Goal: Task Accomplishment & Management: Manage account settings

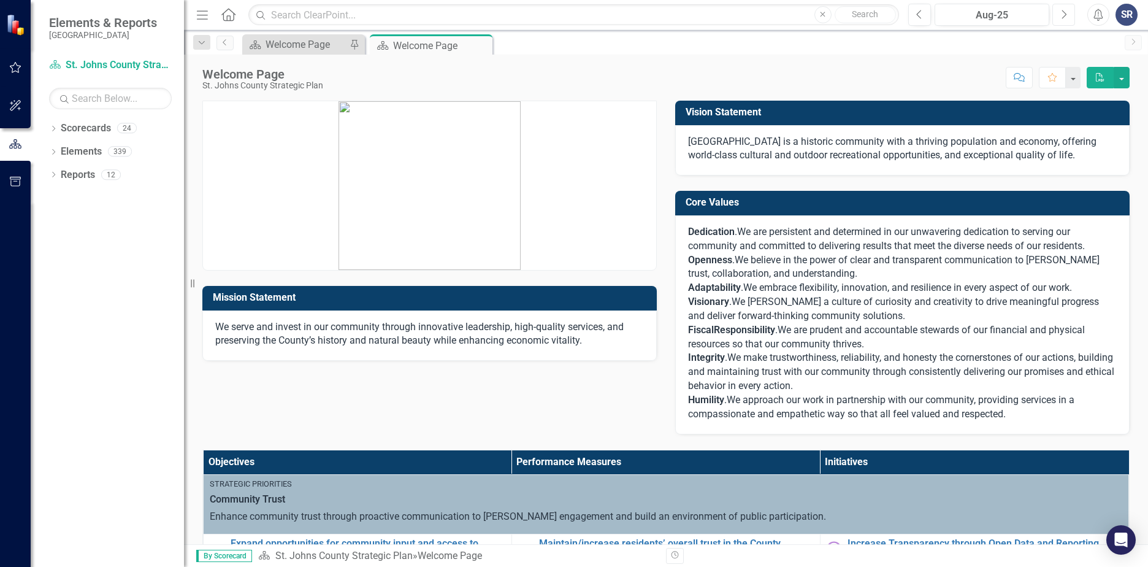
click at [1066, 20] on button "Next" at bounding box center [1064, 15] width 23 height 22
click at [921, 15] on icon "Previous" at bounding box center [919, 14] width 7 height 11
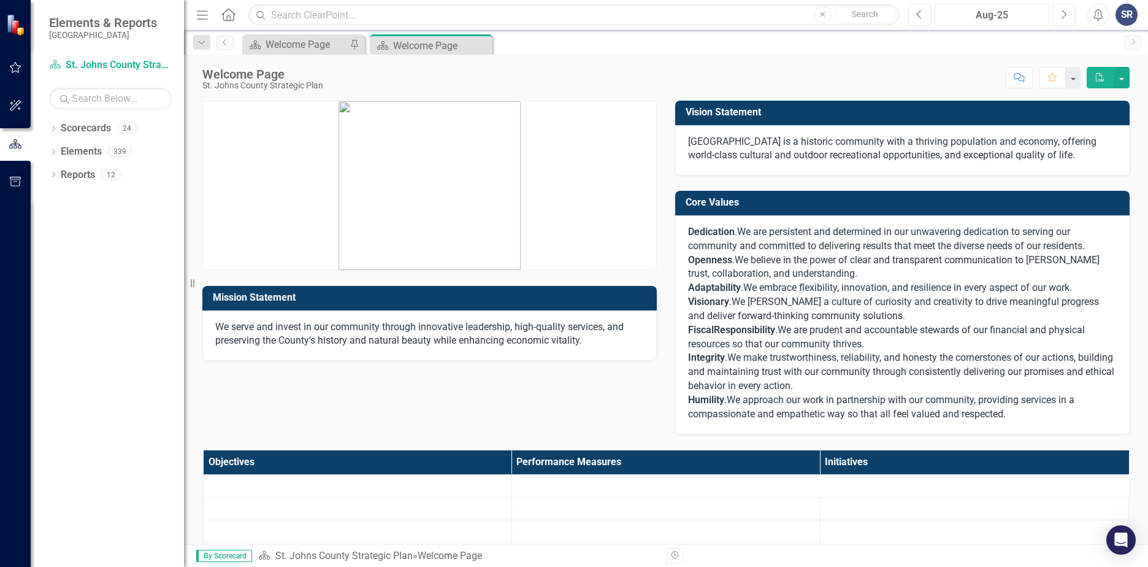
click at [975, 20] on div "Aug-25" at bounding box center [992, 15] width 106 height 15
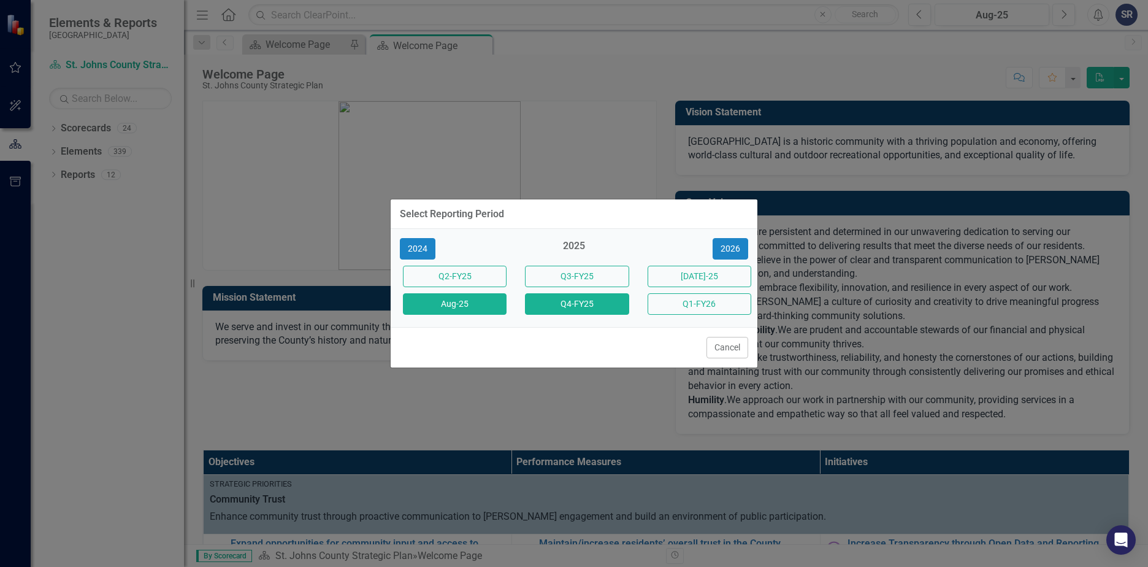
click at [558, 305] on button "Q4-FY25" at bounding box center [577, 303] width 104 height 21
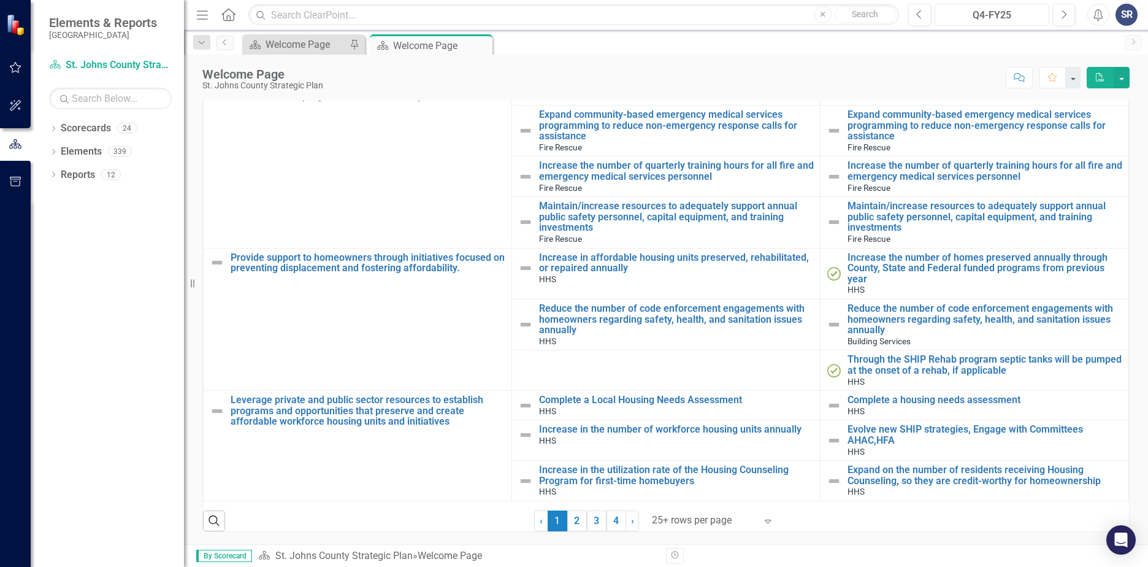
scroll to position [3140, 0]
click at [921, 20] on button "Previous" at bounding box center [919, 15] width 23 height 22
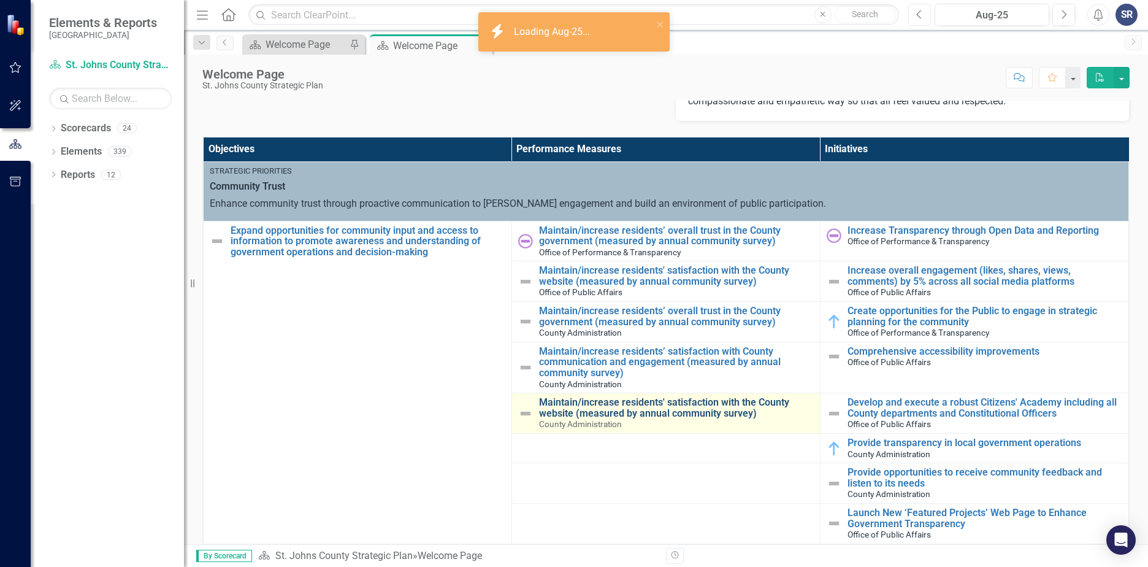
scroll to position [374, 0]
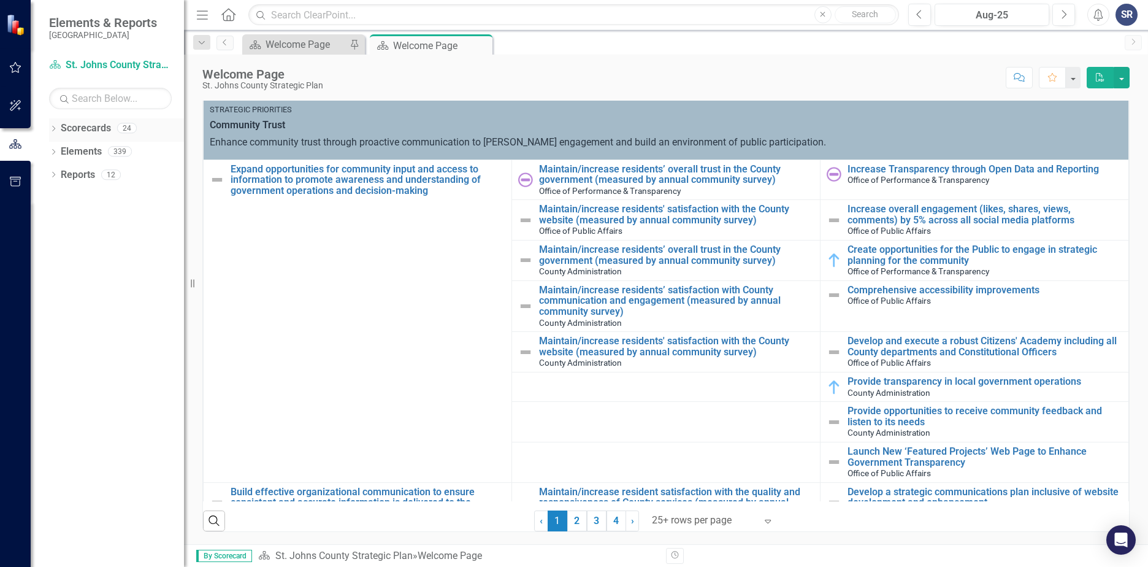
click at [55, 130] on icon "Dropdown" at bounding box center [53, 129] width 9 height 7
click at [55, 175] on icon "Dropdown" at bounding box center [53, 175] width 9 height 7
click at [56, 153] on icon "Dropdown" at bounding box center [59, 150] width 9 height 7
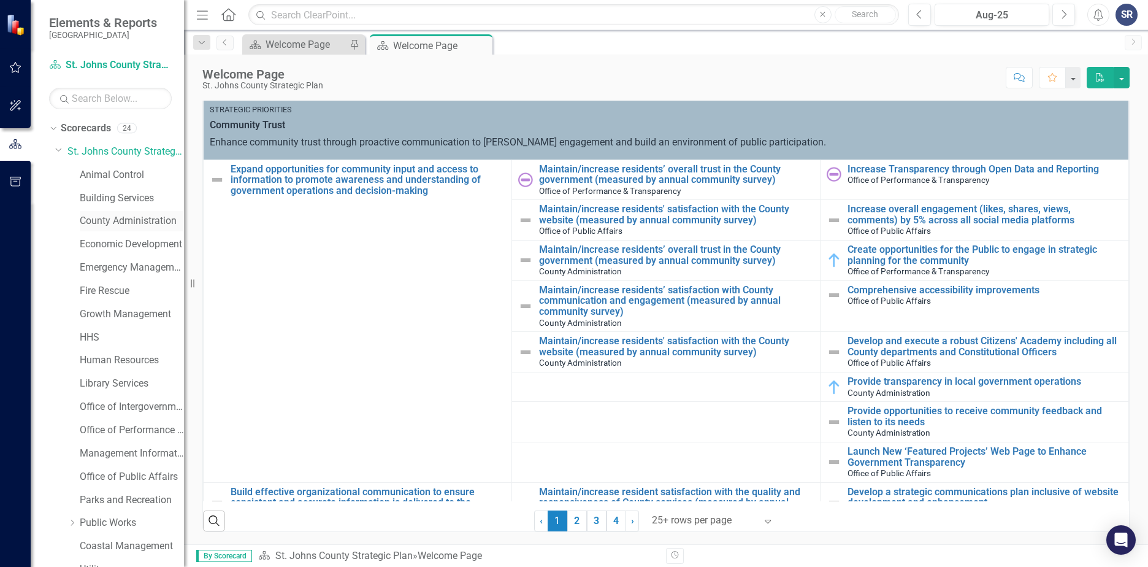
click at [89, 220] on link "County Administration" at bounding box center [132, 221] width 104 height 14
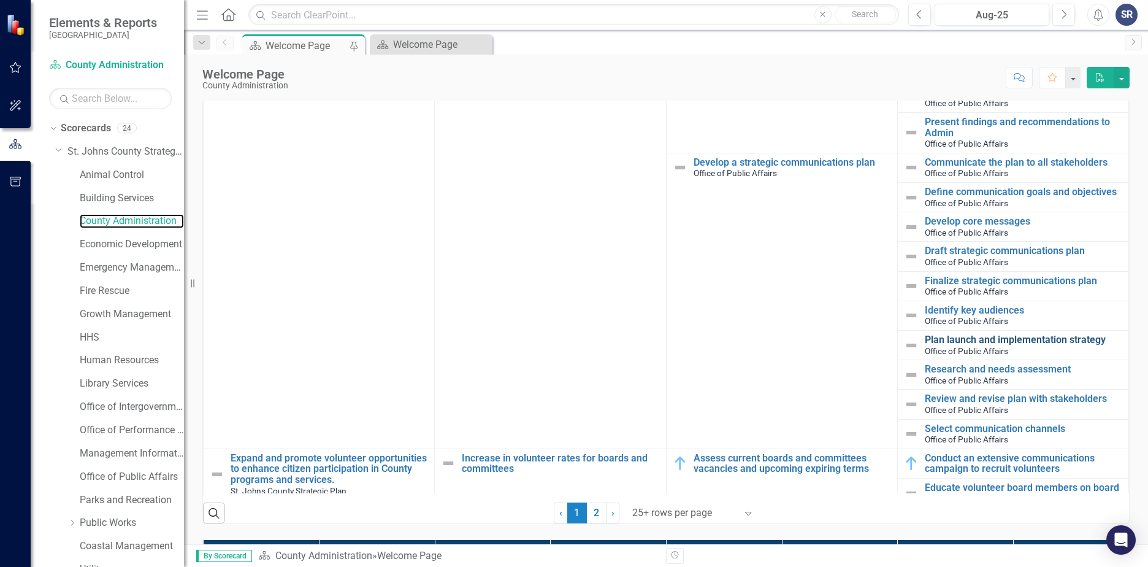
scroll to position [474, 0]
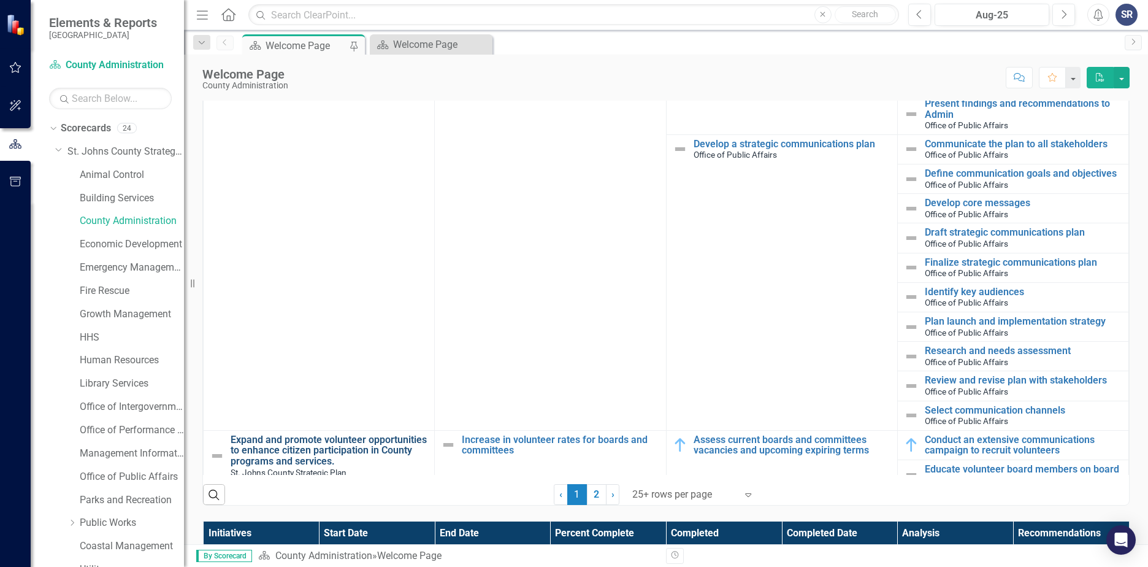
click at [281, 434] on link "Expand and promote volunteer opportunities to enhance citizen participation in …" at bounding box center [330, 450] width 198 height 33
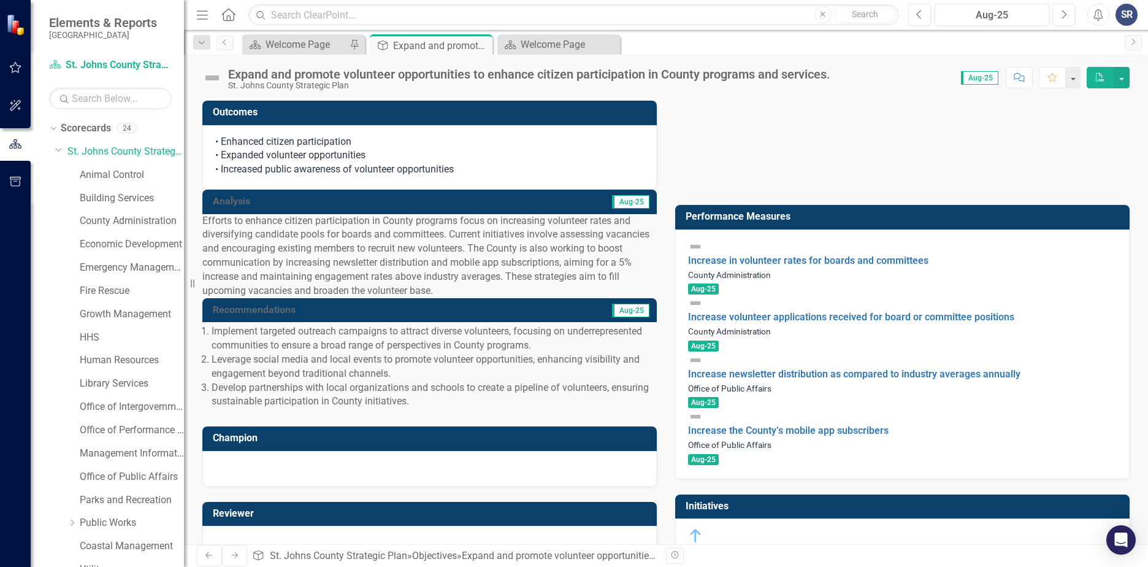
click at [700, 252] on img at bounding box center [695, 246] width 15 height 15
click at [986, 76] on span "Aug-25" at bounding box center [979, 77] width 37 height 13
click at [975, 80] on span "Aug-25" at bounding box center [979, 77] width 37 height 13
click at [820, 255] on link "Increase in volunteer rates for boards and committees" at bounding box center [808, 261] width 240 height 12
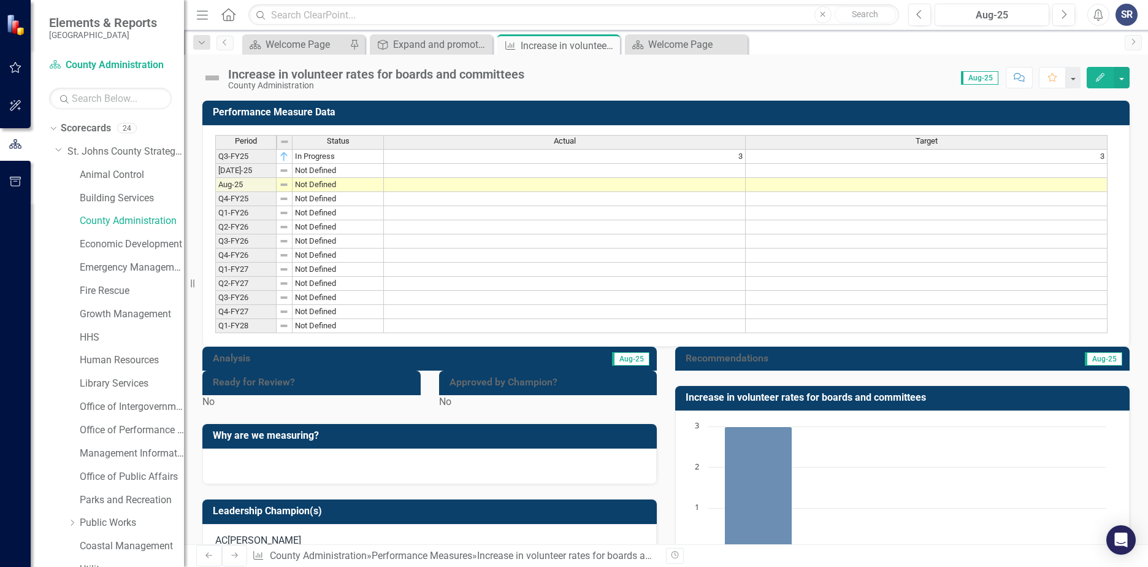
click at [972, 82] on span "Aug-25" at bounding box center [979, 77] width 37 height 13
click at [436, 51] on div "Expand and promote volunteer opportunities to enhance citizen participation in …" at bounding box center [433, 44] width 81 height 15
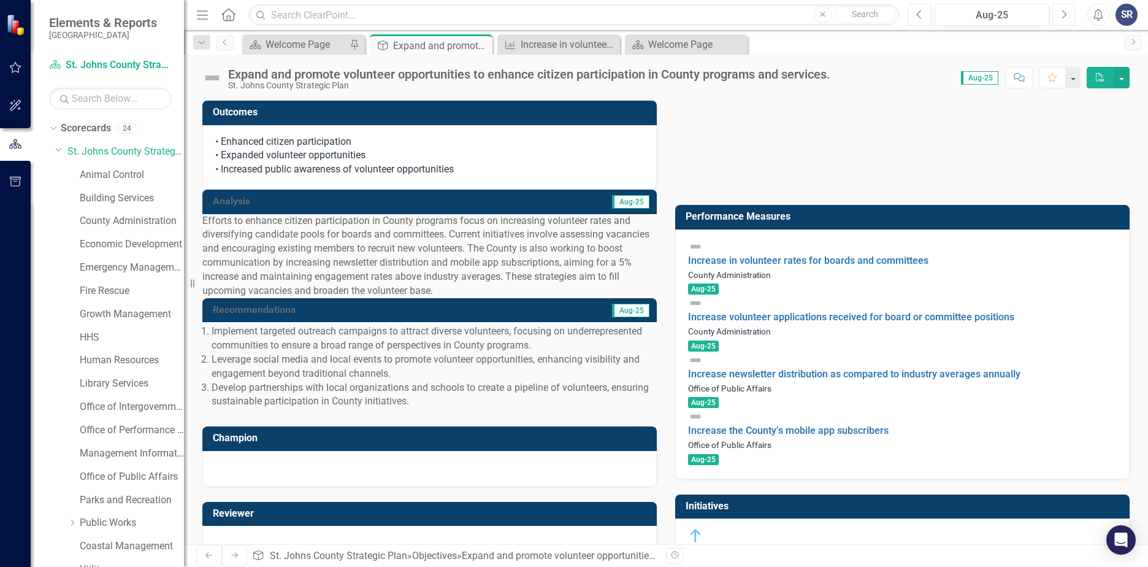
click at [1064, 15] on icon "Next" at bounding box center [1064, 14] width 7 height 11
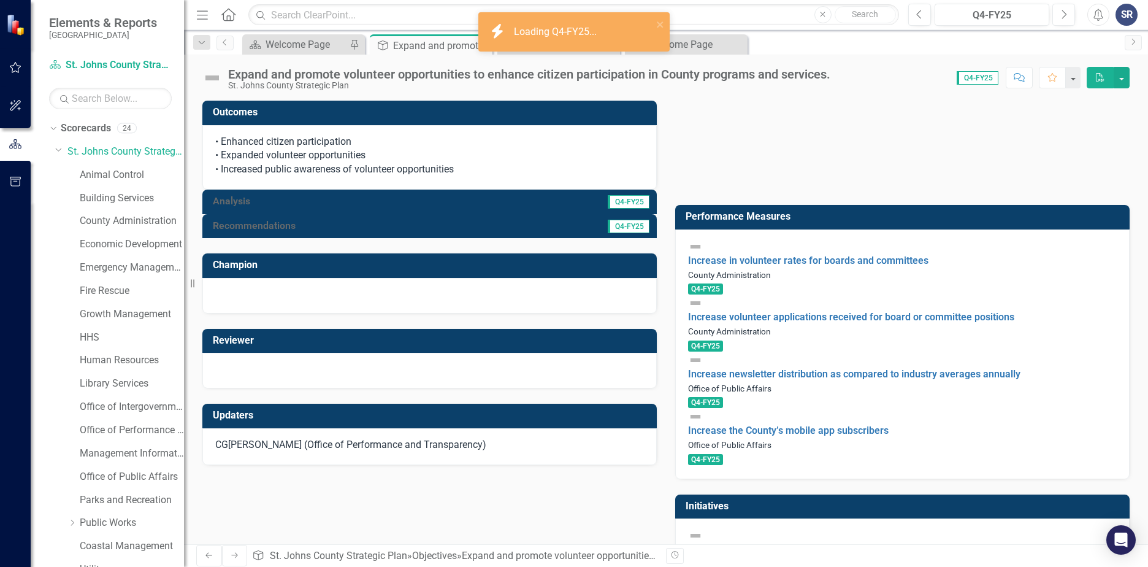
click at [547, 214] on div at bounding box center [429, 214] width 455 height 0
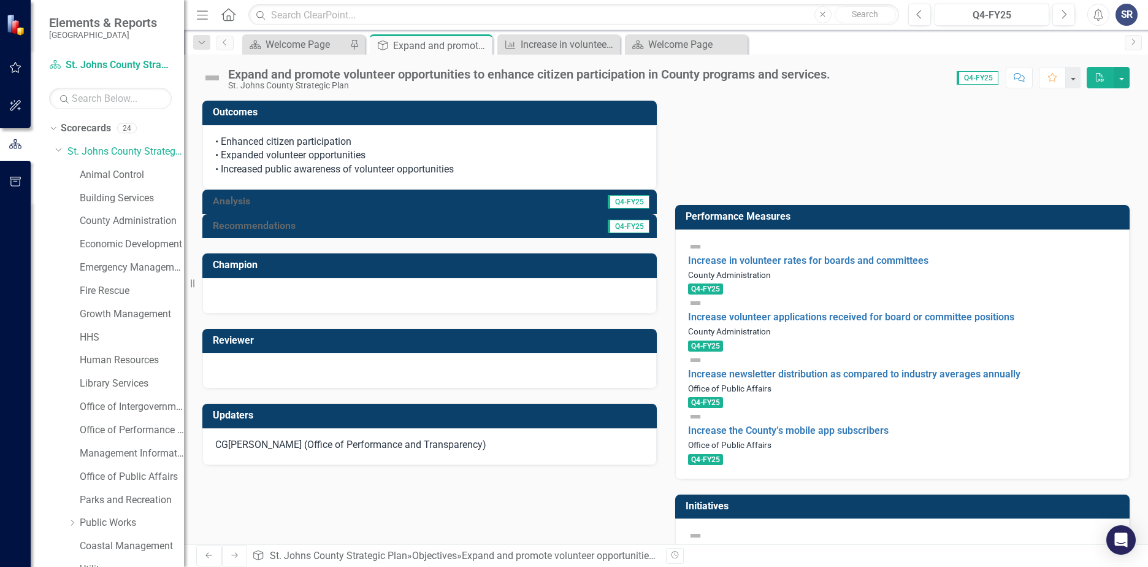
click at [547, 214] on div at bounding box center [429, 214] width 455 height 0
click at [608, 209] on span "Q4-FY25" at bounding box center [629, 201] width 42 height 13
click at [613, 209] on span "Q4-FY25" at bounding box center [629, 201] width 42 height 13
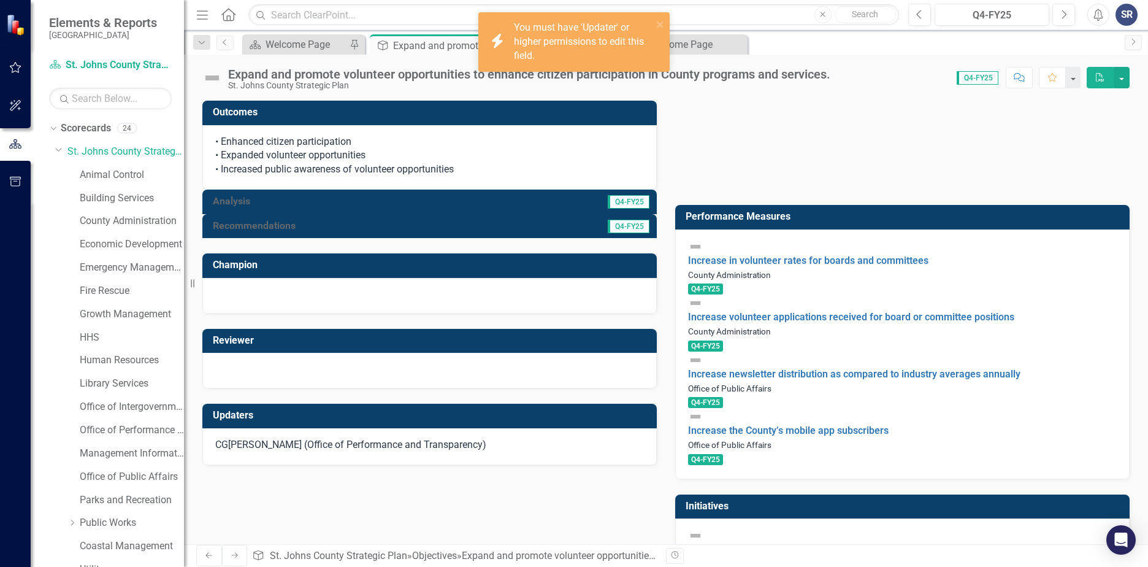
click at [448, 213] on td "Q4-FY25" at bounding box center [533, 203] width 234 height 20
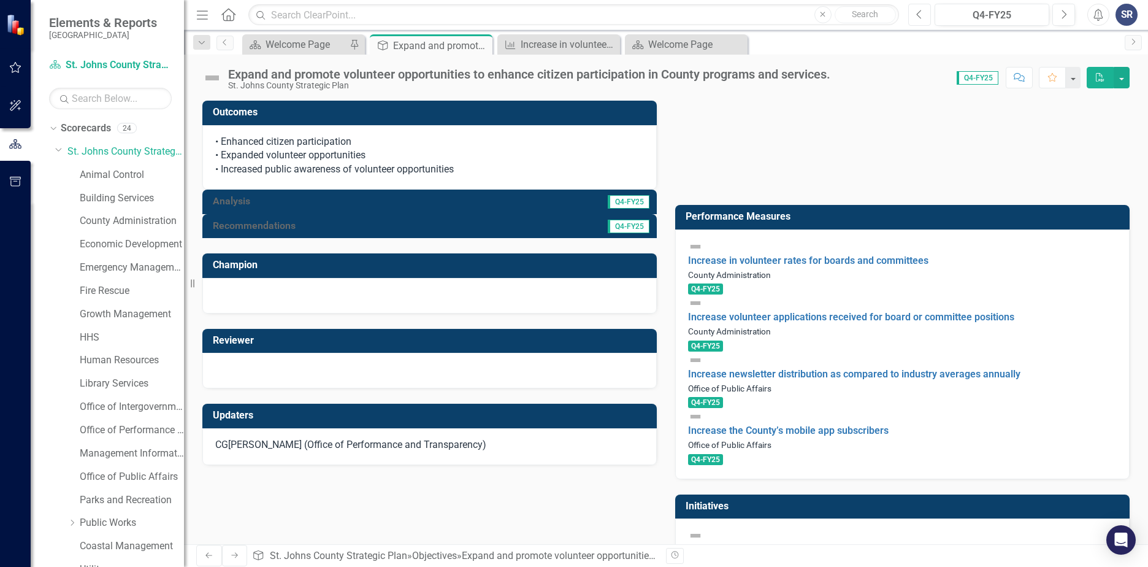
click at [927, 15] on button "Previous" at bounding box center [919, 15] width 23 height 22
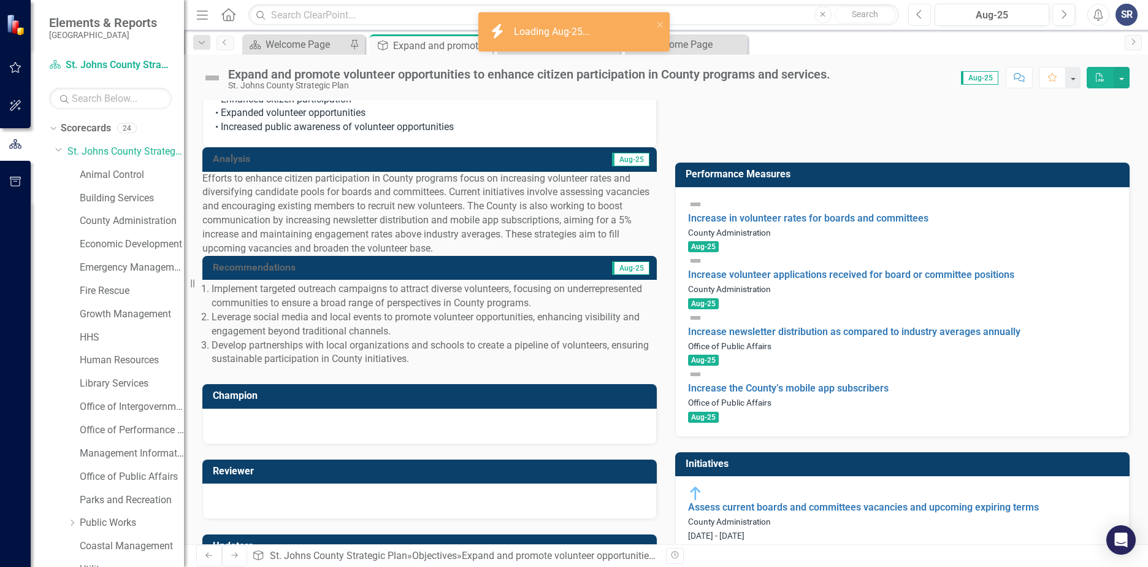
scroll to position [61, 0]
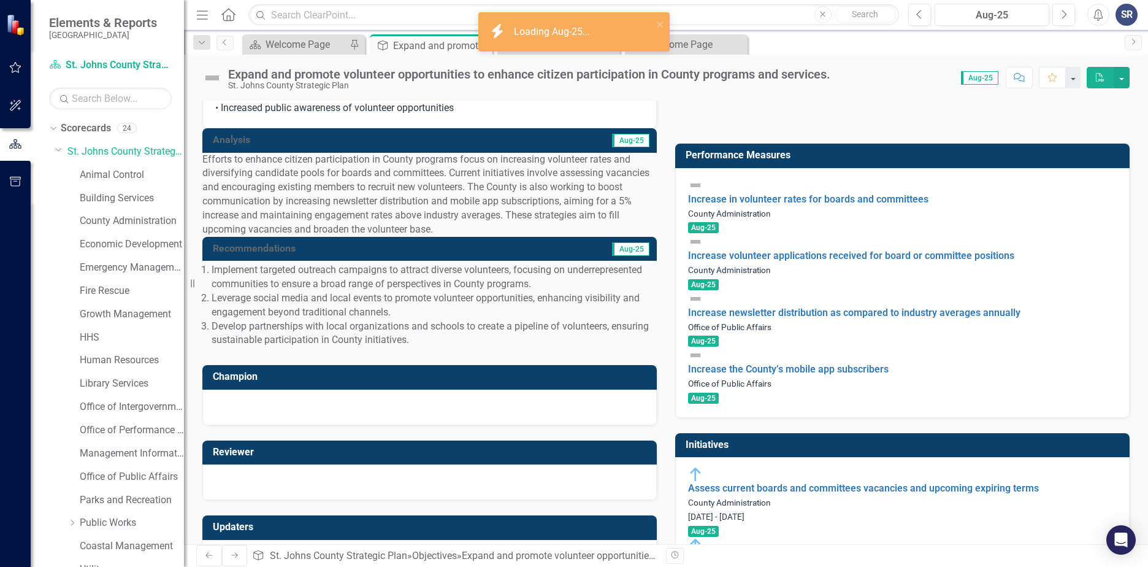
click at [697, 191] on img at bounding box center [695, 185] width 15 height 15
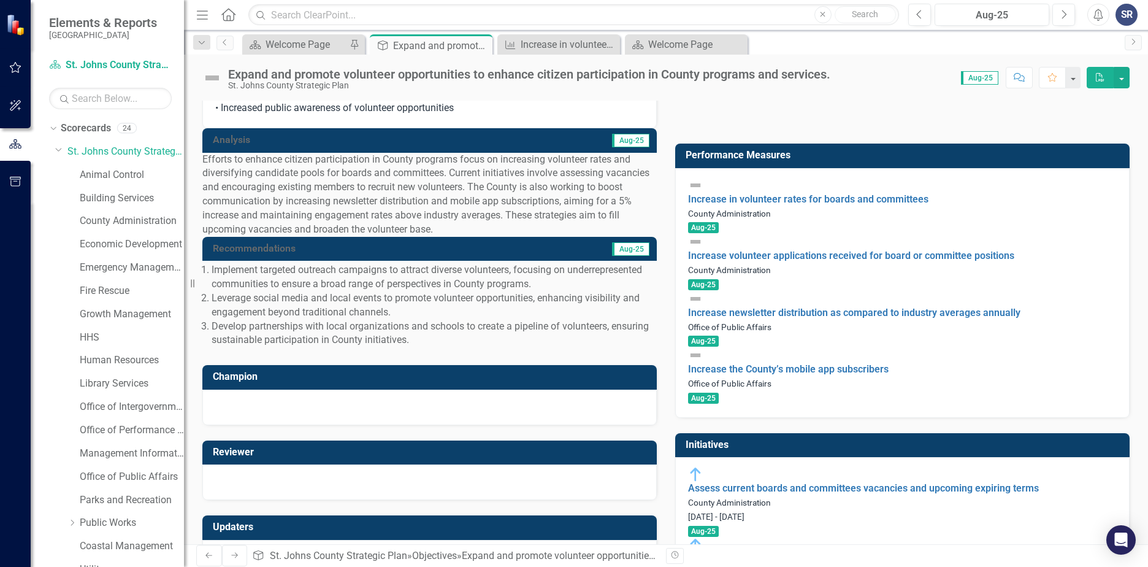
click at [707, 193] on div at bounding box center [902, 185] width 429 height 15
click at [699, 192] on img at bounding box center [695, 185] width 15 height 15
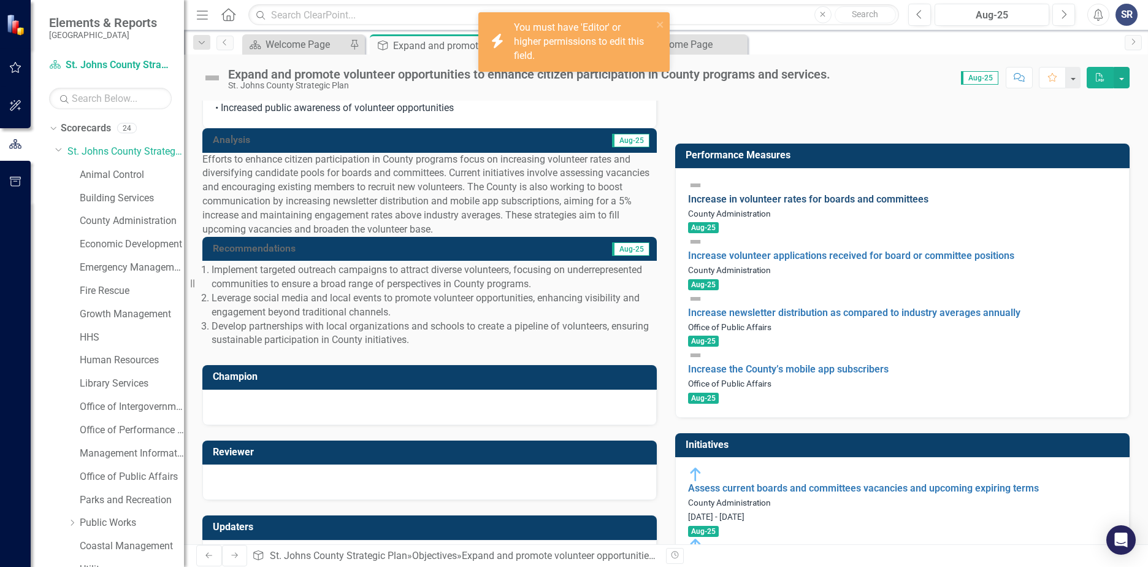
click at [713, 193] on link "Increase in volunteer rates for boards and committees" at bounding box center [808, 199] width 240 height 12
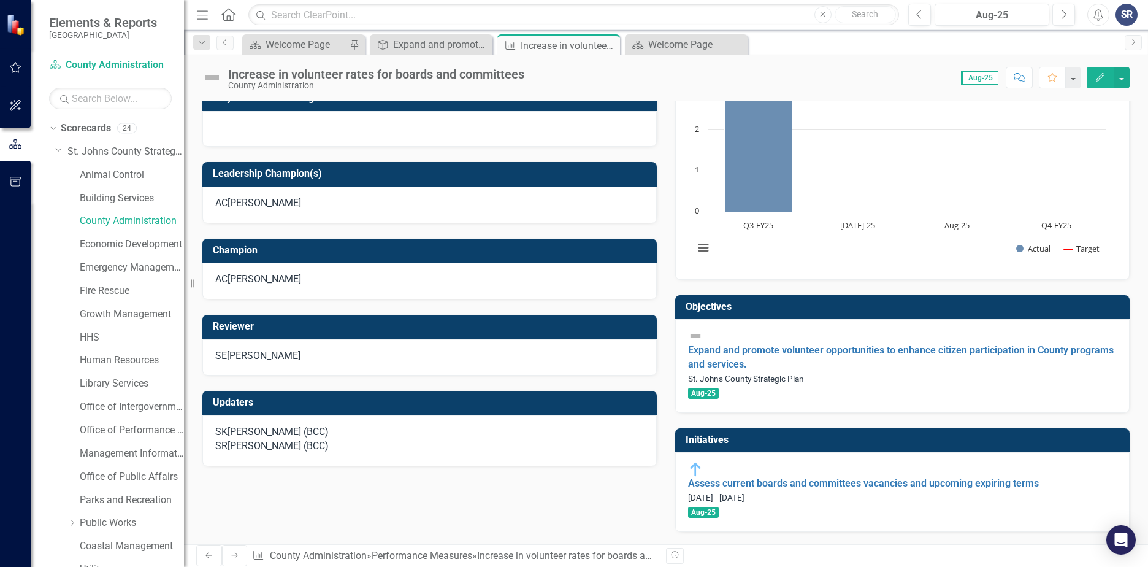
scroll to position [368, 0]
click at [692, 343] on img at bounding box center [695, 336] width 15 height 15
click at [697, 343] on img at bounding box center [695, 336] width 15 height 15
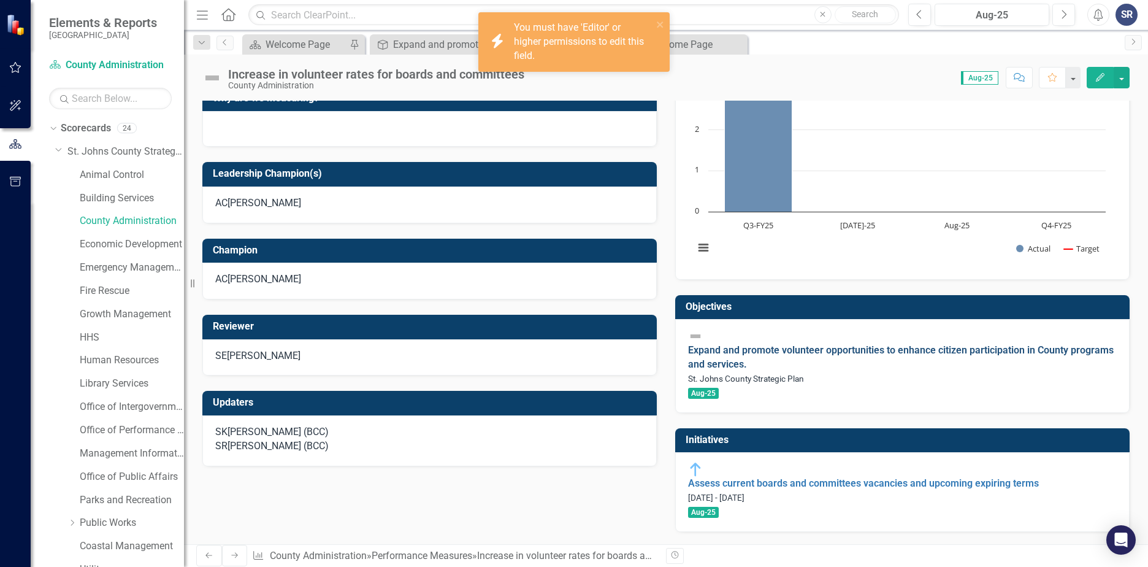
click at [715, 364] on link "Expand and promote volunteer opportunities to enhance citizen participation in …" at bounding box center [901, 357] width 426 height 26
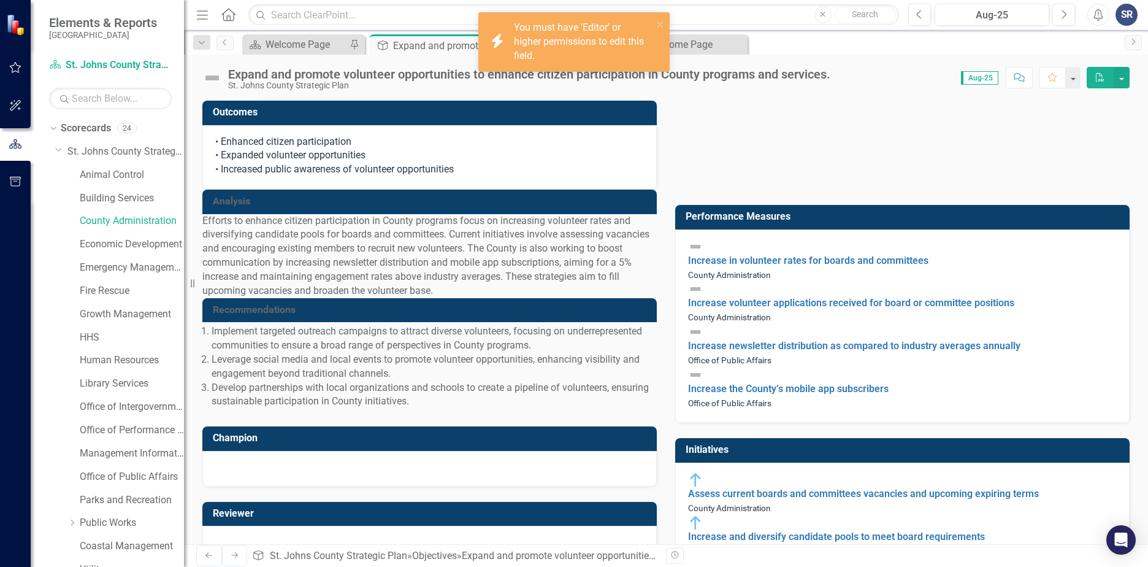
click at [715, 367] on div "Increase the County’s mobile app subscribers Office of Public Affairs" at bounding box center [902, 388] width 429 height 43
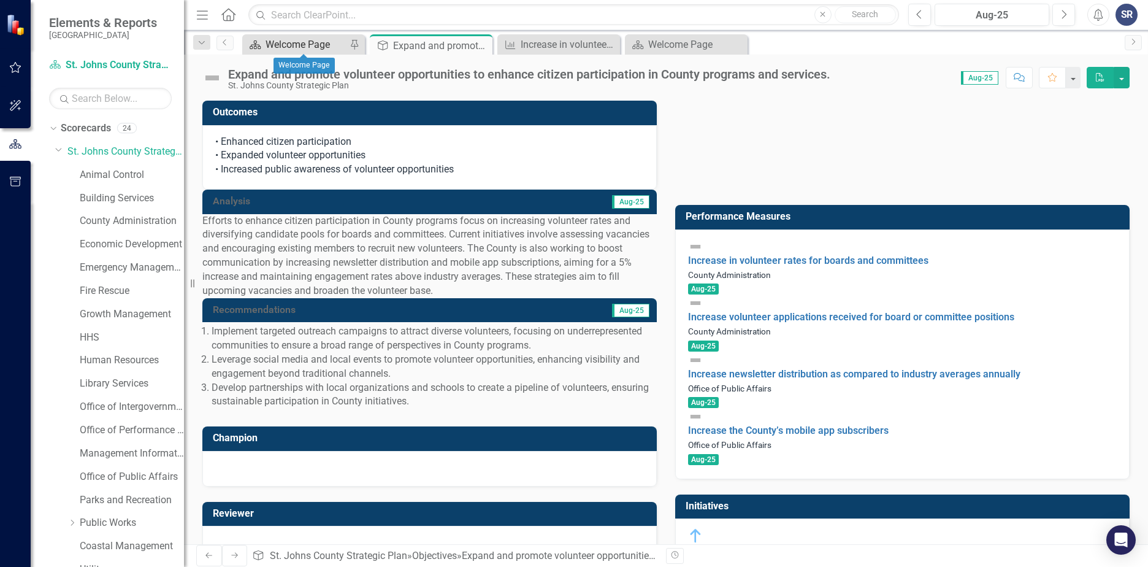
click at [285, 50] on div "Welcome Page" at bounding box center [306, 44] width 81 height 15
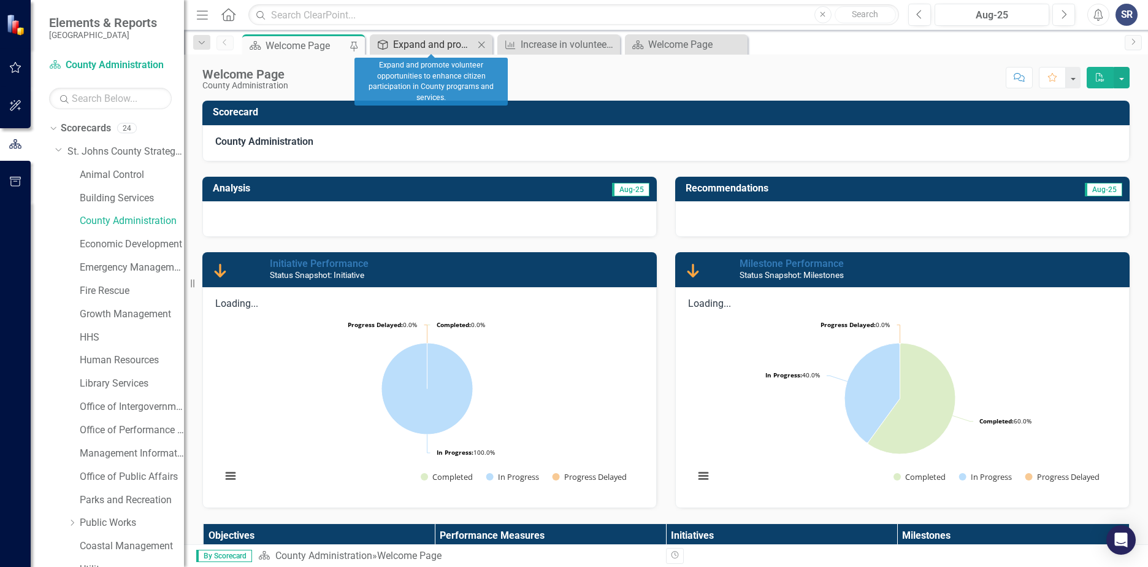
click at [410, 50] on div "Expand and promote volunteer opportunities to enhance citizen participation in …" at bounding box center [433, 44] width 81 height 15
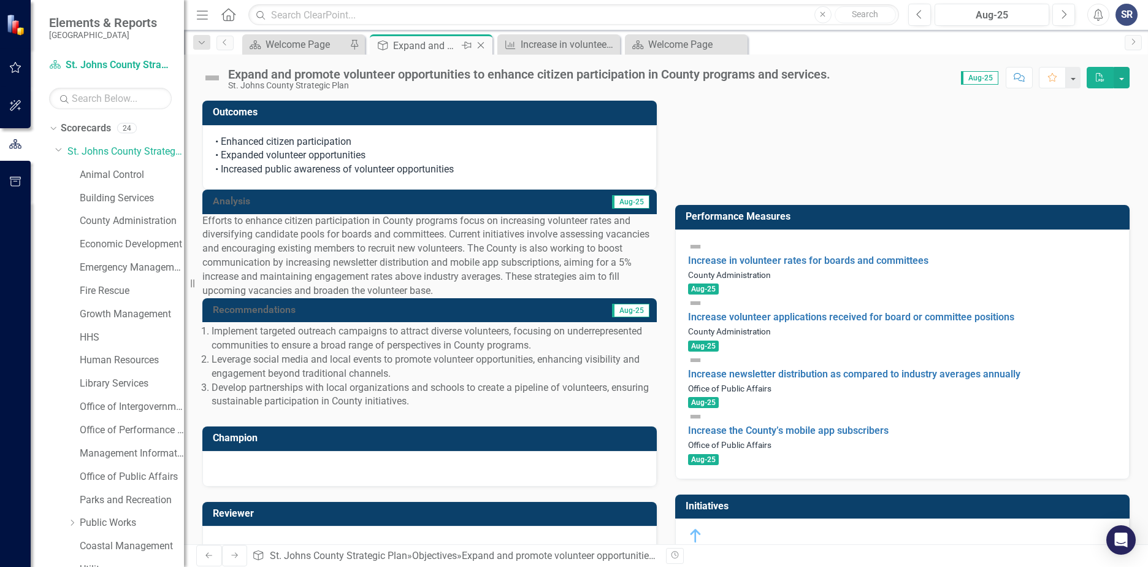
click at [466, 44] on icon "Pin" at bounding box center [467, 45] width 10 height 12
click at [552, 47] on div "Increase in volunteer rates for boards and committees" at bounding box center [561, 44] width 81 height 15
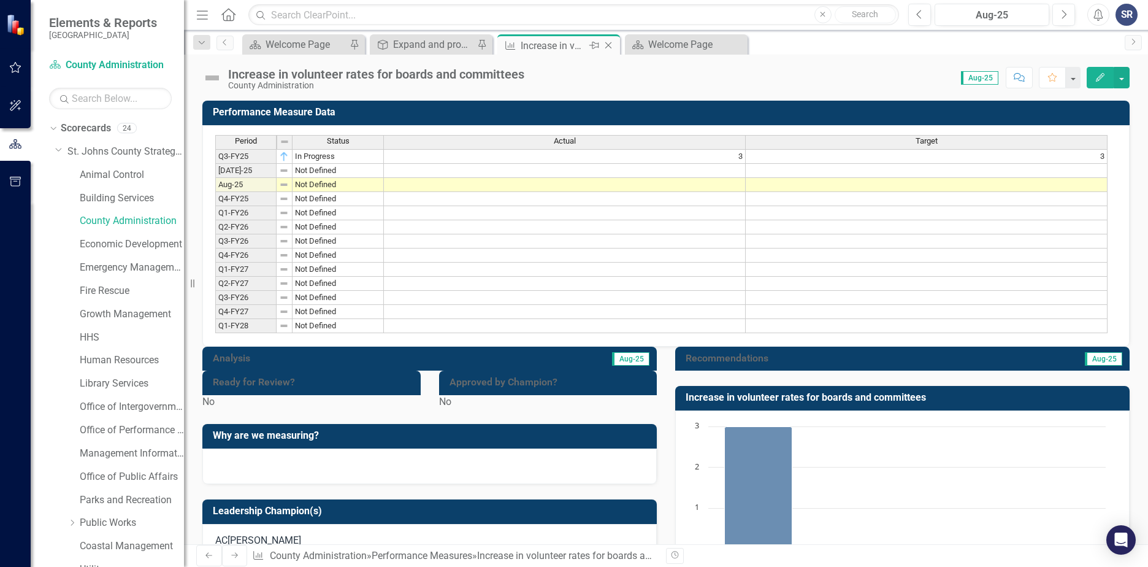
click at [607, 47] on icon at bounding box center [608, 45] width 7 height 7
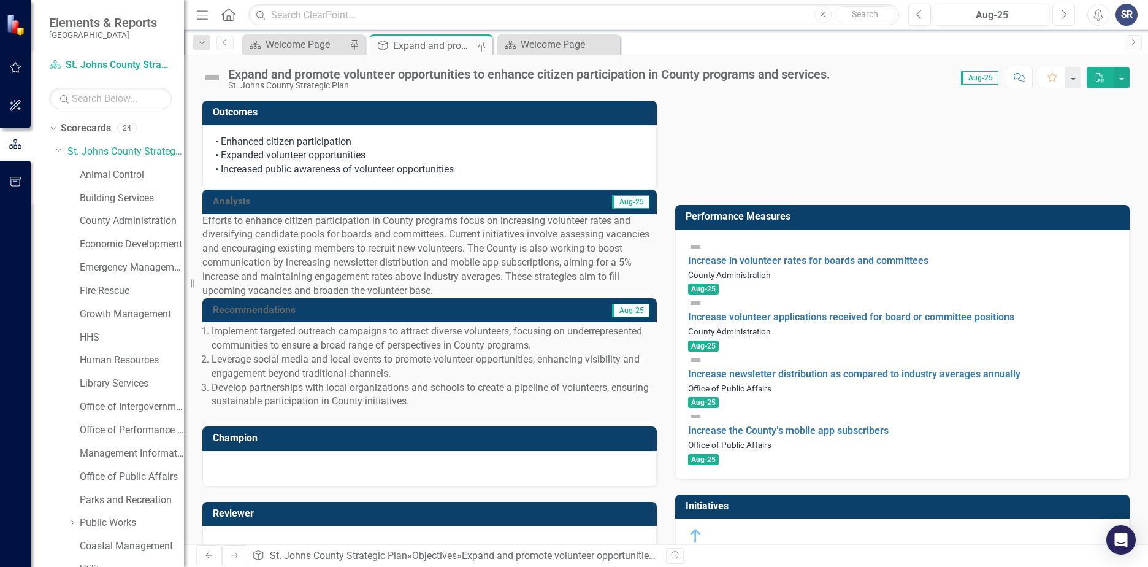
click at [1061, 22] on button "Next" at bounding box center [1064, 15] width 23 height 22
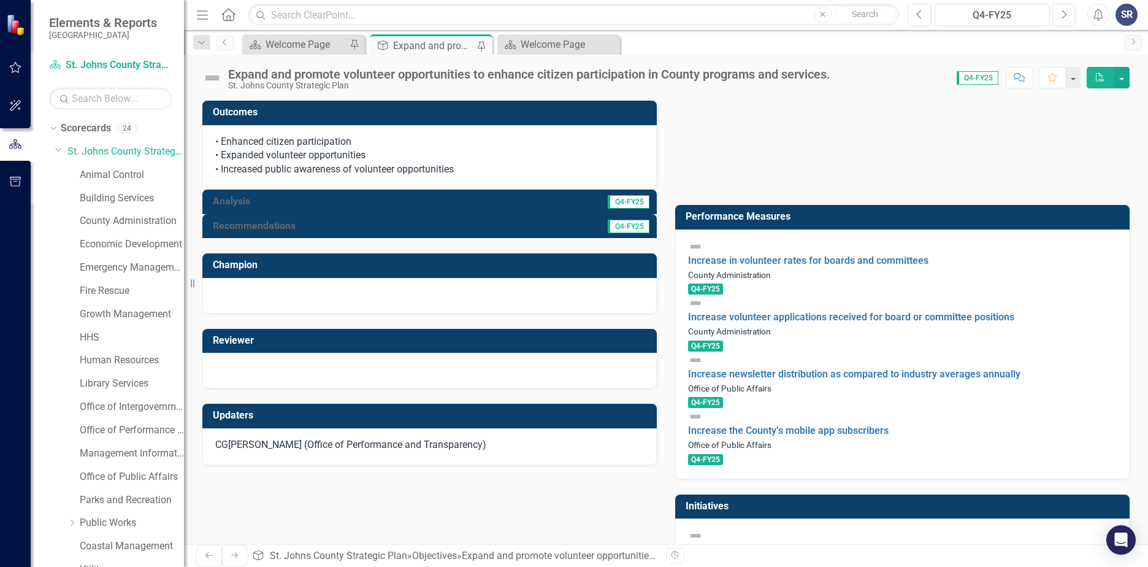
click at [723, 283] on span "Q4-FY25" at bounding box center [705, 288] width 35 height 11
click at [831, 255] on link "Increase in volunteer rates for boards and committees" at bounding box center [808, 261] width 240 height 12
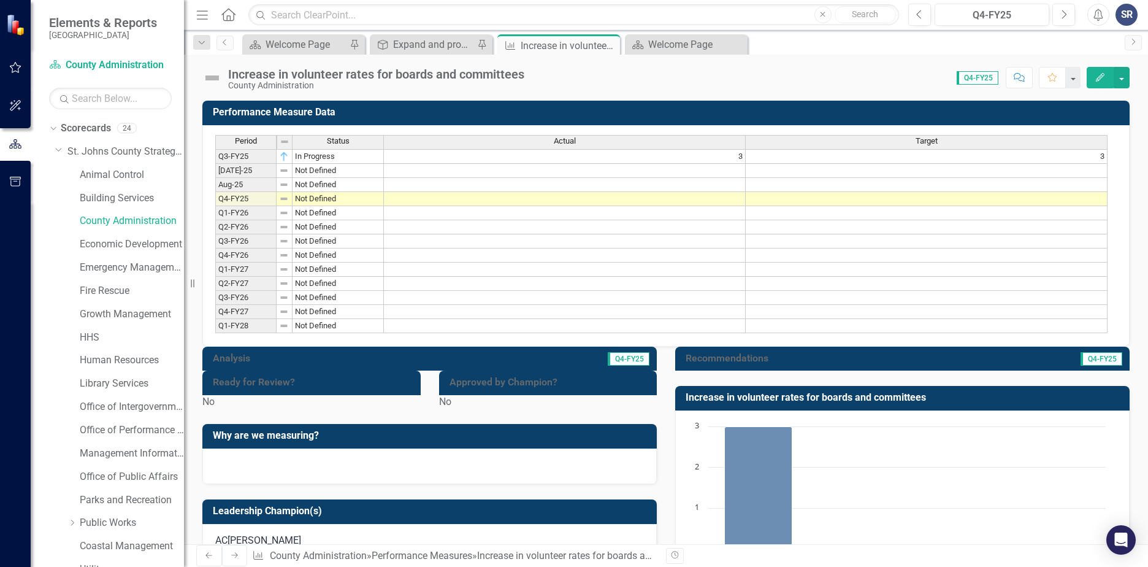
click at [553, 370] on div at bounding box center [429, 370] width 455 height 0
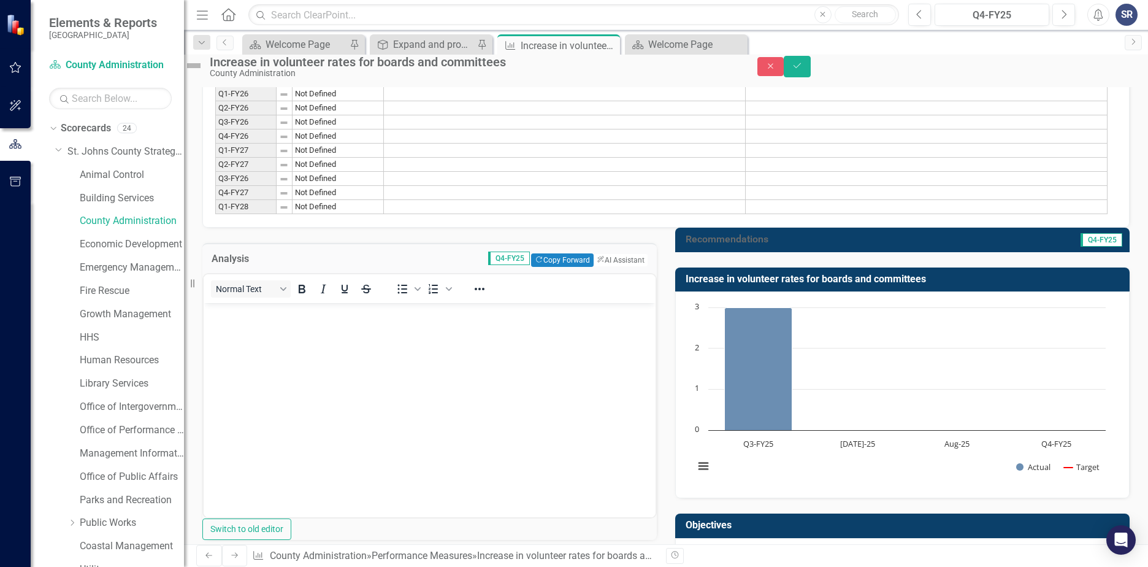
scroll to position [123, 0]
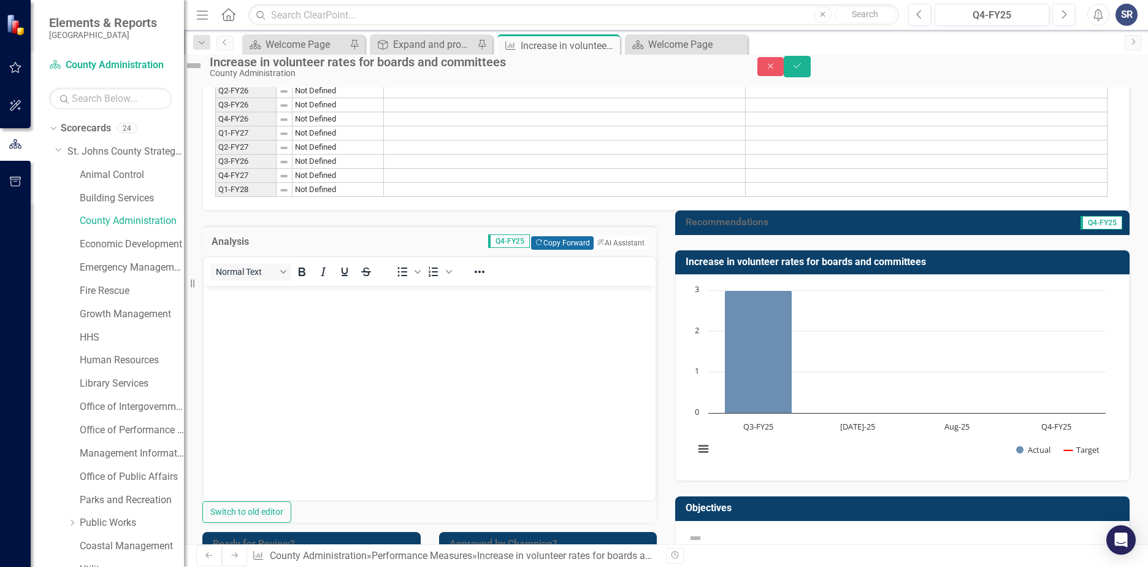
click at [547, 250] on button "Copy Forward Copy Forward" at bounding box center [562, 242] width 62 height 13
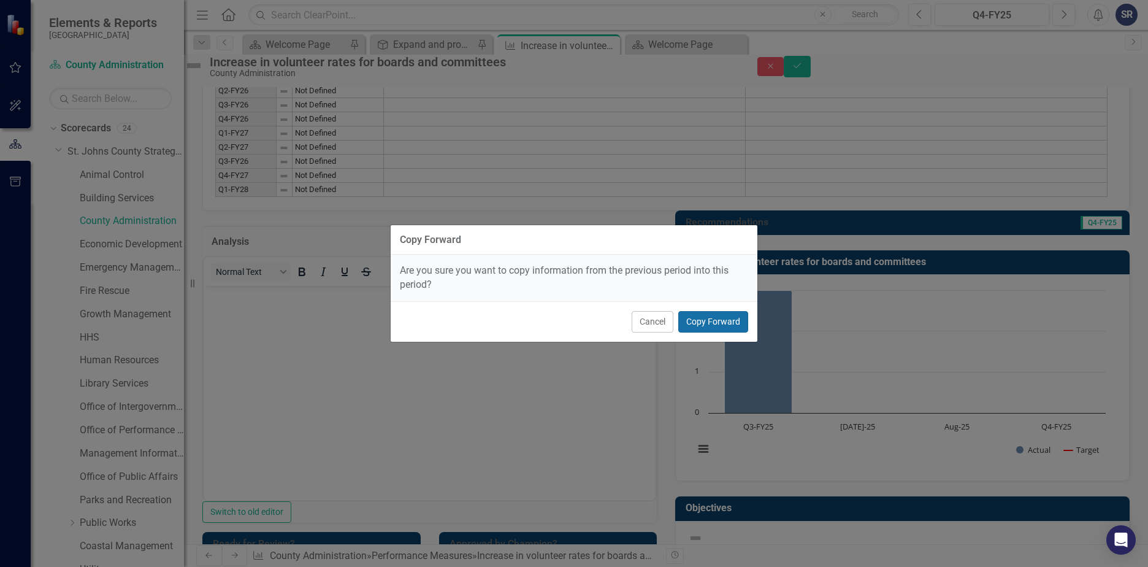
click at [685, 321] on button "Copy Forward" at bounding box center [713, 321] width 70 height 21
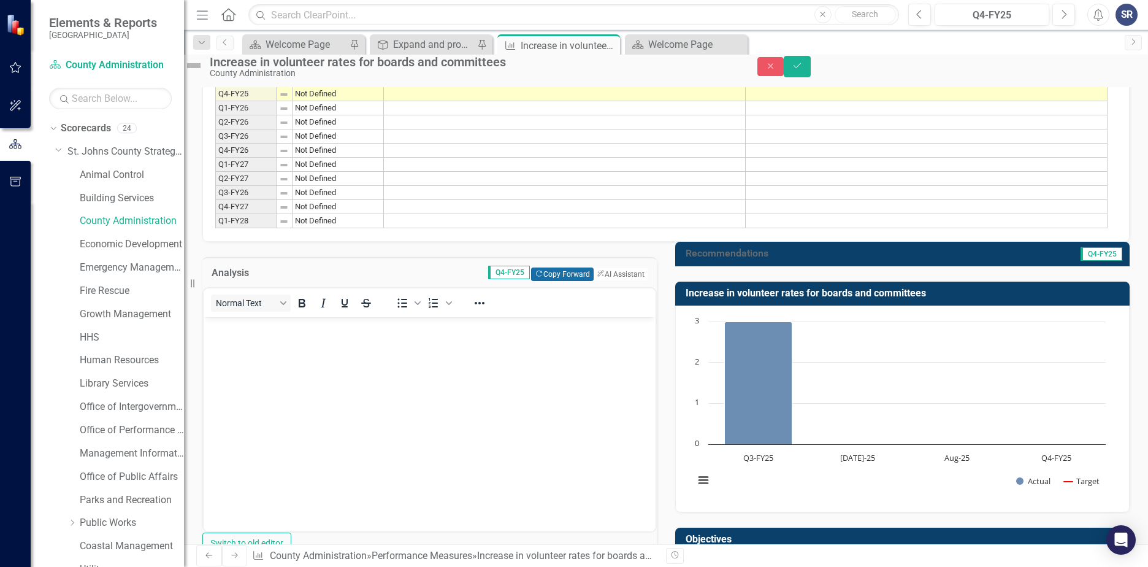
scroll to position [0, 0]
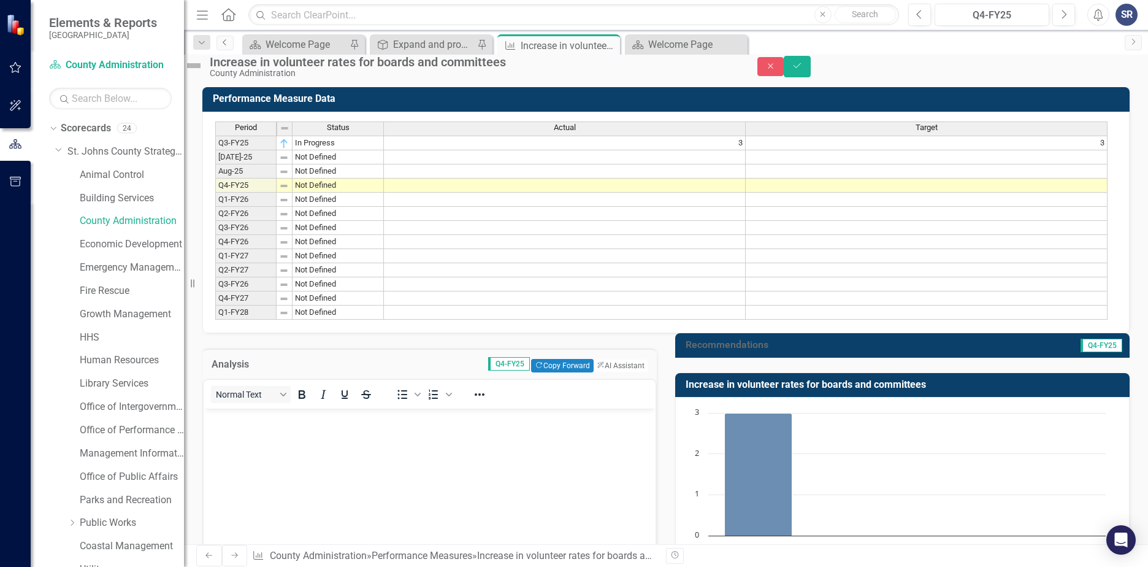
click at [226, 41] on icon "Previous" at bounding box center [225, 42] width 10 height 7
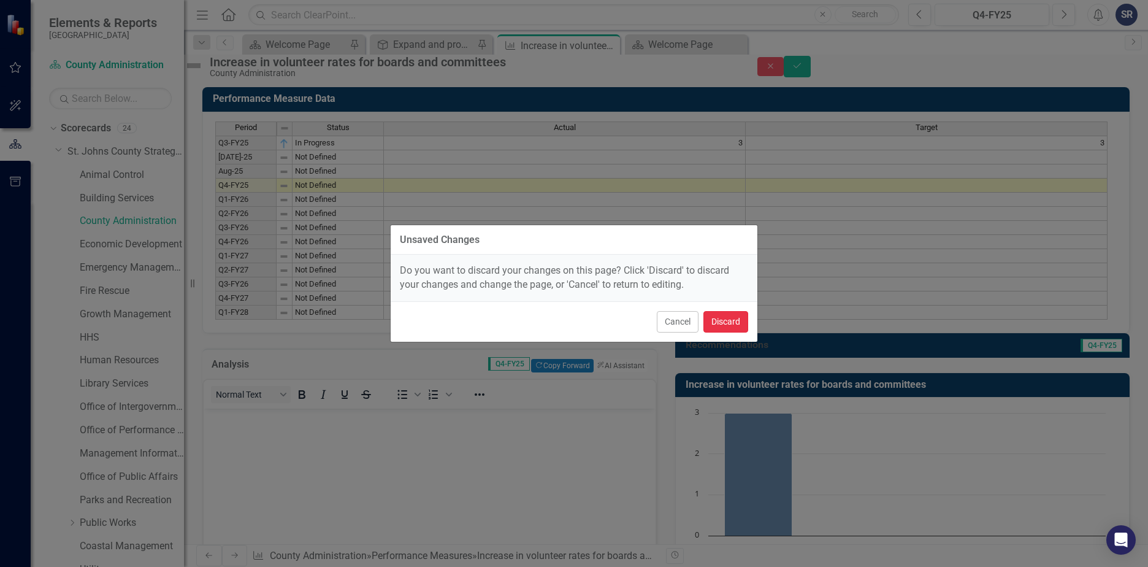
click at [734, 323] on button "Discard" at bounding box center [726, 321] width 45 height 21
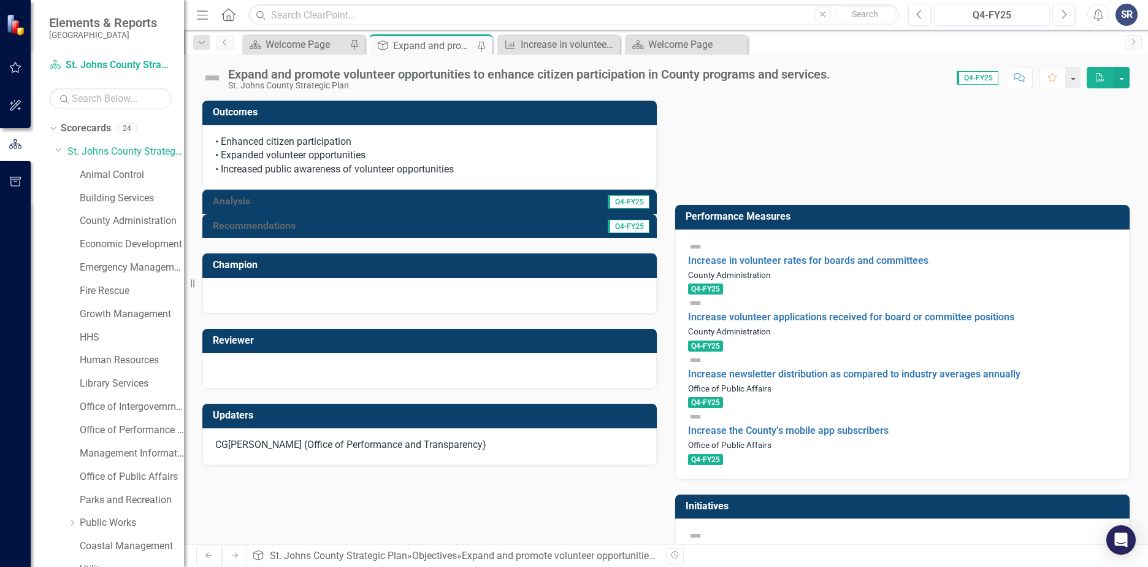
click at [554, 214] on div at bounding box center [429, 214] width 455 height 0
click at [429, 238] on div at bounding box center [429, 238] width 455 height 0
click at [426, 238] on div at bounding box center [429, 238] width 455 height 0
click at [427, 238] on div at bounding box center [429, 238] width 455 height 0
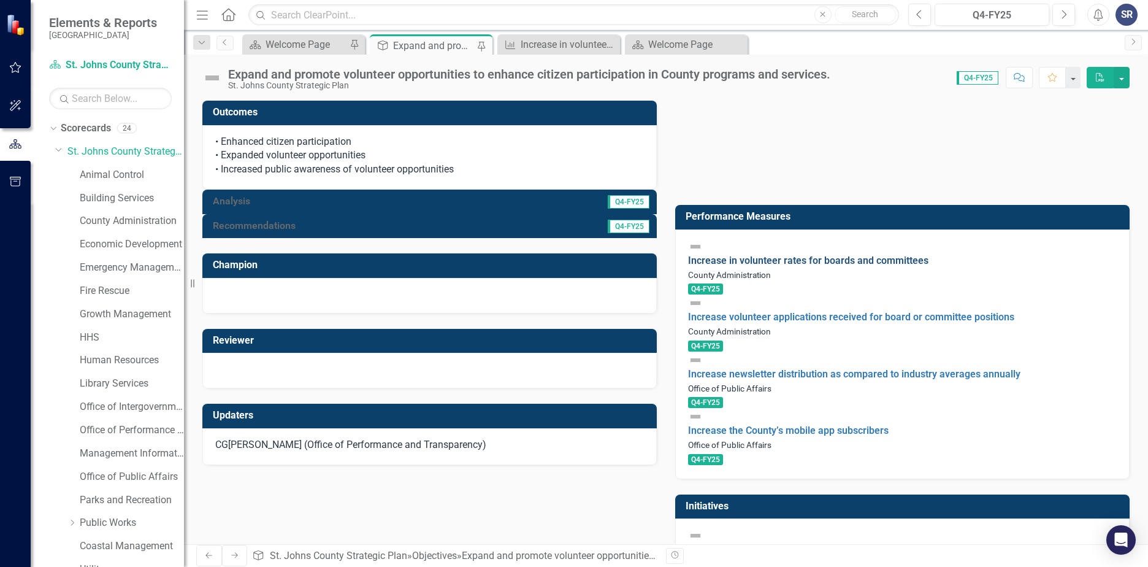
click at [781, 255] on link "Increase in volunteer rates for boards and committees" at bounding box center [808, 261] width 240 height 12
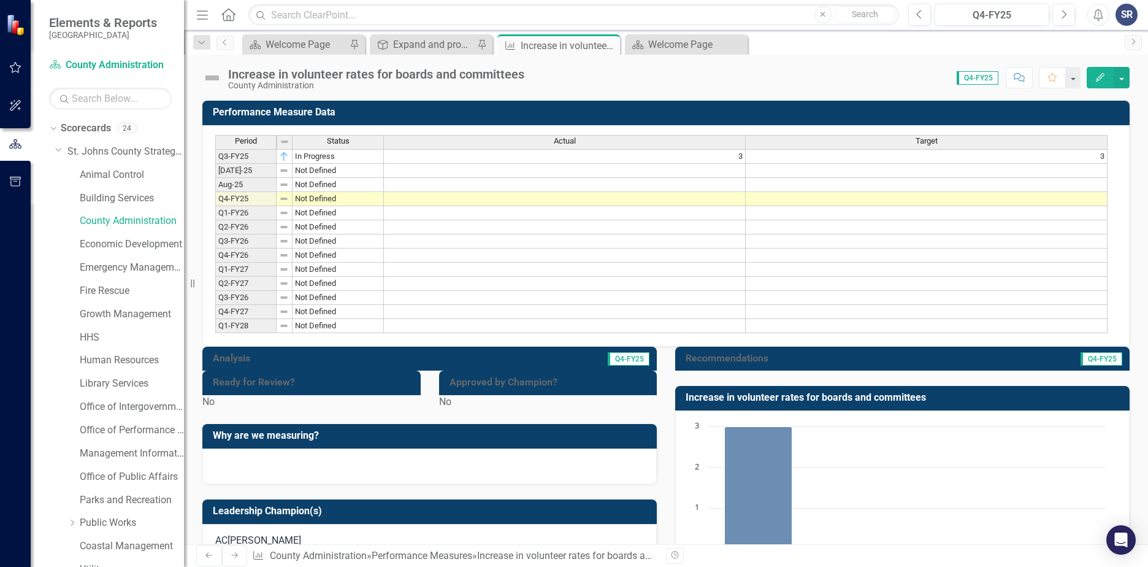
scroll to position [61, 0]
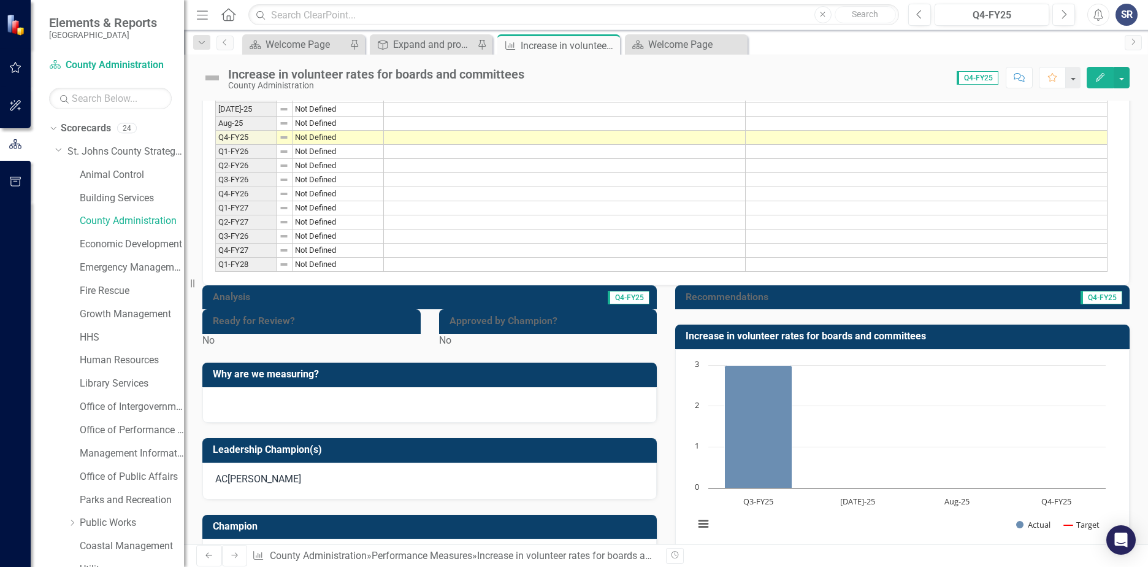
click at [321, 309] on div at bounding box center [429, 309] width 455 height 0
click at [210, 80] on img at bounding box center [212, 78] width 20 height 20
click at [210, 76] on img at bounding box center [212, 78] width 20 height 20
click at [211, 77] on img at bounding box center [212, 78] width 20 height 20
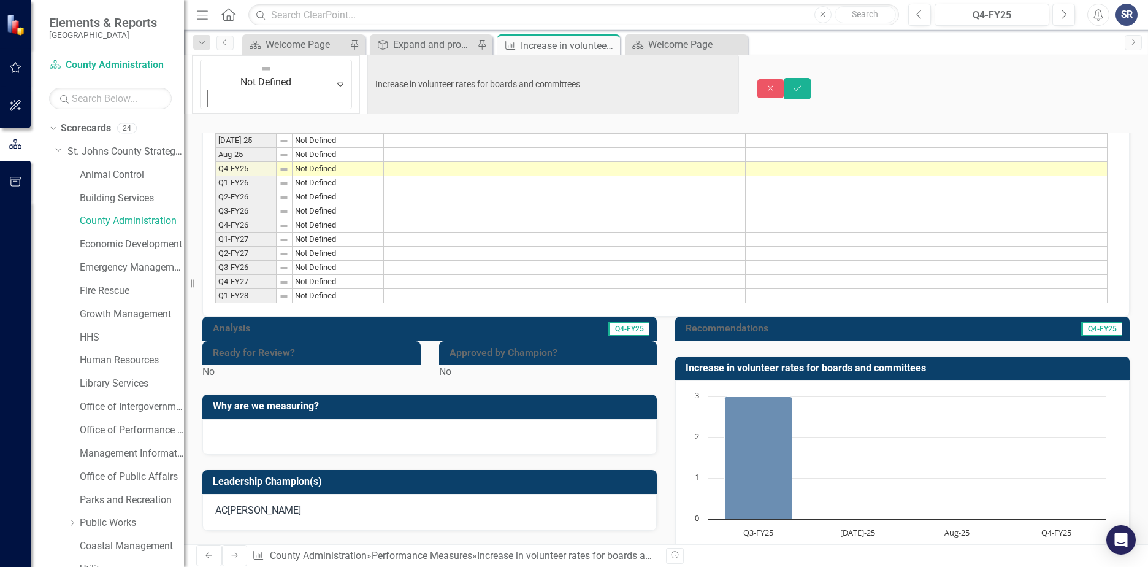
drag, startPoint x: 211, startPoint y: 77, endPoint x: 828, endPoint y: 75, distance: 617.1
click at [828, 78] on div "Close Save" at bounding box center [953, 88] width 391 height 21
click at [334, 79] on icon "Expand" at bounding box center [340, 84] width 12 height 10
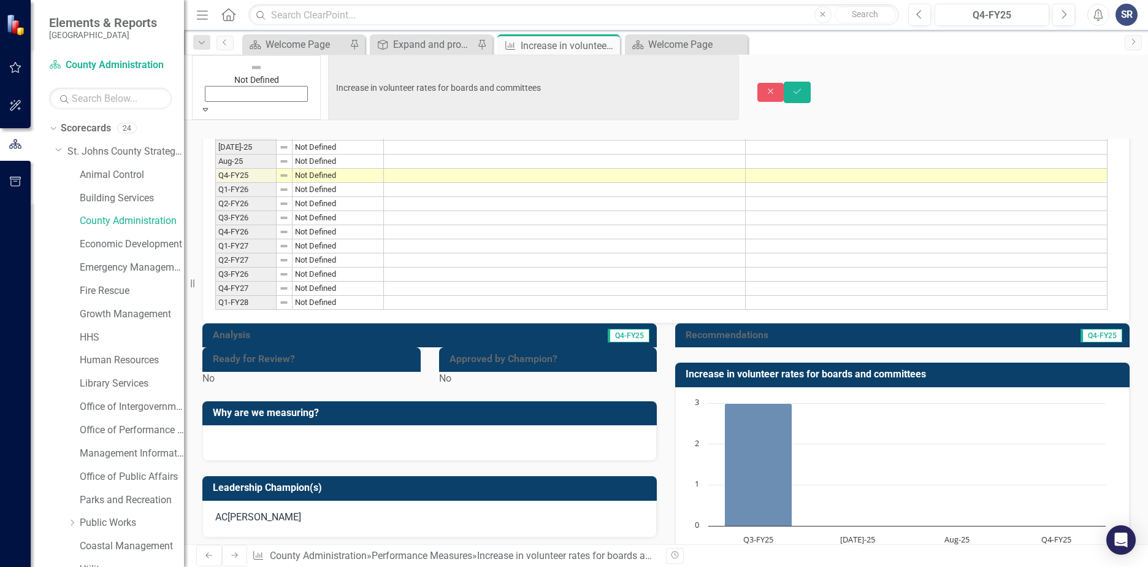
click at [811, 82] on button "Save" at bounding box center [797, 92] width 27 height 21
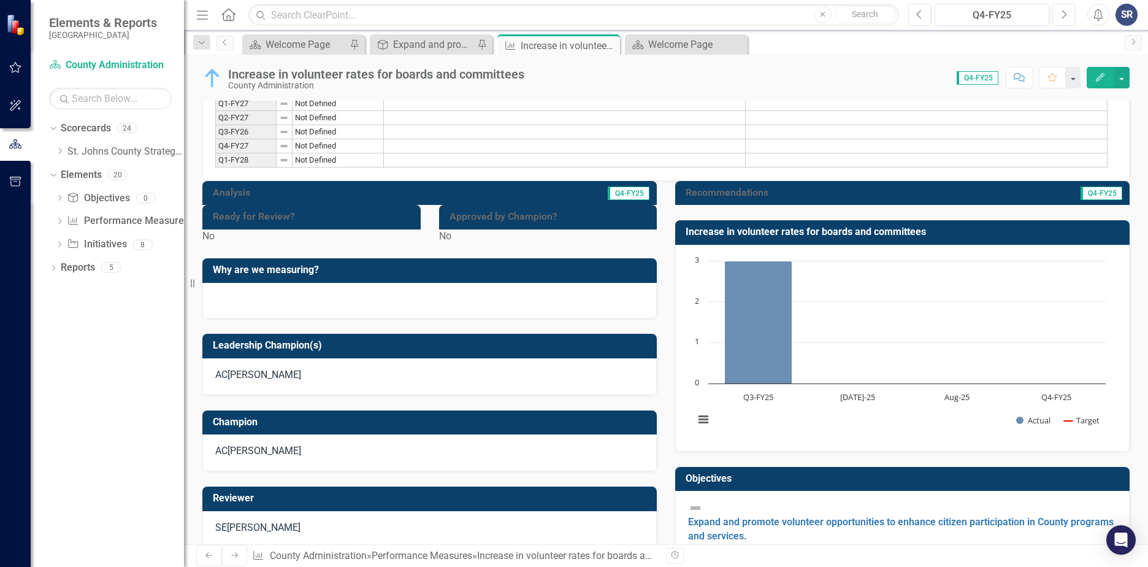
scroll to position [184, 0]
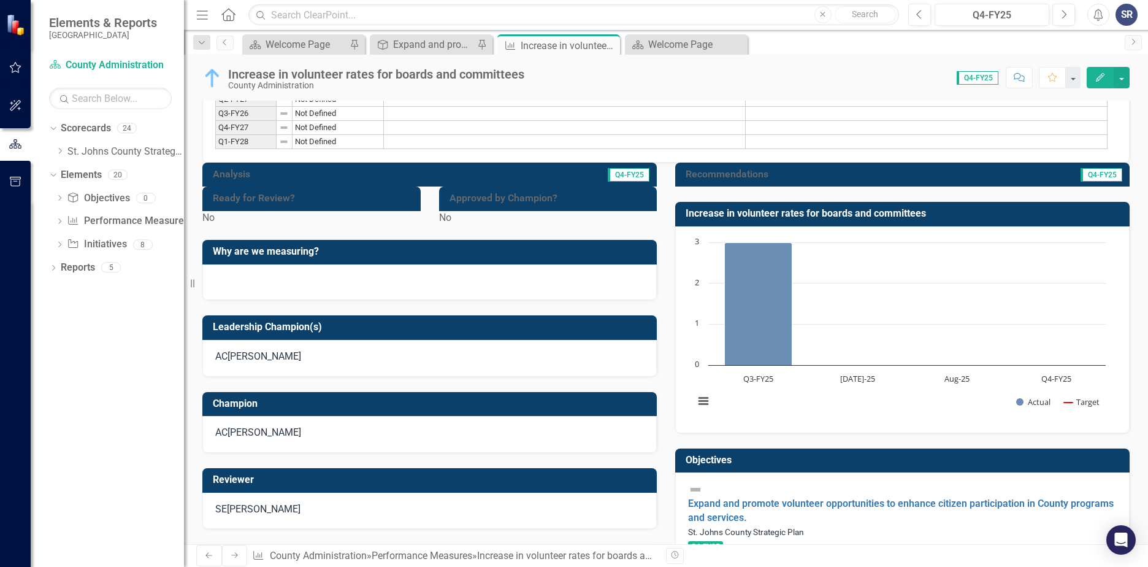
click at [531, 186] on div at bounding box center [429, 186] width 455 height 0
click at [366, 186] on div at bounding box center [429, 186] width 455 height 0
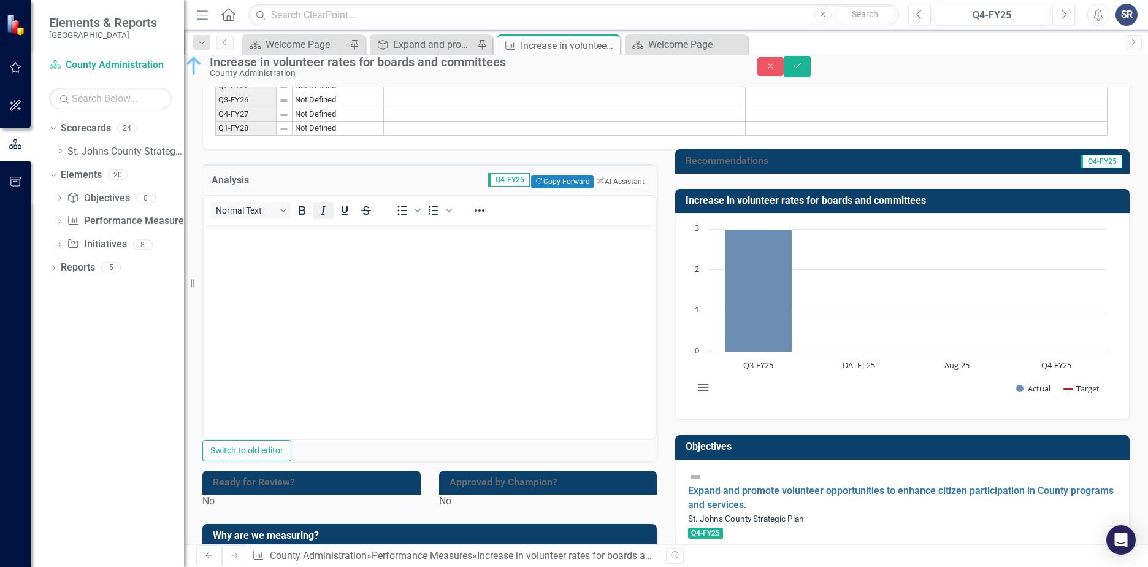
scroll to position [0, 0]
click at [274, 254] on body "Rich Text Area. Press ALT-0 for help." at bounding box center [430, 316] width 452 height 184
click at [554, 188] on button "Copy Forward Copy Forward" at bounding box center [562, 181] width 62 height 13
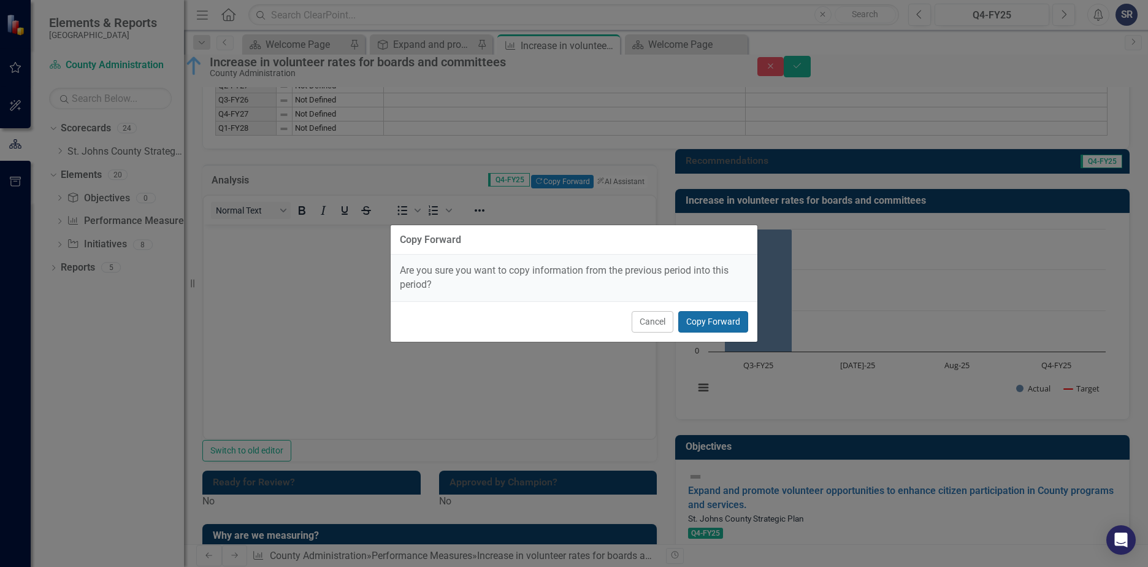
click at [701, 321] on button "Copy Forward" at bounding box center [713, 321] width 70 height 21
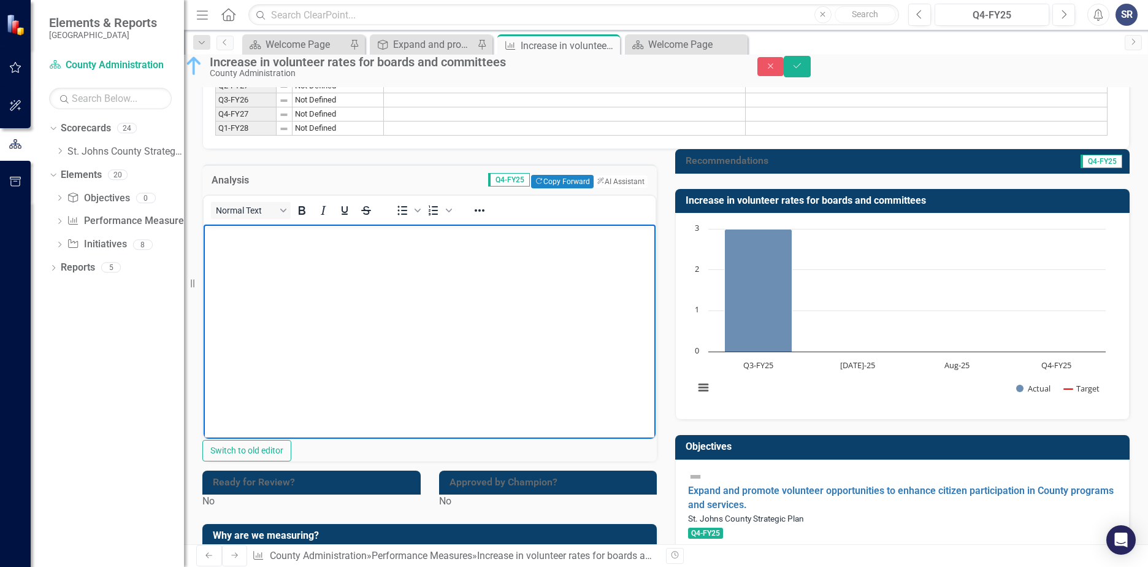
click at [334, 264] on body "Rich Text Area. Press ALT-0 for help." at bounding box center [430, 316] width 452 height 184
click at [769, 174] on div at bounding box center [902, 174] width 455 height 0
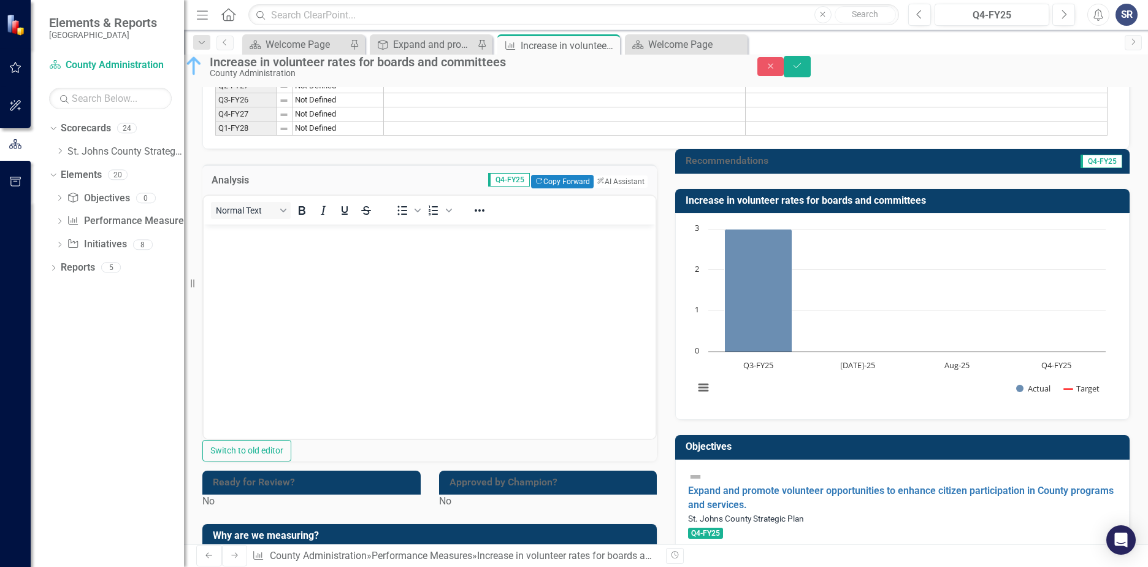
click at [769, 174] on div at bounding box center [902, 174] width 455 height 0
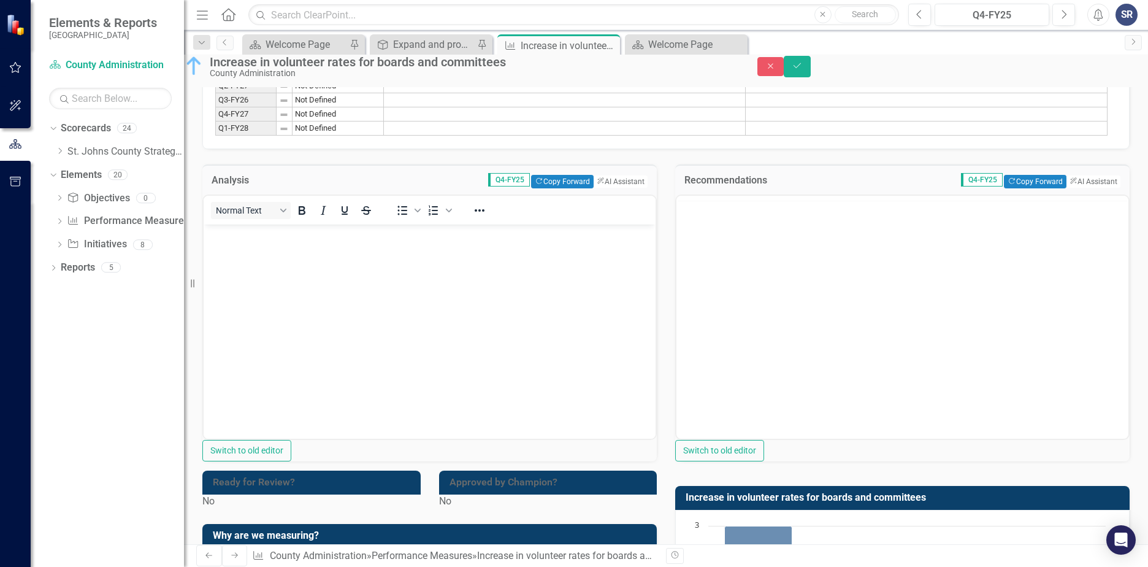
click at [769, 221] on div "Switch to old editor" at bounding box center [902, 327] width 455 height 267
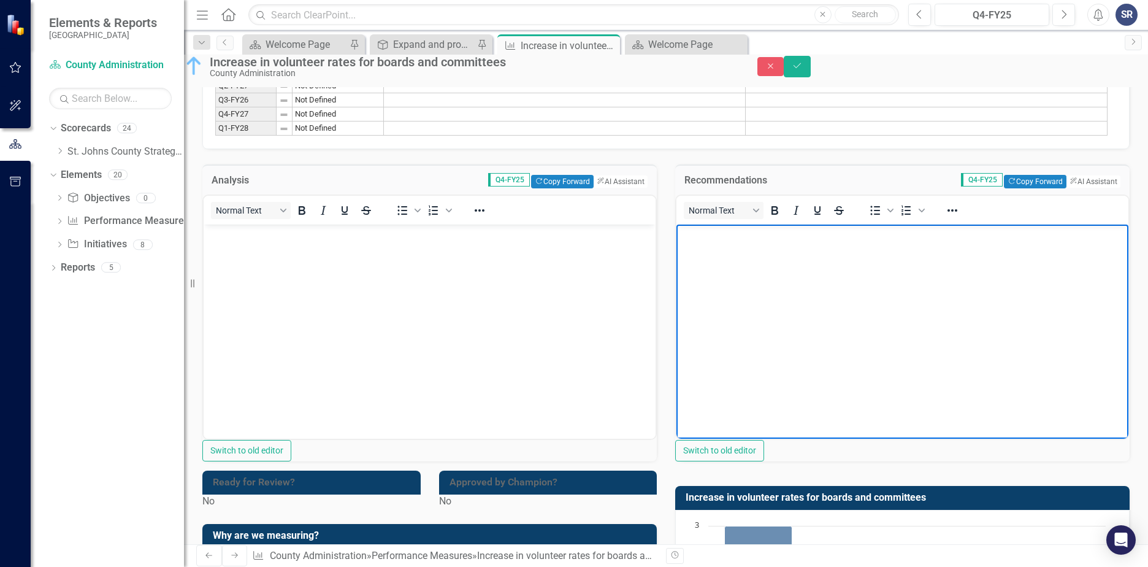
click at [685, 266] on body "Rich Text Area. Press ALT-0 for help." at bounding box center [903, 316] width 452 height 184
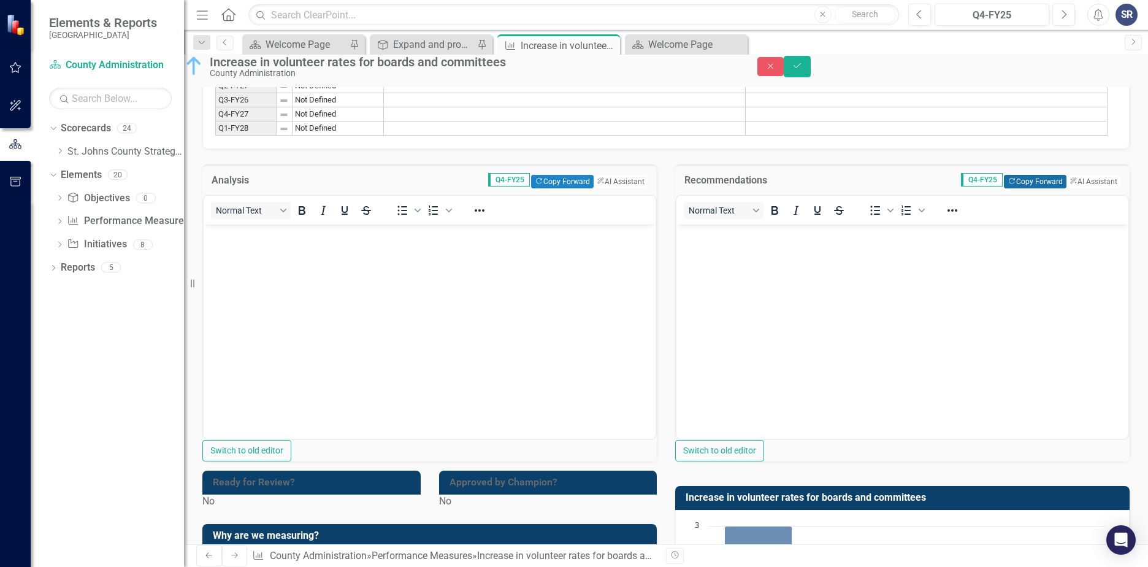
click at [1004, 188] on button "Copy Forward Copy Forward" at bounding box center [1035, 181] width 62 height 13
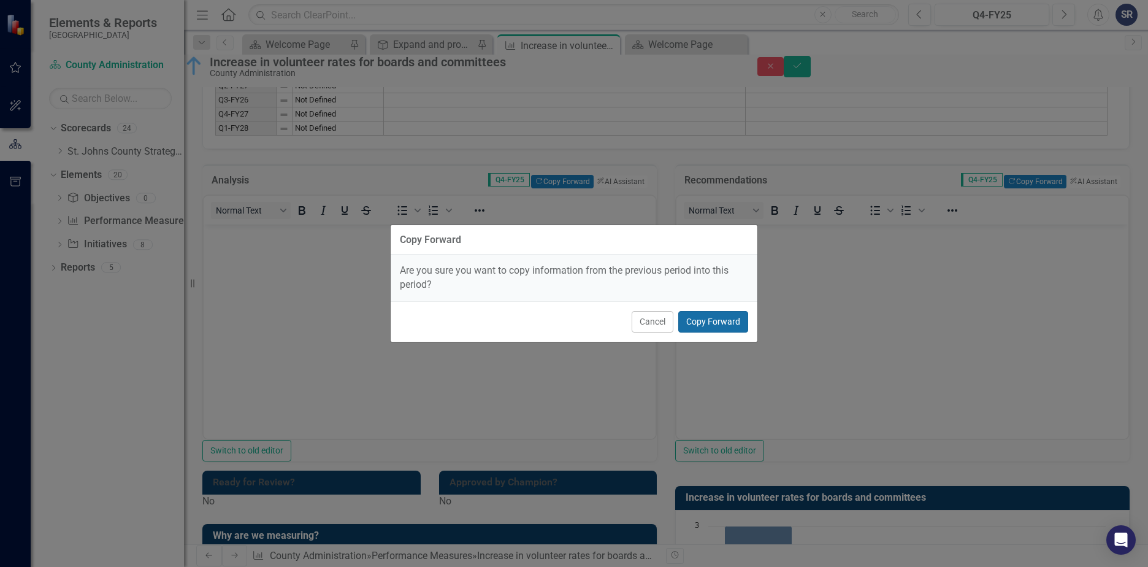
click at [692, 324] on button "Copy Forward" at bounding box center [713, 321] width 70 height 21
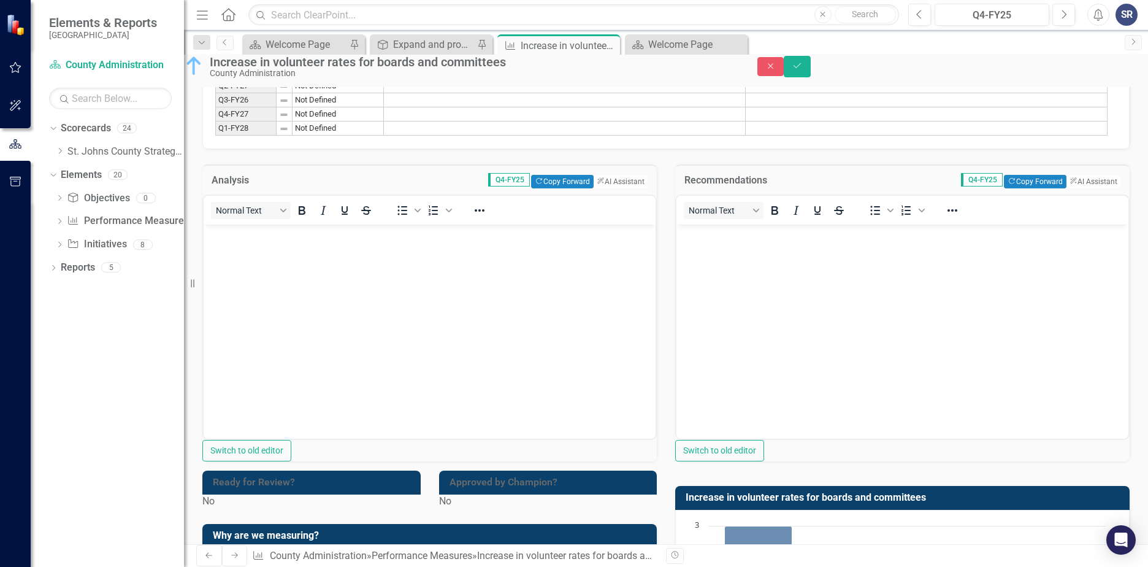
click at [724, 260] on body "Rich Text Area. Press ALT-0 for help." at bounding box center [903, 316] width 452 height 184
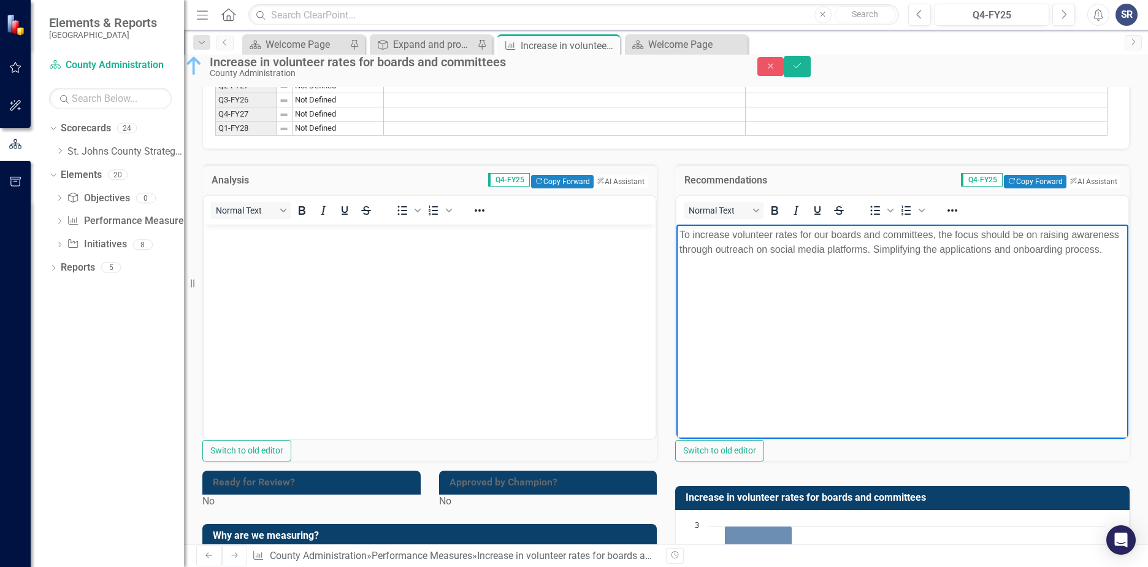
click at [242, 277] on body "Rich Text Area. Press ALT-0 for help." at bounding box center [430, 316] width 452 height 184
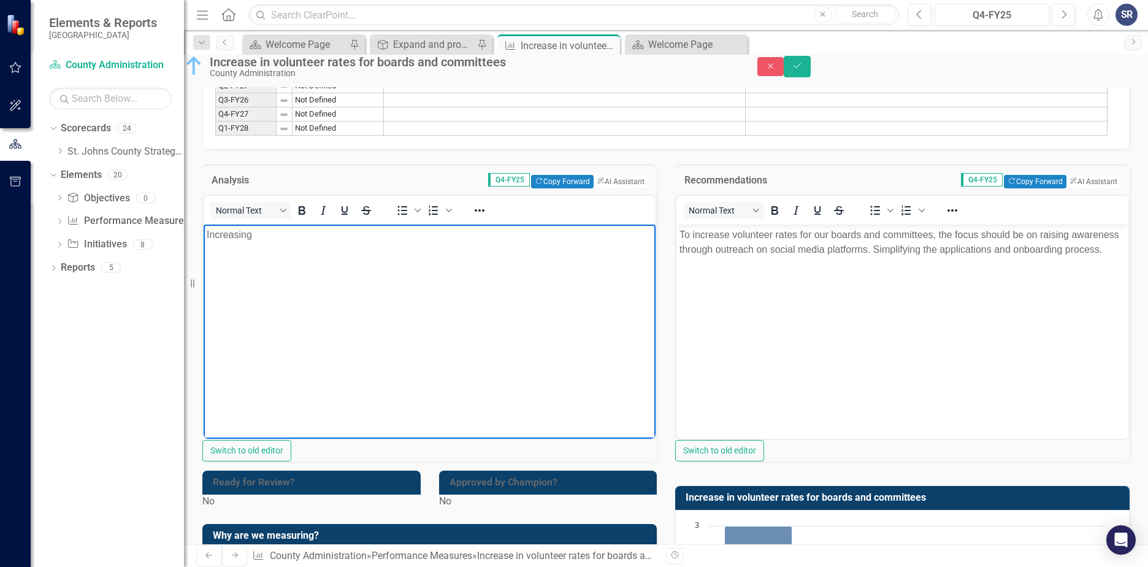
click at [393, 298] on body "Increasing" at bounding box center [430, 316] width 452 height 184
click at [412, 263] on body "Increasing volunteer" at bounding box center [430, 316] width 452 height 184
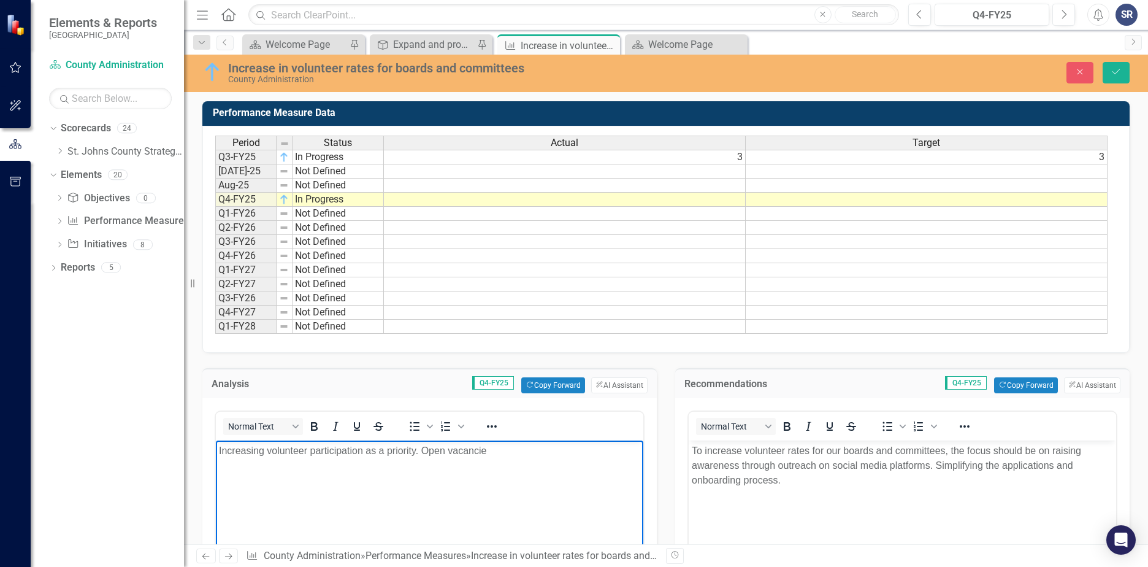
scroll to position [184, 0]
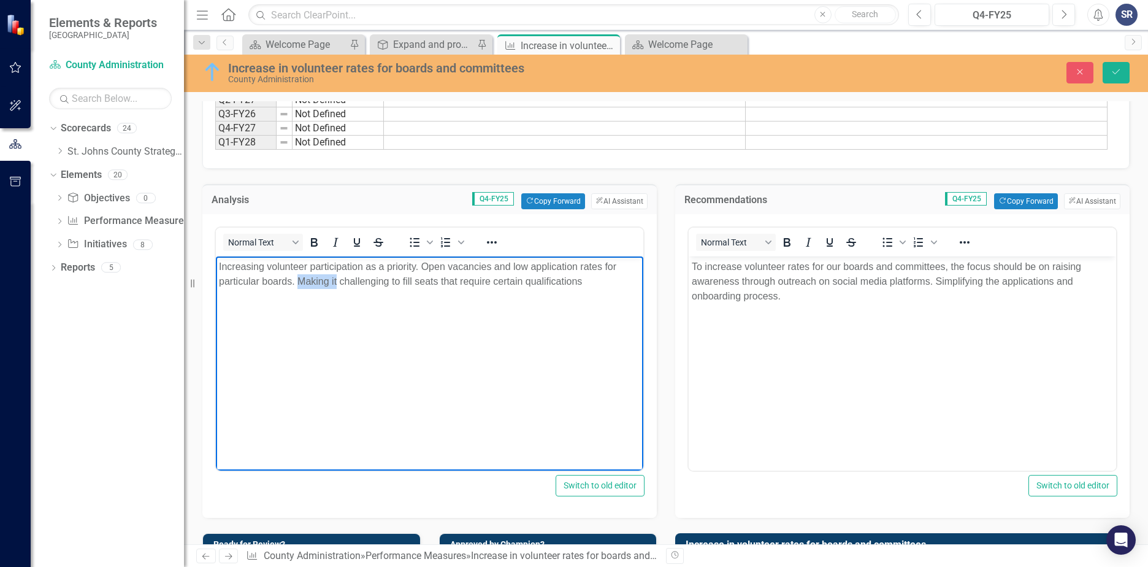
drag, startPoint x: 300, startPoint y: 282, endPoint x: 337, endPoint y: 282, distance: 36.8
click at [337, 282] on p "Increasing volunteer participation as a priority. Open vacancies and low applic…" at bounding box center [429, 273] width 421 height 29
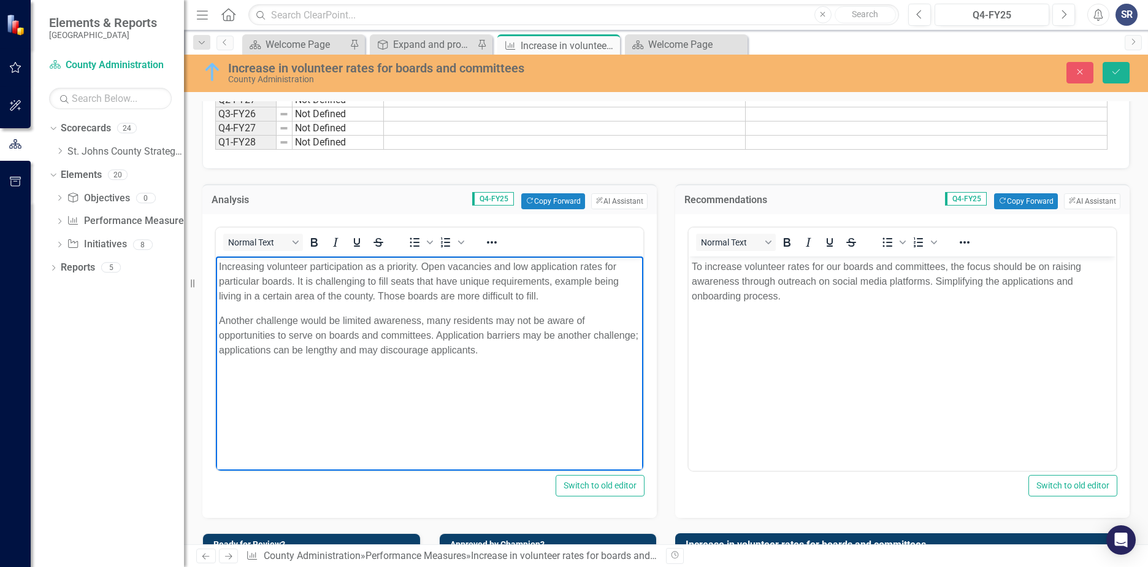
click at [523, 348] on p "Another challenge would be limited awareness, many residents may not be aware o…" at bounding box center [429, 335] width 421 height 44
drag, startPoint x: 321, startPoint y: 353, endPoint x: 348, endPoint y: 353, distance: 26.4
click at [348, 353] on p "Another challenge would be limited awareness, many residents may not be aware o…" at bounding box center [429, 335] width 421 height 44
click at [304, 351] on p "Another challenge would be limited awareness, many residents may not be aware o…" at bounding box center [429, 335] width 421 height 44
click at [318, 351] on p "Another challenge would be limited awareness, many residents may not be aware o…" at bounding box center [429, 335] width 421 height 44
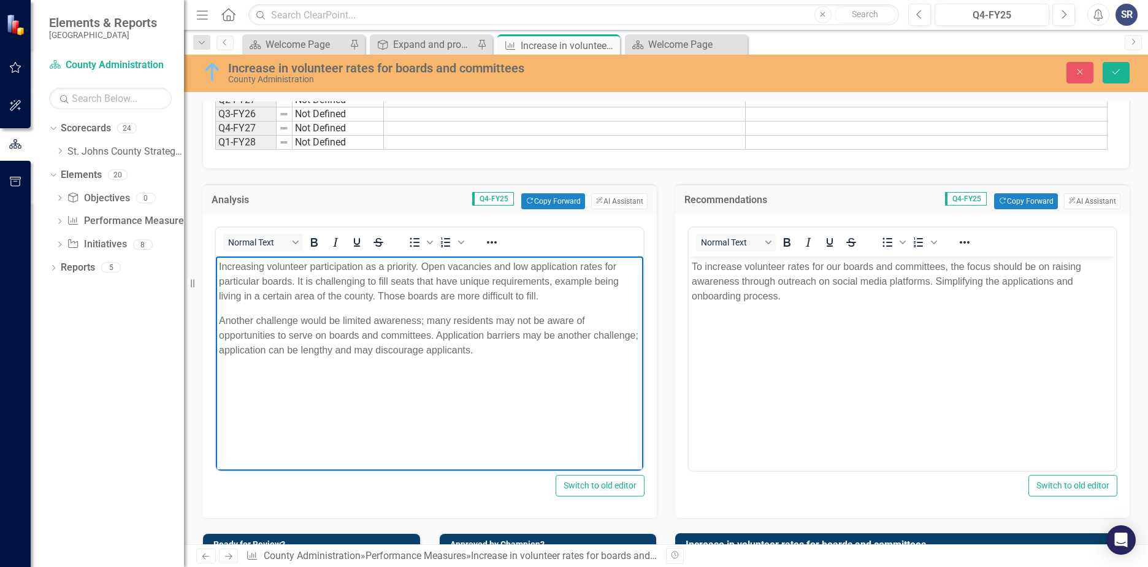
click at [409, 366] on body "Increasing volunteer participation as a priority. Open vacancies and low applic…" at bounding box center [430, 348] width 428 height 184
click at [527, 359] on body "Increasing volunteer participation as a priority. Open vacancies and low applic…" at bounding box center [430, 348] width 428 height 184
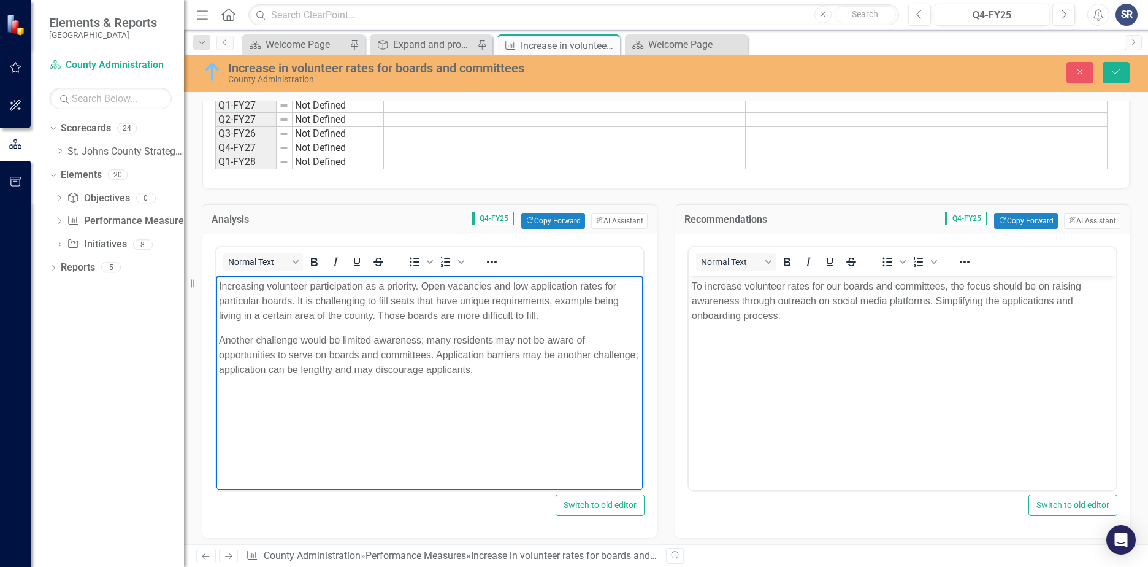
scroll to position [307, 0]
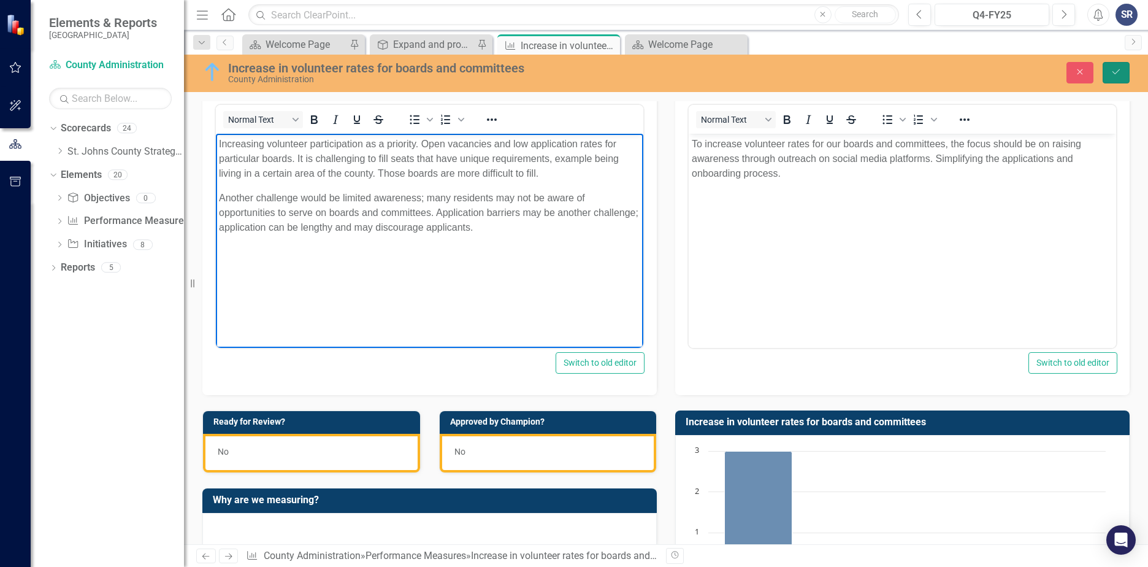
drag, startPoint x: 1125, startPoint y: 67, endPoint x: 1089, endPoint y: 85, distance: 40.3
click at [1124, 68] on button "Save" at bounding box center [1116, 72] width 27 height 21
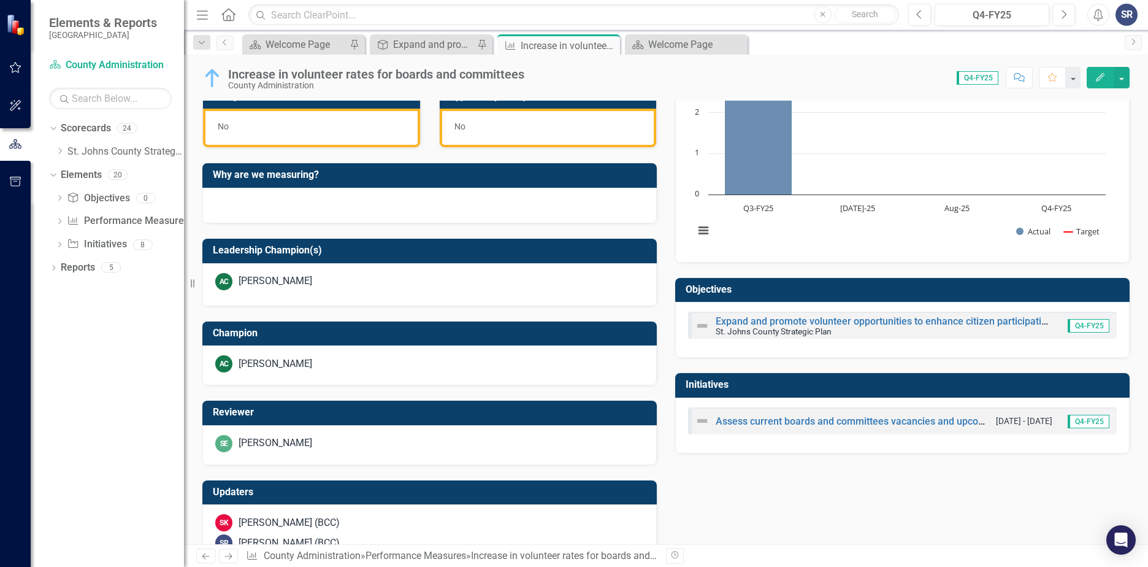
scroll to position [429, 0]
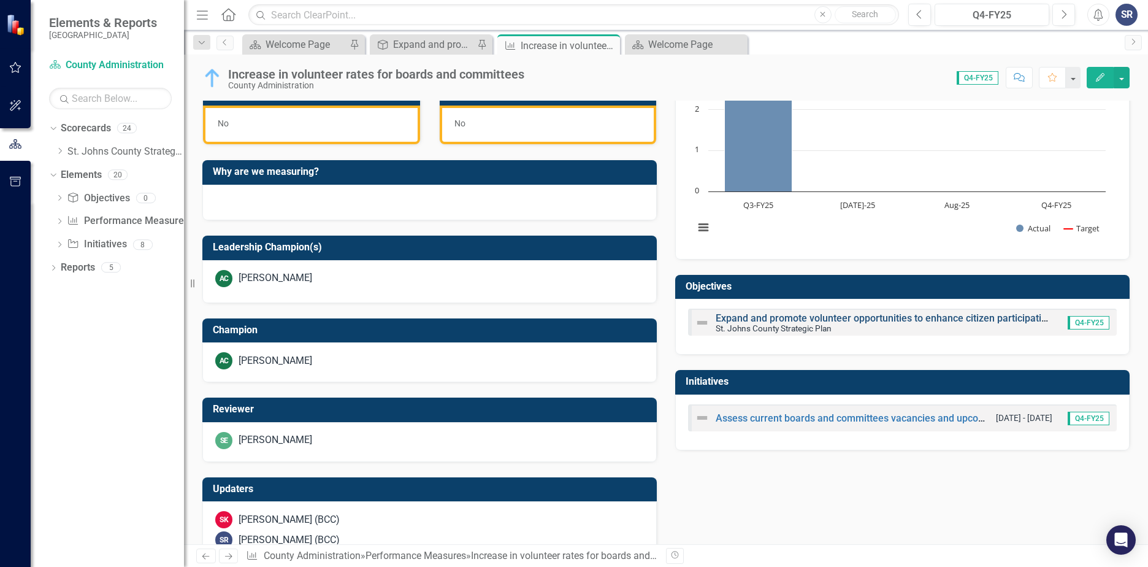
click at [721, 322] on link "Expand and promote volunteer opportunities to enhance citizen participation in …" at bounding box center [959, 318] width 486 height 12
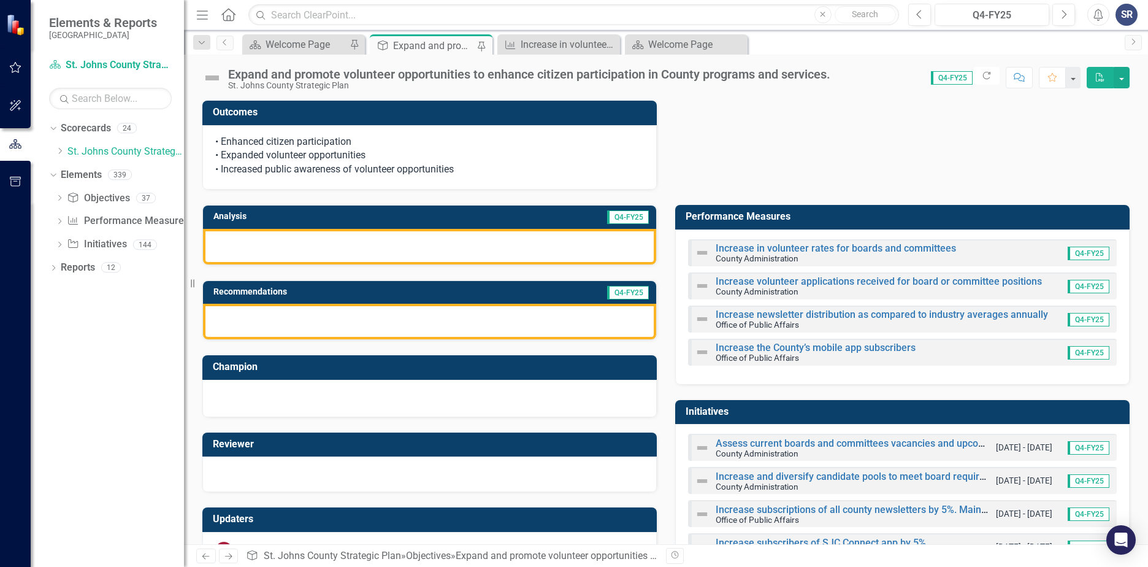
click at [213, 80] on img at bounding box center [212, 78] width 20 height 20
click at [216, 77] on img at bounding box center [212, 78] width 20 height 20
click at [209, 77] on img at bounding box center [212, 78] width 20 height 20
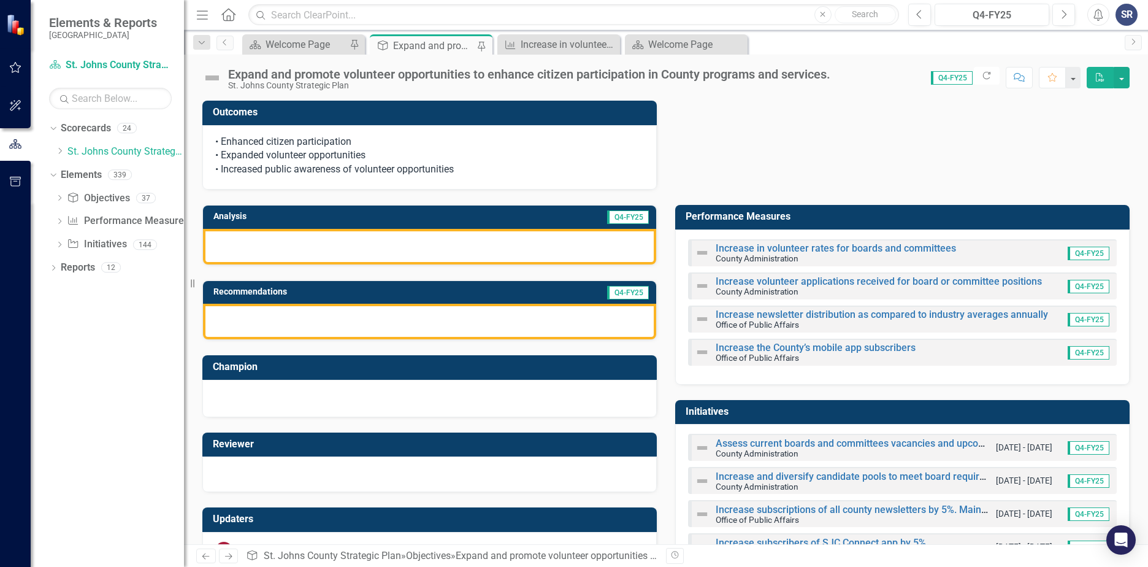
click at [209, 77] on img at bounding box center [212, 78] width 20 height 20
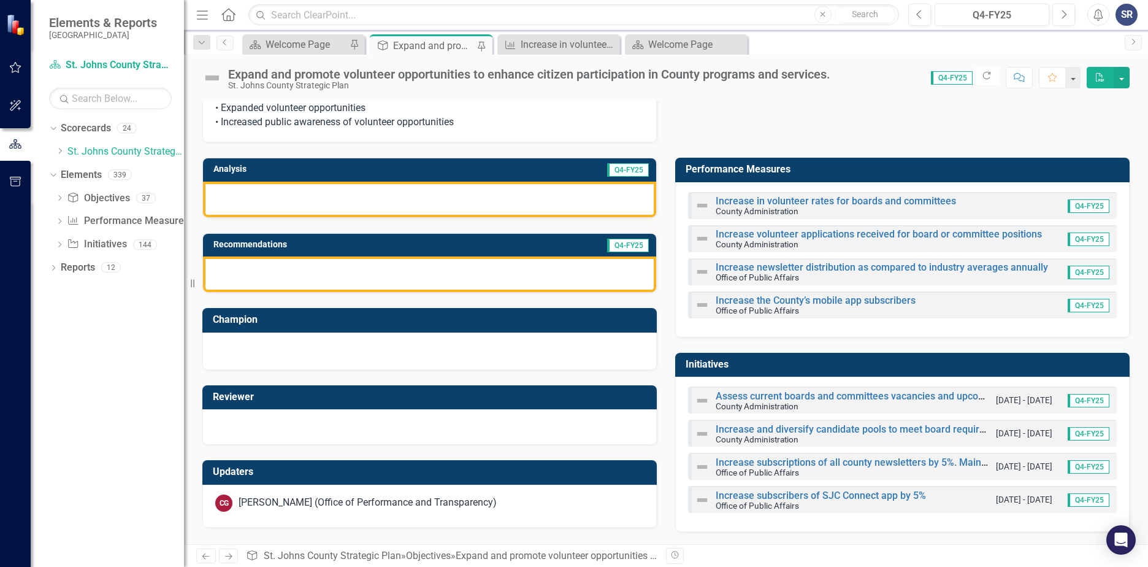
click at [261, 501] on div "[PERSON_NAME] (Office of Performance and Transparency)" at bounding box center [368, 503] width 258 height 14
click at [227, 502] on div "CG" at bounding box center [223, 502] width 17 height 17
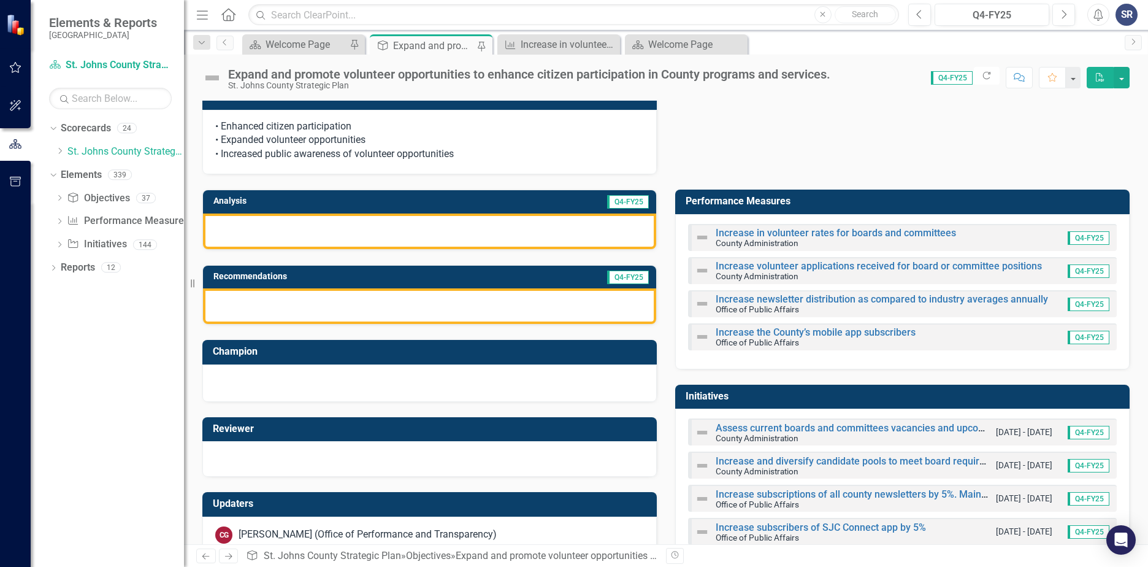
scroll to position [0, 0]
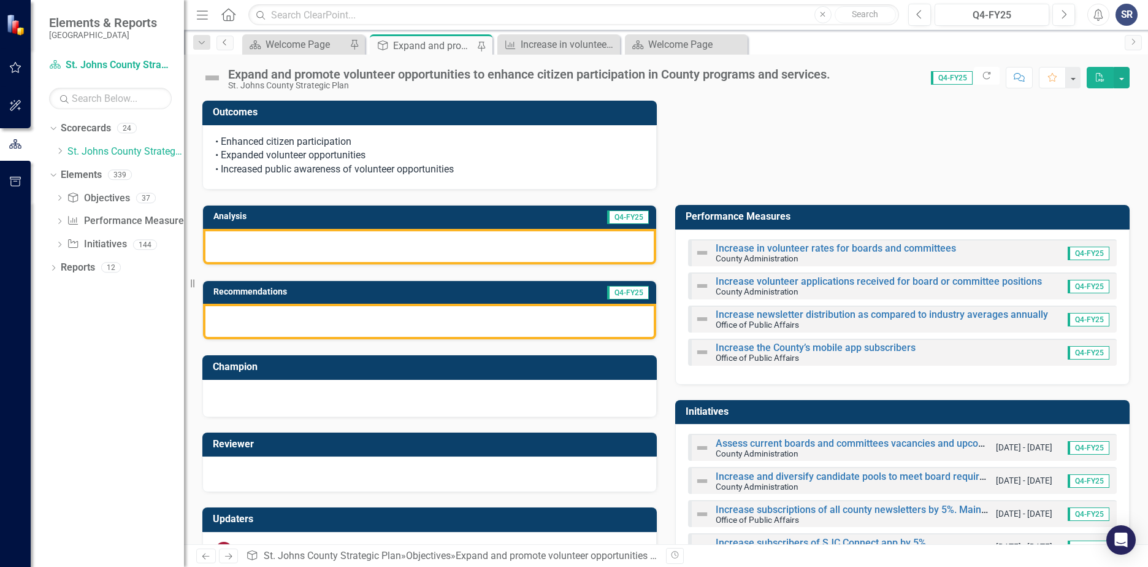
click at [219, 44] on link "Previous" at bounding box center [225, 43] width 17 height 15
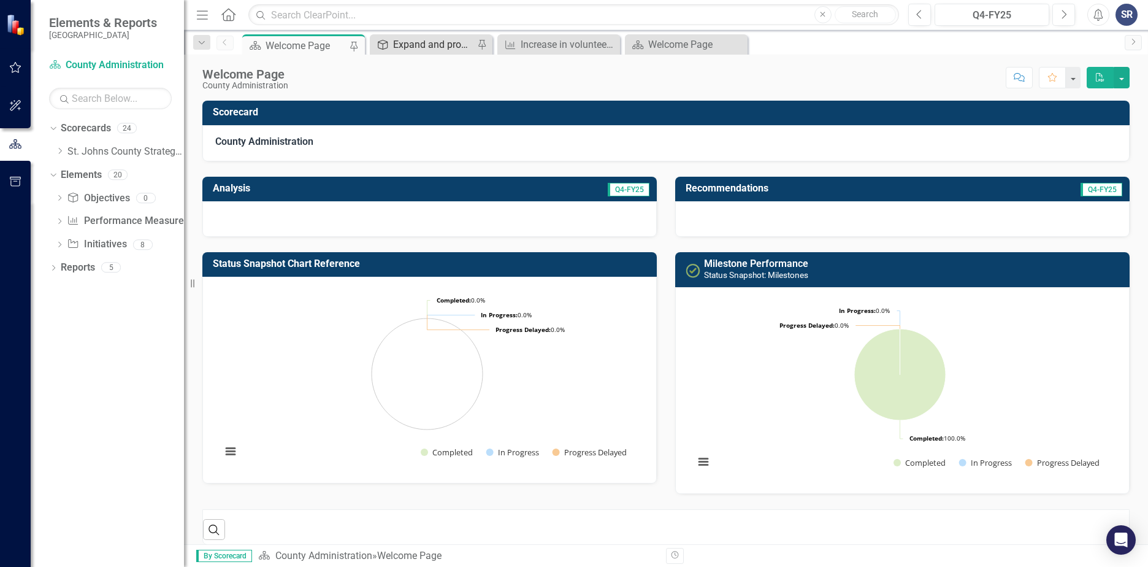
click at [397, 52] on div "Expand and promote volunteer opportunities to enhance citizen participation in …" at bounding box center [433, 44] width 81 height 15
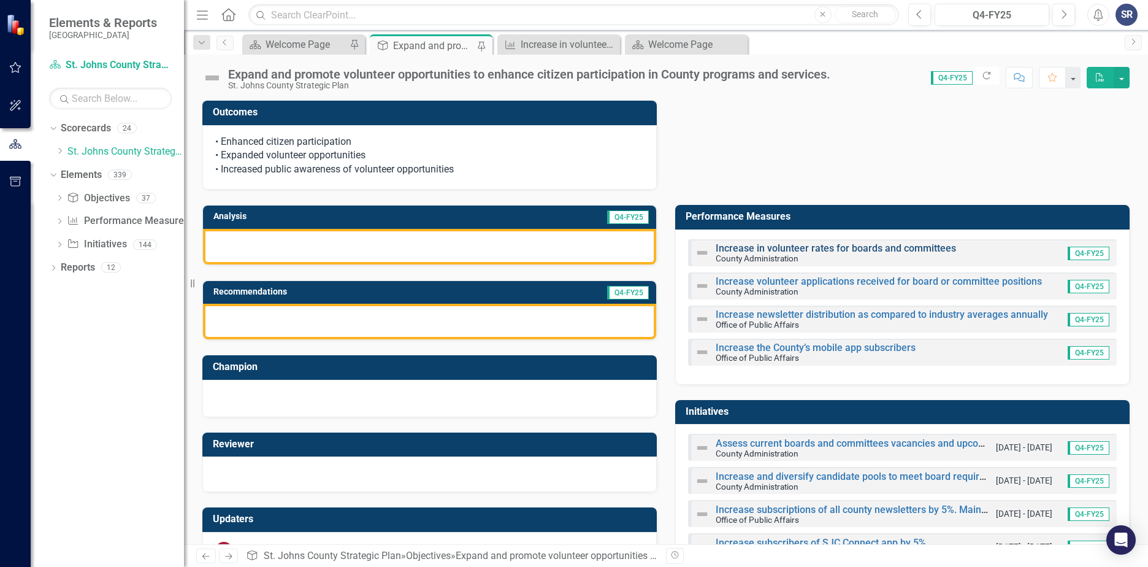
click at [725, 246] on link "Increase in volunteer rates for boards and committees" at bounding box center [836, 248] width 240 height 12
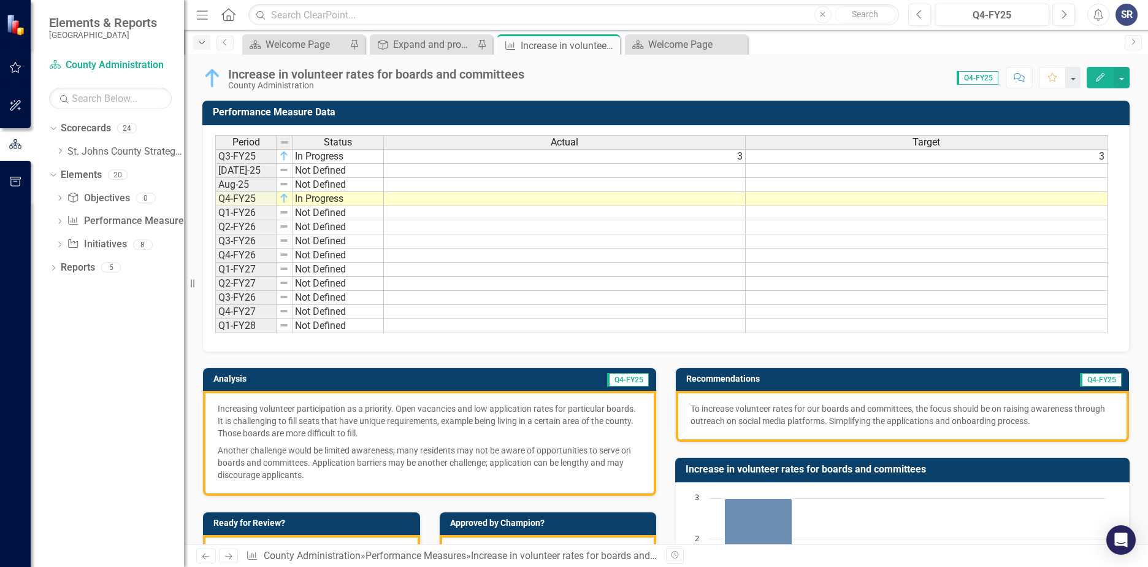
click at [200, 44] on icon "Dropdown" at bounding box center [201, 43] width 11 height 9
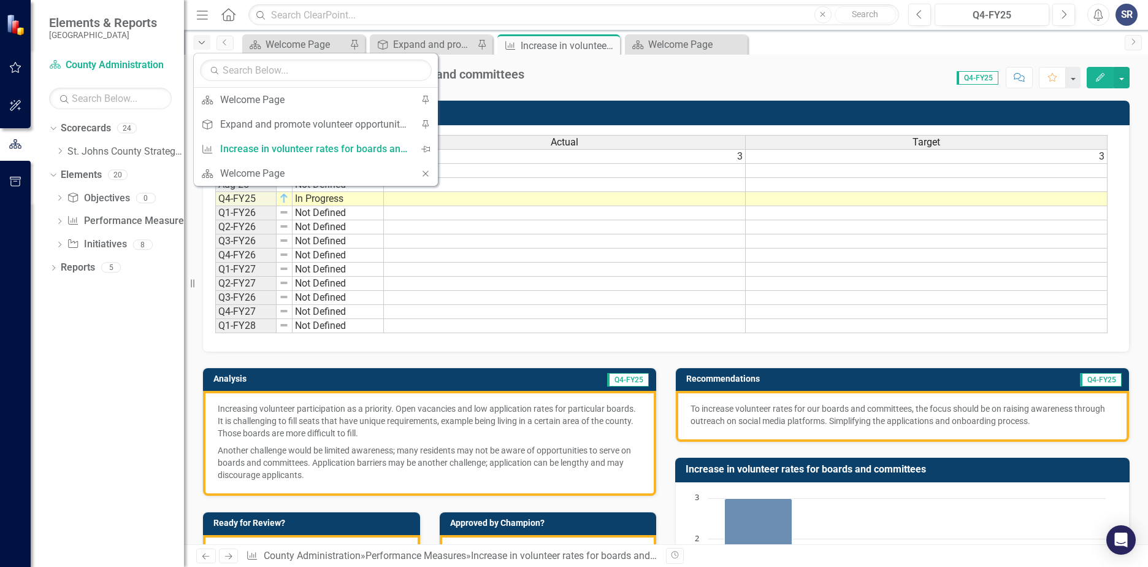
click at [200, 47] on div "Dropdown" at bounding box center [201, 42] width 17 height 15
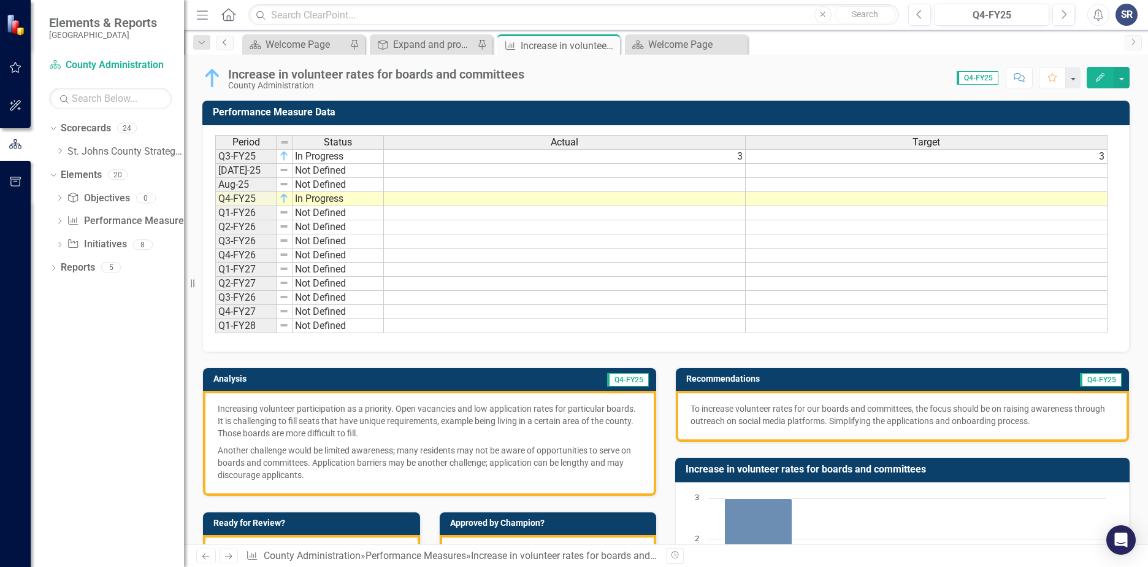
click at [231, 46] on link "Previous" at bounding box center [225, 43] width 17 height 15
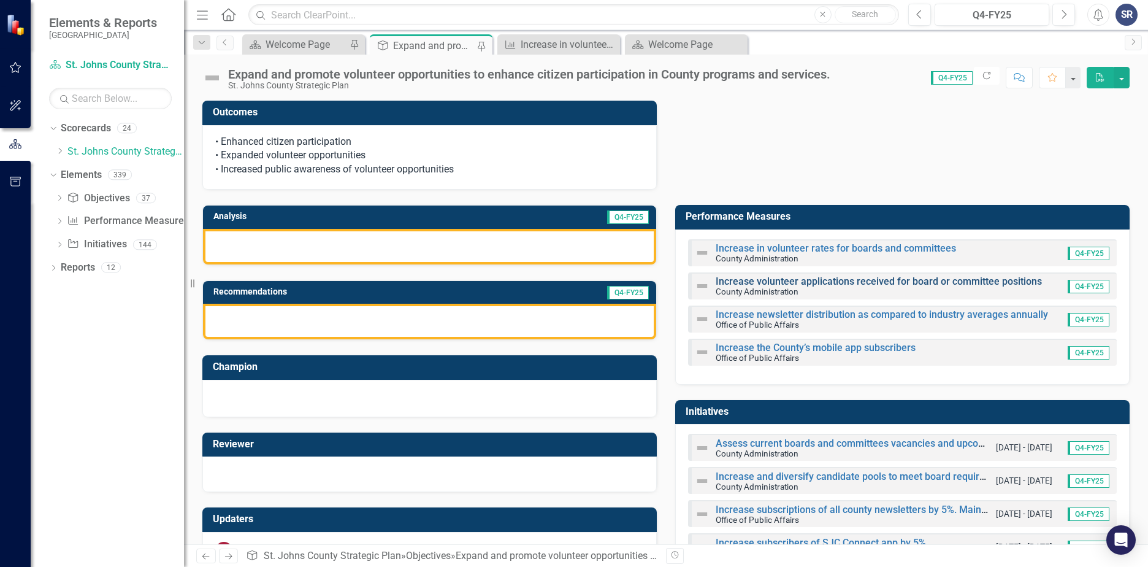
click at [797, 281] on link "Increase volunteer applications received for board or committee positions" at bounding box center [879, 281] width 326 height 12
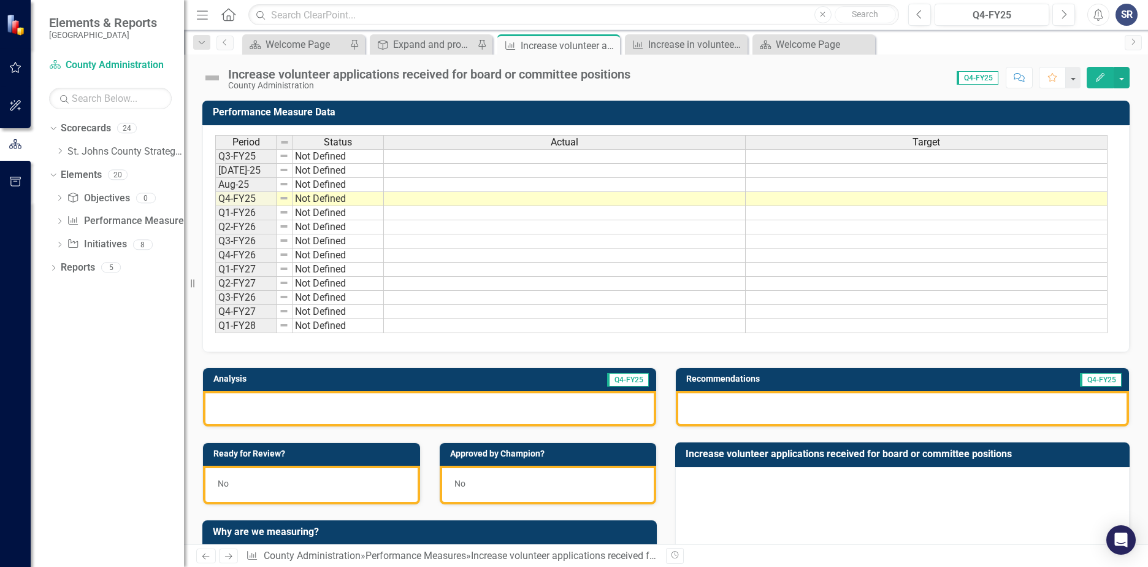
click at [217, 79] on img at bounding box center [212, 78] width 20 height 20
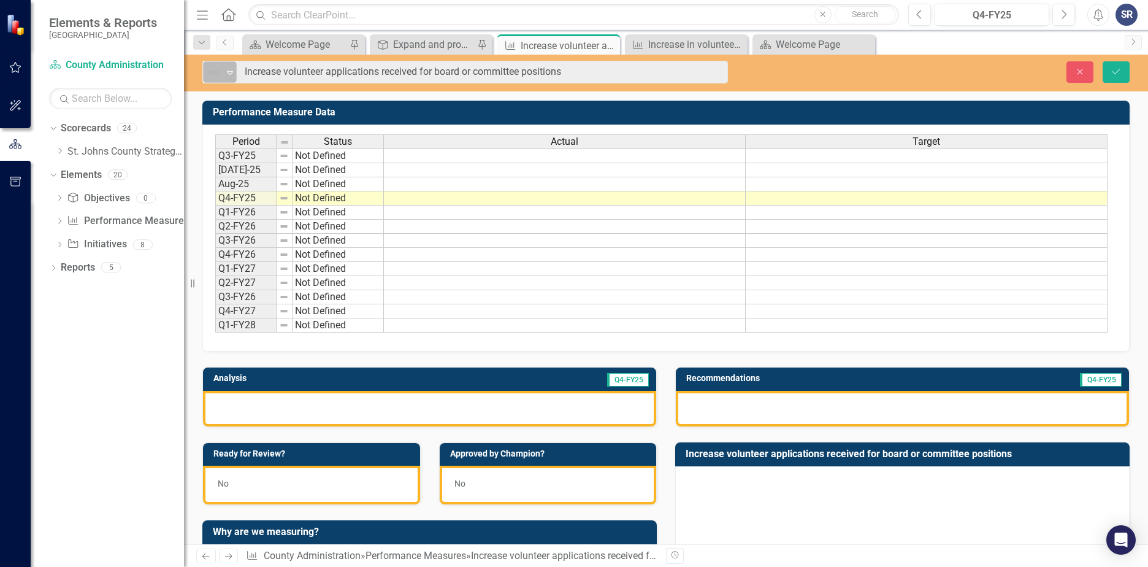
click at [224, 75] on icon "Expand" at bounding box center [230, 72] width 12 height 10
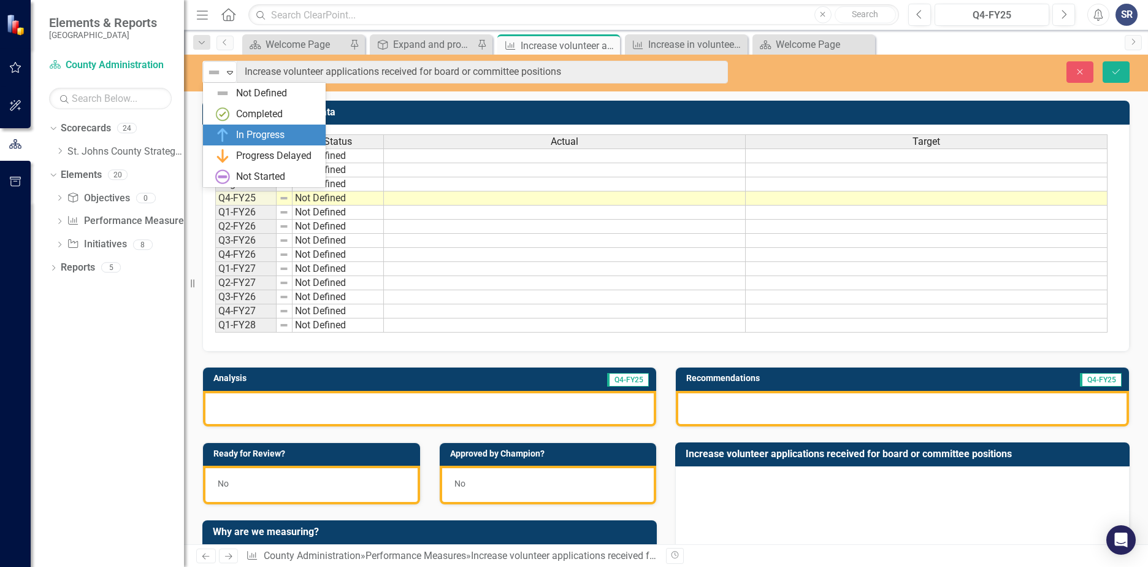
click at [231, 133] on div "In Progress" at bounding box center [266, 135] width 103 height 15
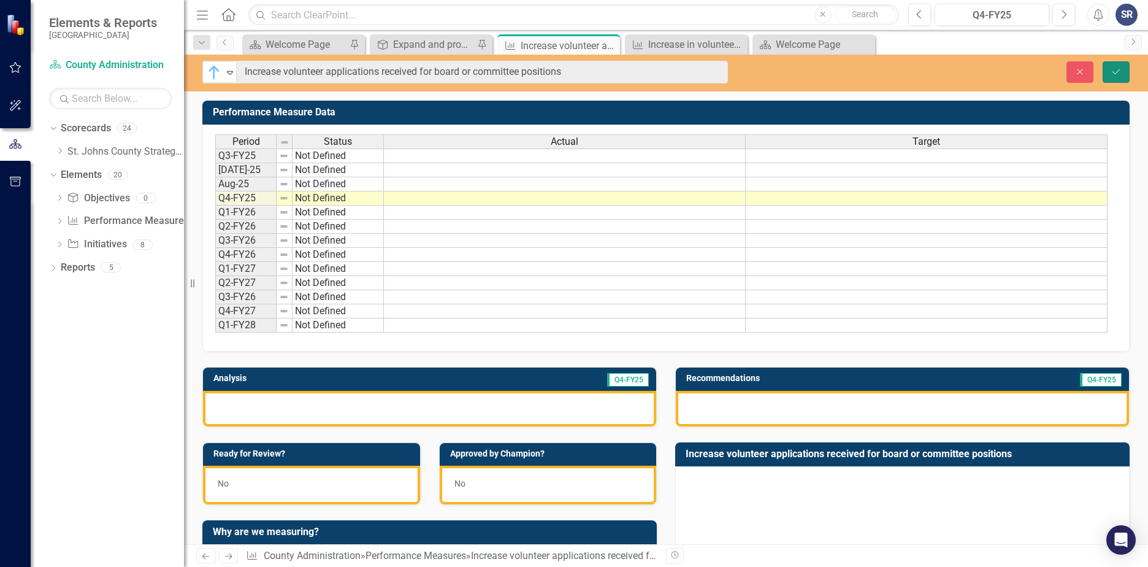
click at [1108, 74] on button "Save" at bounding box center [1116, 71] width 27 height 21
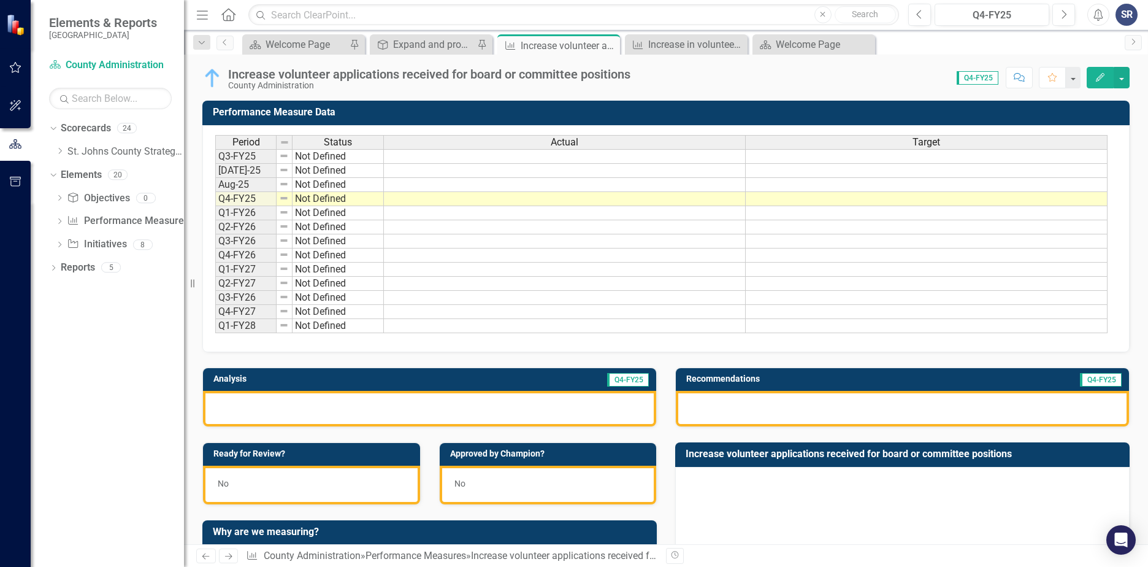
scroll to position [123, 0]
click at [363, 415] on div at bounding box center [429, 409] width 453 height 36
click at [369, 411] on div at bounding box center [429, 409] width 453 height 36
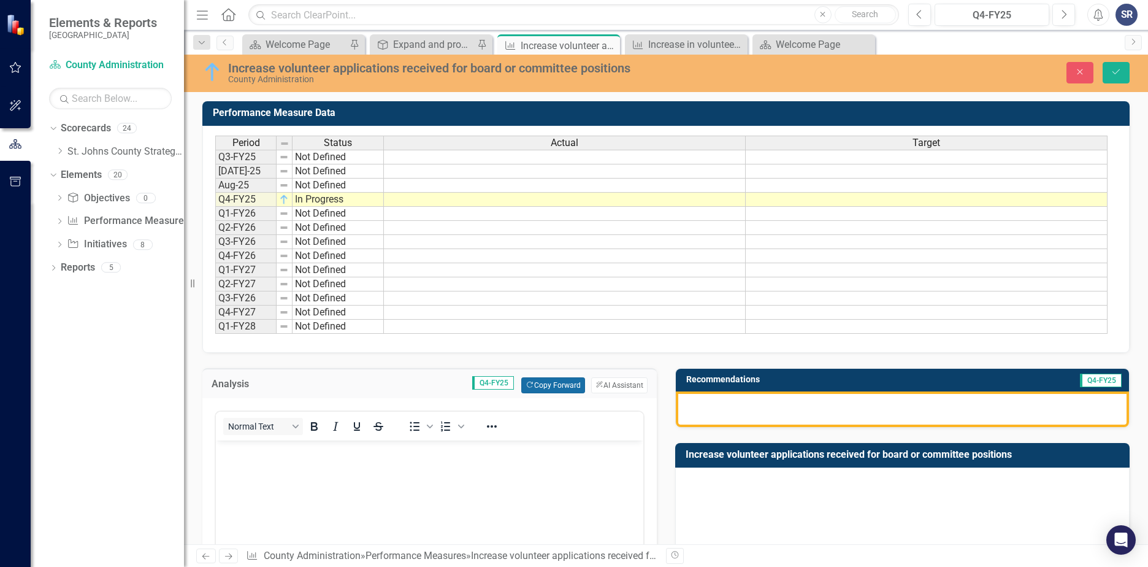
click at [551, 385] on button "Copy Forward Copy Forward" at bounding box center [552, 385] width 63 height 16
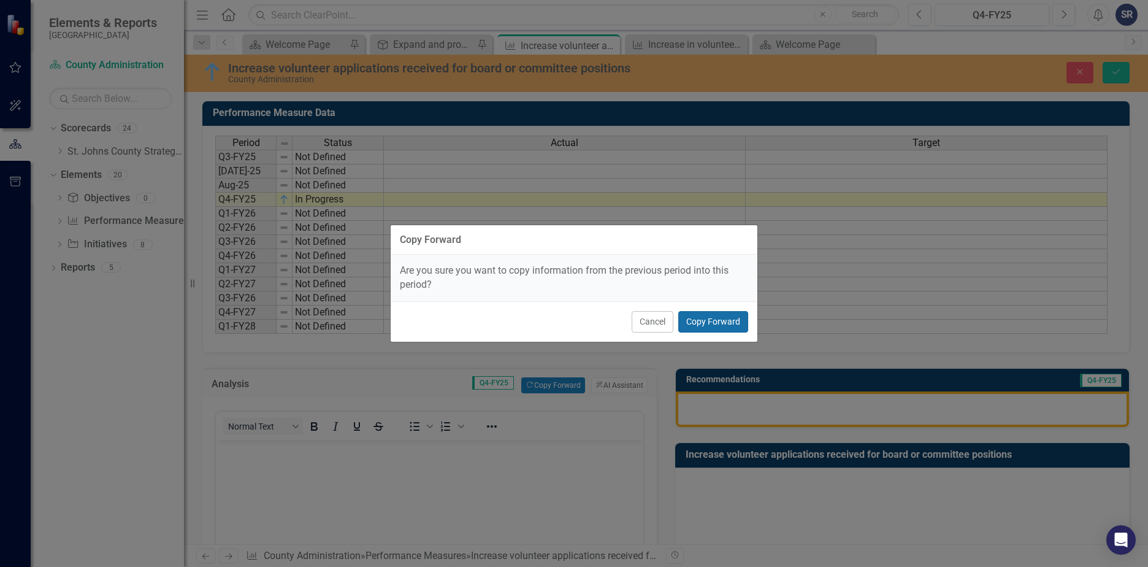
click at [734, 317] on button "Copy Forward" at bounding box center [713, 321] width 70 height 21
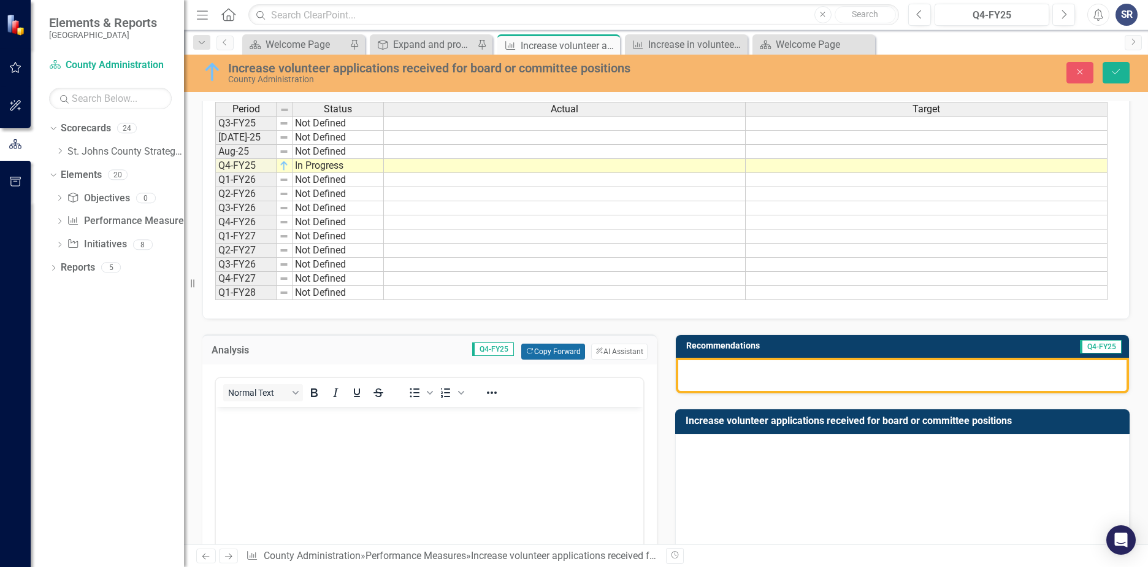
scroll to position [61, 0]
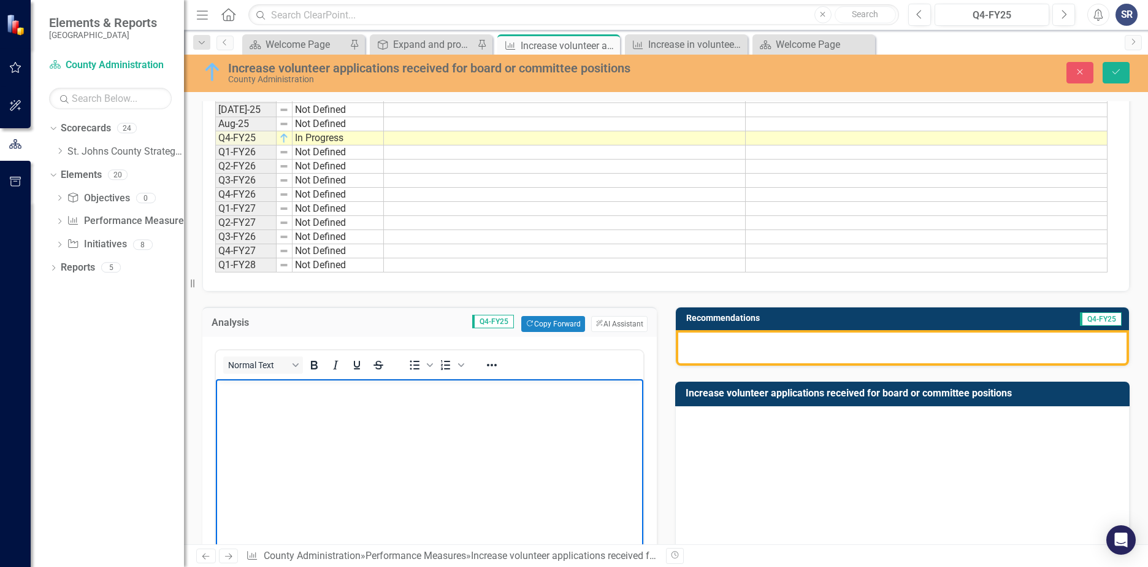
click at [349, 422] on body "Rich Text Area. Press ALT-0 for help." at bounding box center [430, 471] width 428 height 184
click at [321, 431] on body "Rich Text Area. Press ALT-0 for help." at bounding box center [430, 471] width 428 height 184
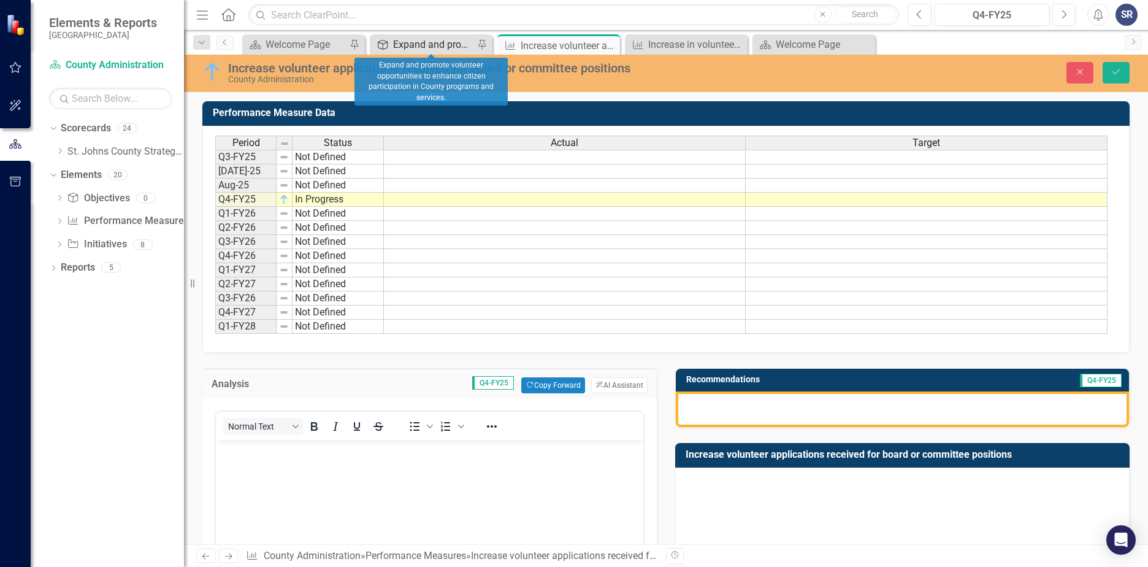
click at [415, 48] on div "Expand and promote volunteer opportunities to enhance citizen participation in …" at bounding box center [433, 44] width 81 height 15
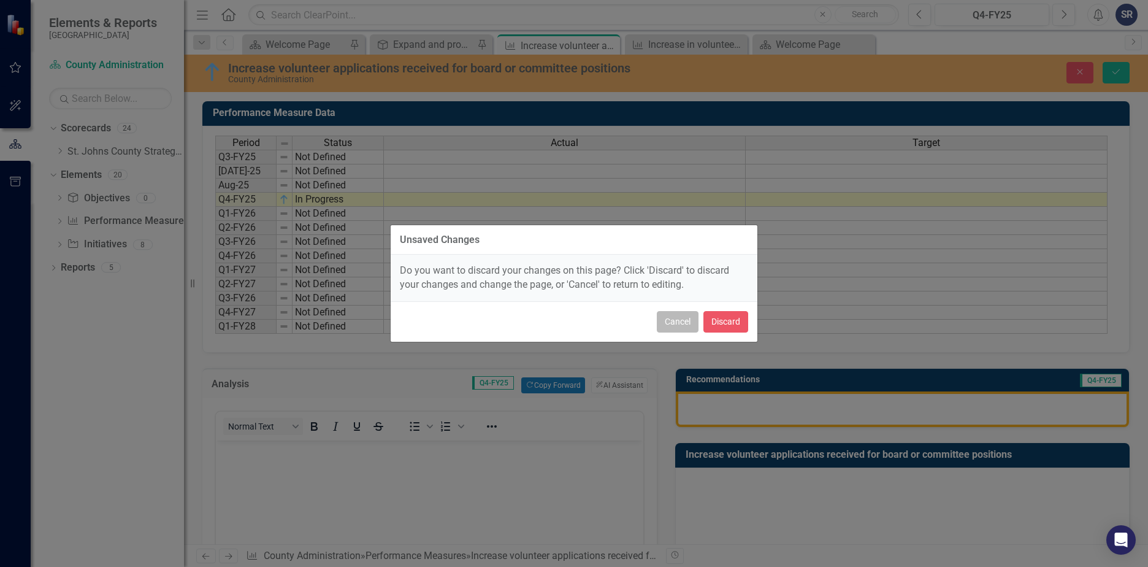
drag, startPoint x: 670, startPoint y: 323, endPoint x: 669, endPoint y: 305, distance: 18.4
click at [670, 323] on button "Cancel" at bounding box center [678, 321] width 42 height 21
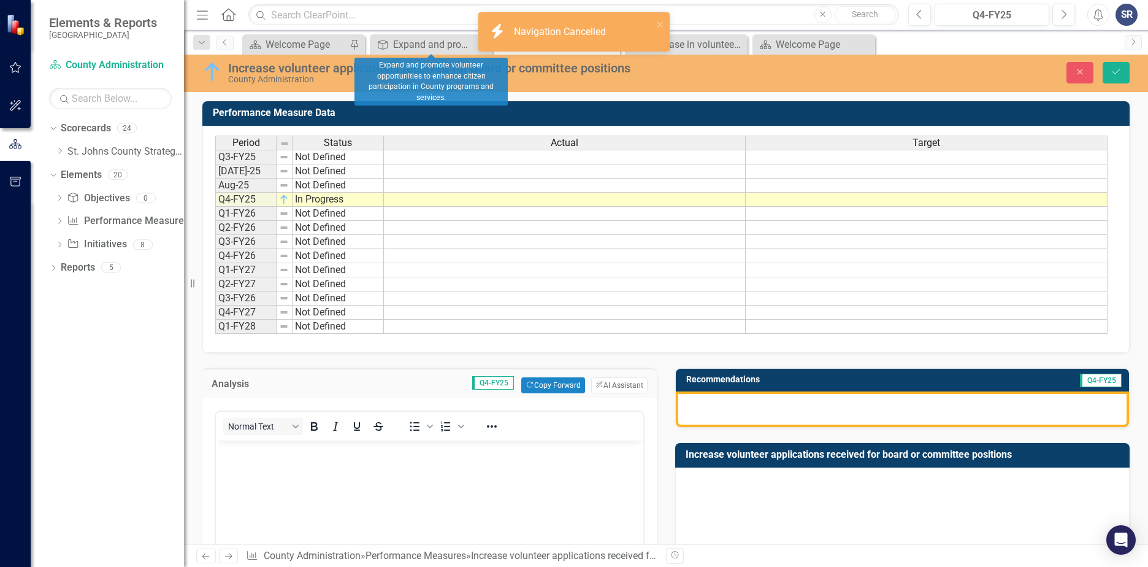
click at [651, 49] on Cancelled "icon.bolt Navigation Cancelled" at bounding box center [573, 31] width 191 height 39
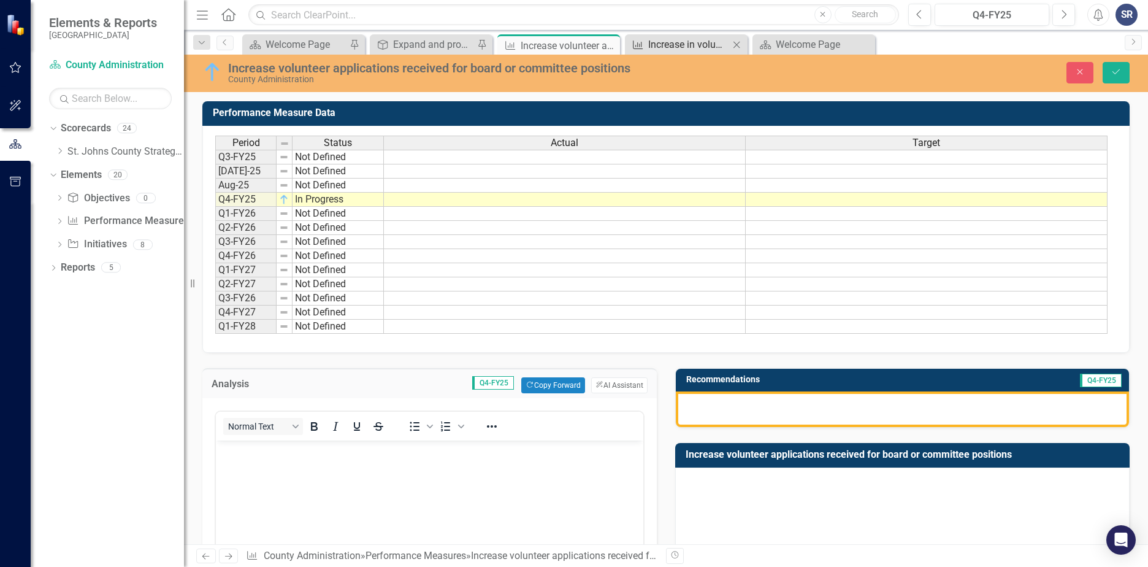
click at [653, 44] on div "Increase in volunteer rates for boards and committees" at bounding box center [688, 44] width 81 height 15
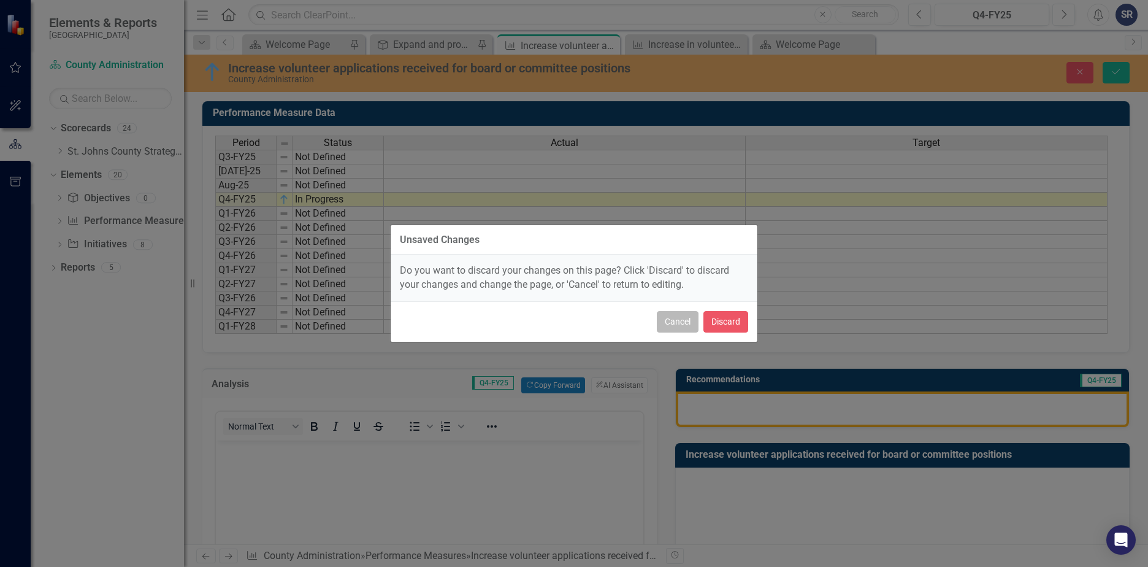
click at [671, 318] on button "Cancel" at bounding box center [678, 321] width 42 height 21
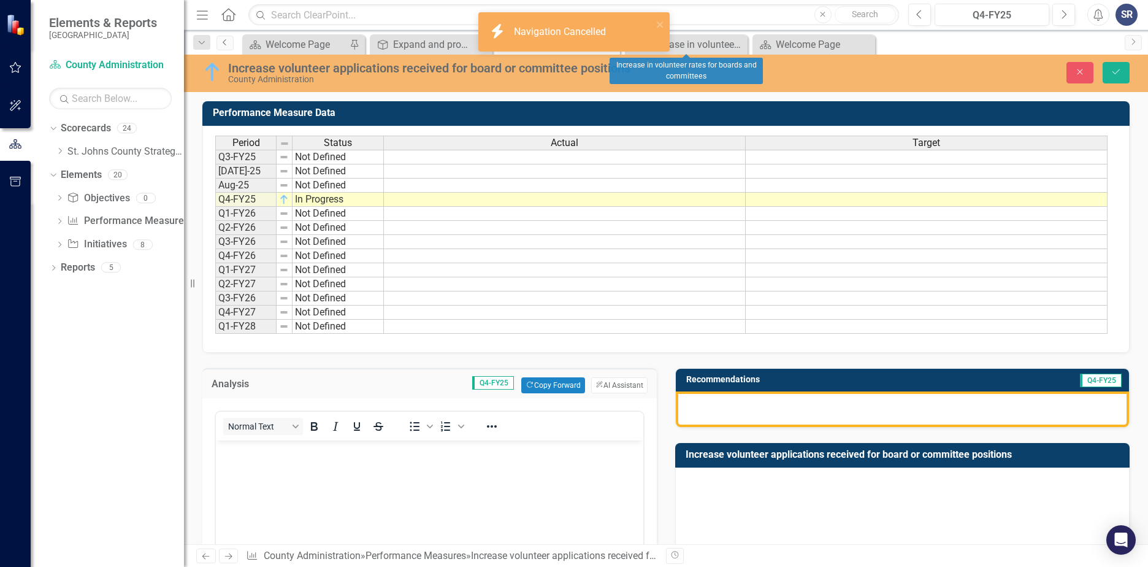
click at [223, 44] on icon "Previous" at bounding box center [225, 42] width 10 height 7
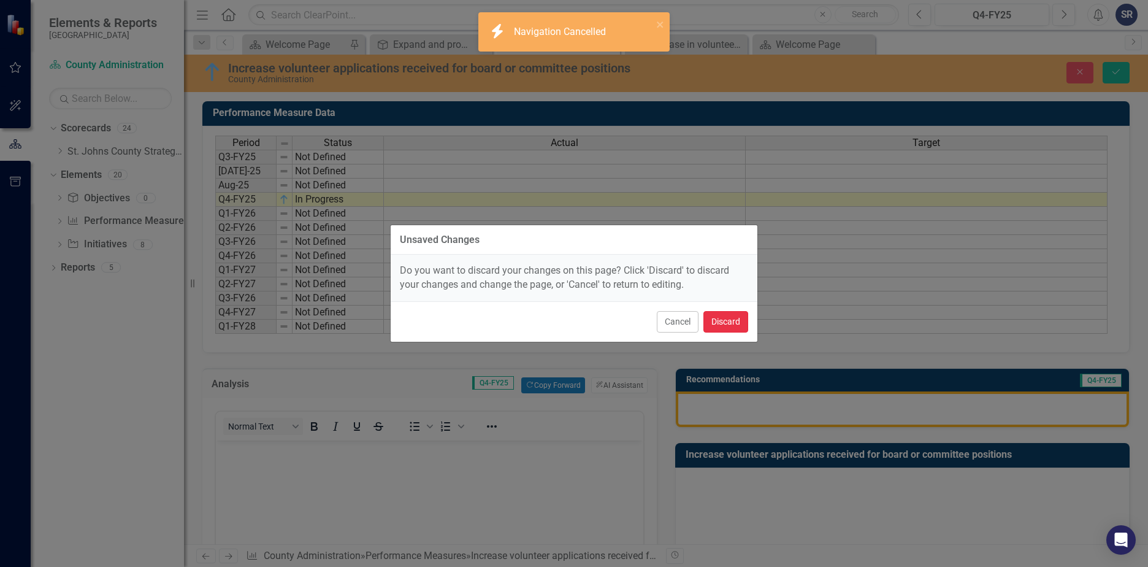
click at [724, 326] on button "Discard" at bounding box center [726, 321] width 45 height 21
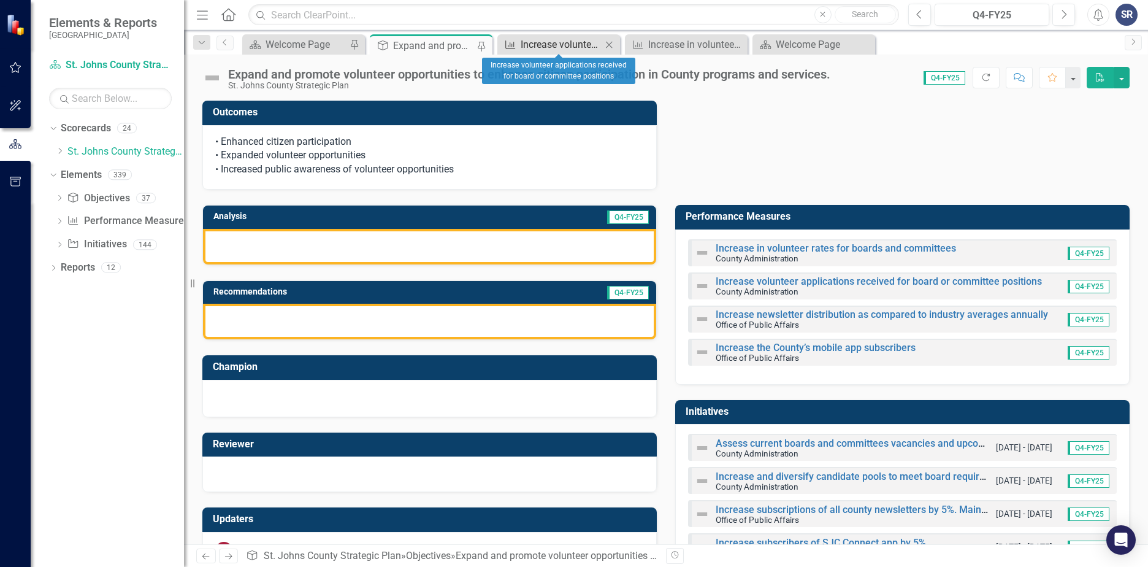
click at [523, 50] on div "Increase volunteer applications received for board or committee positions" at bounding box center [561, 44] width 81 height 15
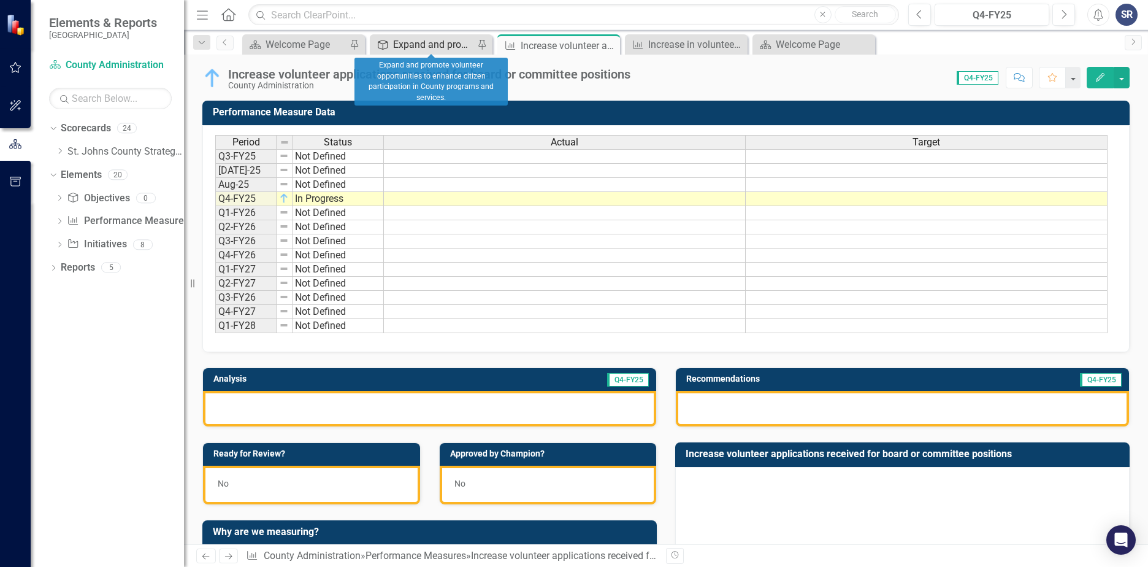
click at [449, 44] on div "Expand and promote volunteer opportunities to enhance citizen participation in …" at bounding box center [433, 44] width 81 height 15
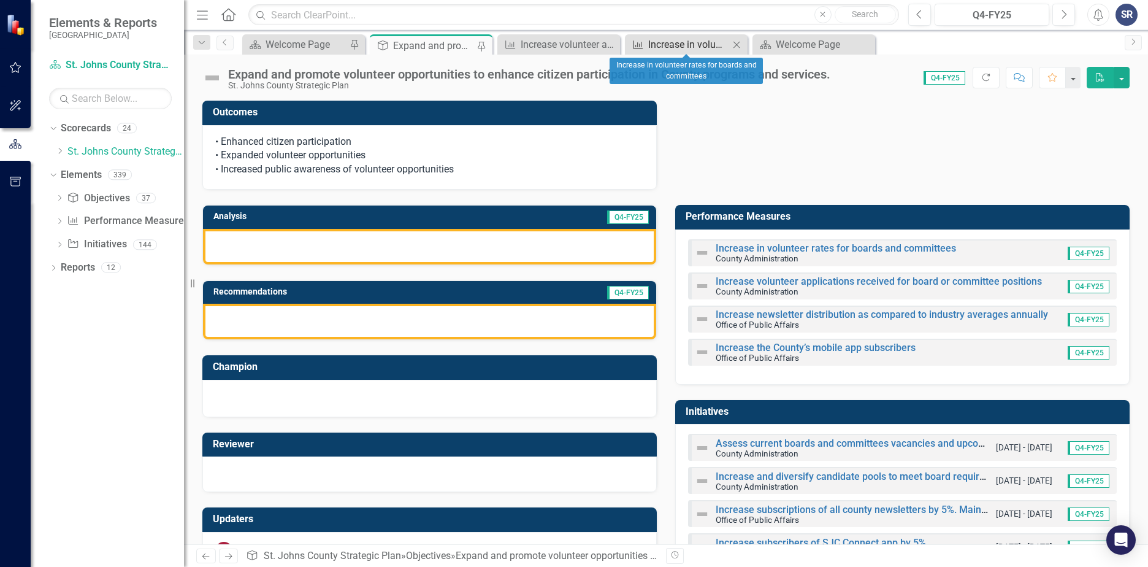
click at [650, 41] on div "Increase in volunteer rates for boards and committees" at bounding box center [688, 44] width 81 height 15
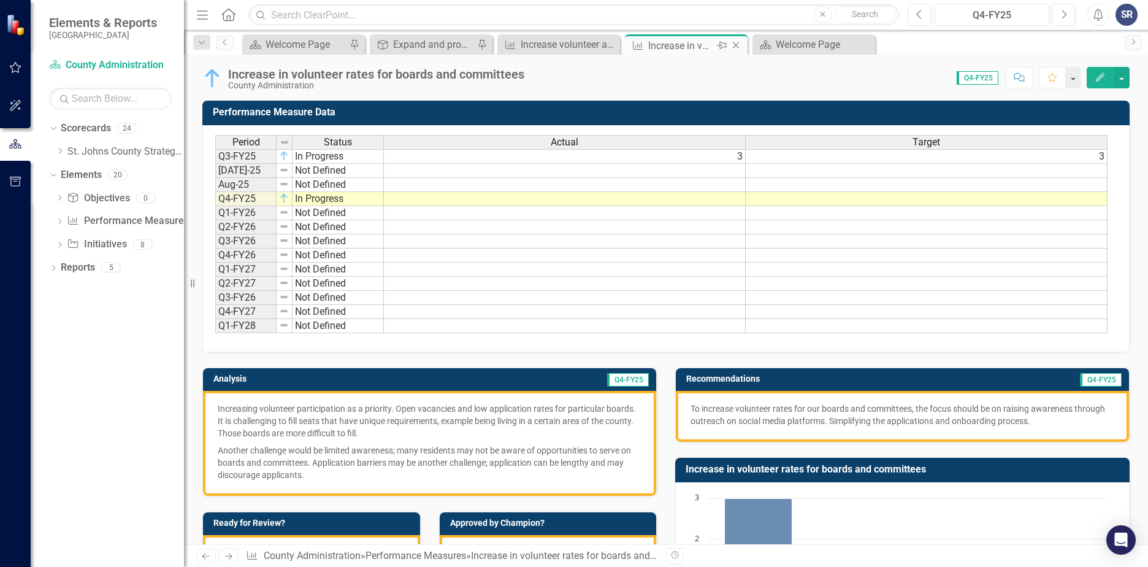
click at [724, 47] on icon "Pin" at bounding box center [722, 45] width 10 height 12
click at [666, 46] on div "Increase volunteer applications received for board or committee positions" at bounding box center [688, 44] width 81 height 15
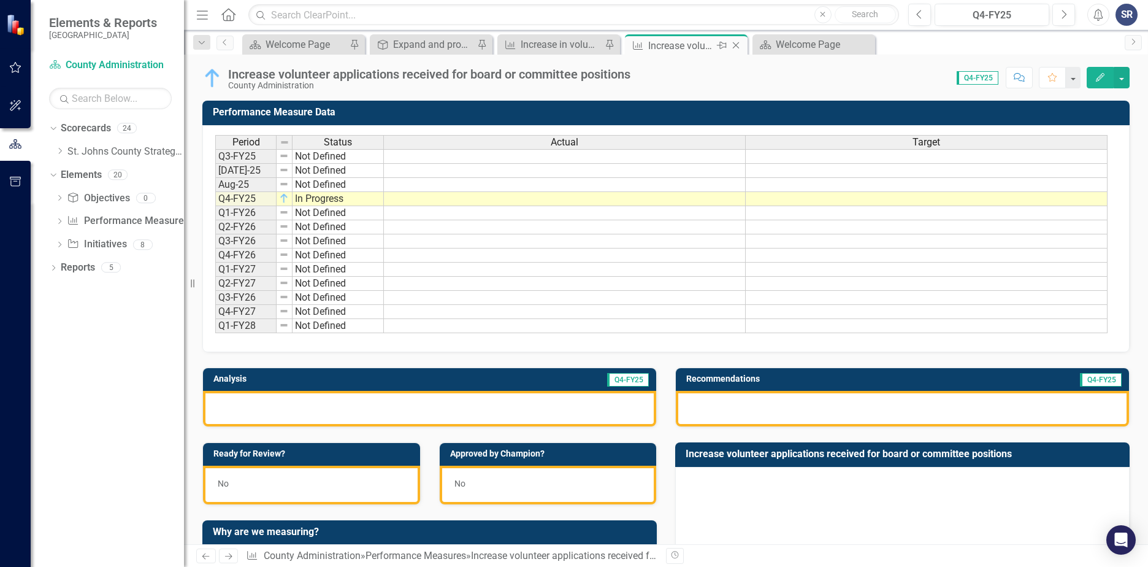
click at [722, 45] on icon at bounding box center [722, 45] width 10 height 7
click at [580, 42] on div "Increase in volunteer rates for boards and committees" at bounding box center [561, 44] width 81 height 15
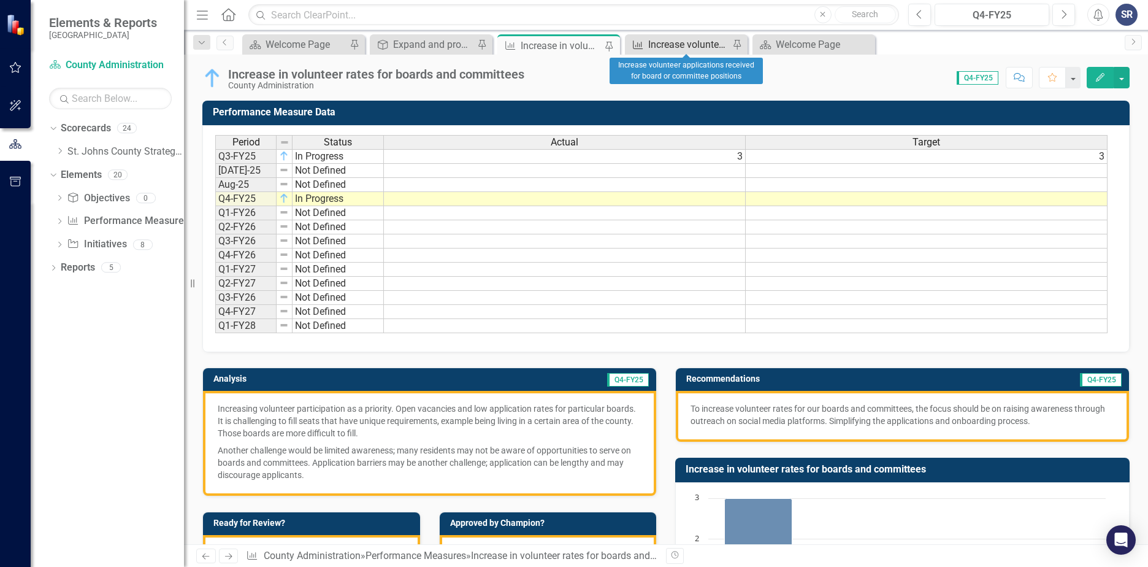
click at [655, 42] on div "Increase volunteer applications received for board or committee positions" at bounding box center [688, 44] width 81 height 15
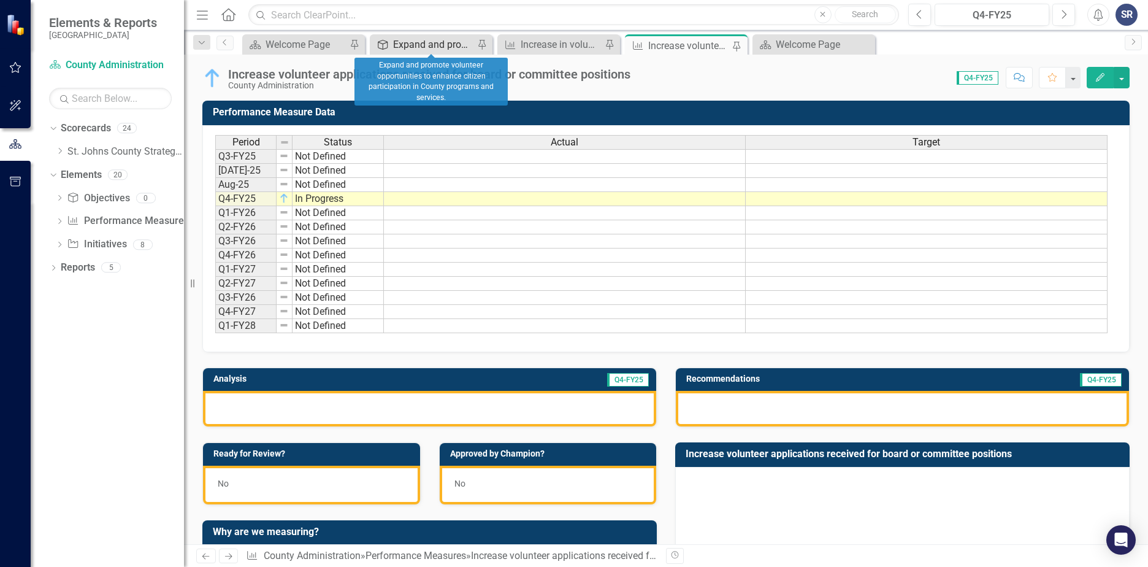
click at [410, 45] on div "Expand and promote volunteer opportunities to enhance citizen participation in …" at bounding box center [433, 44] width 81 height 15
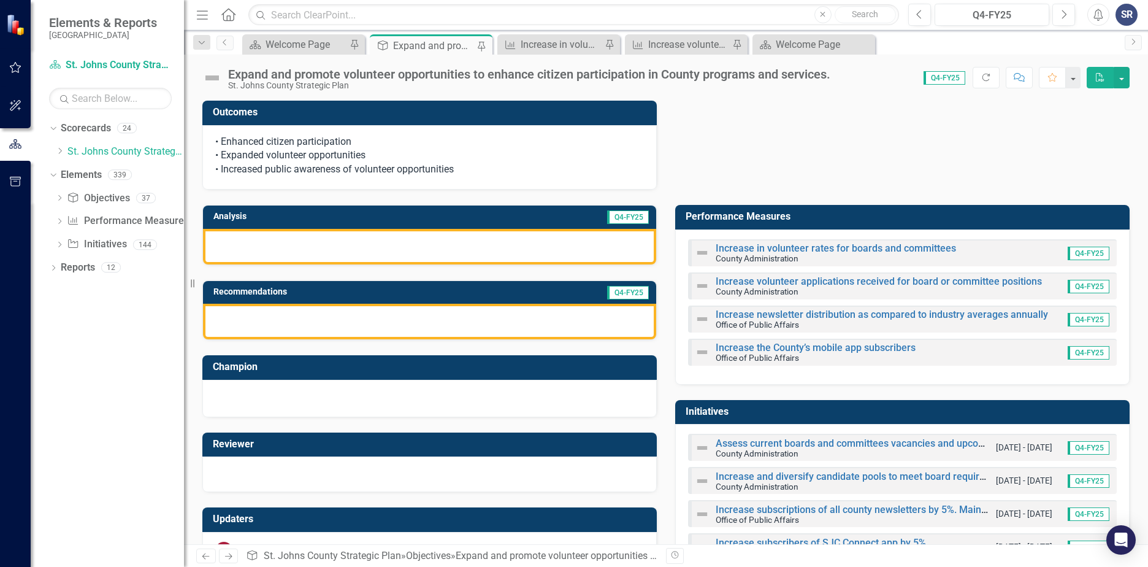
click at [425, 250] on div at bounding box center [429, 247] width 453 height 36
click at [424, 247] on div at bounding box center [429, 247] width 453 height 36
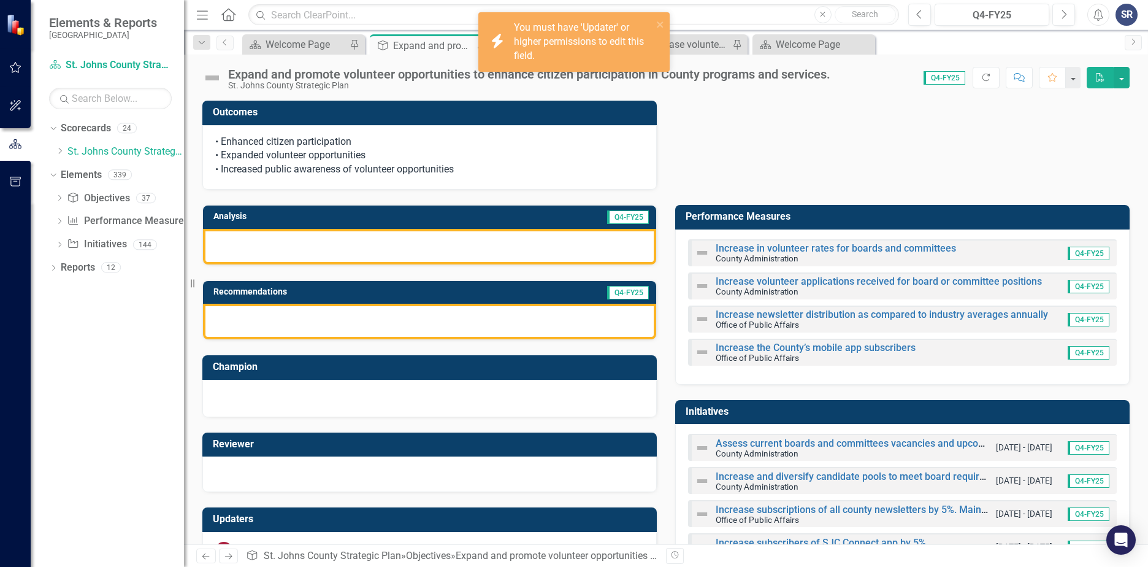
click at [739, 154] on div "Outcomes • Enhanced citizen participation • Expanded volunteer opportunities • …" at bounding box center [666, 137] width 946 height 104
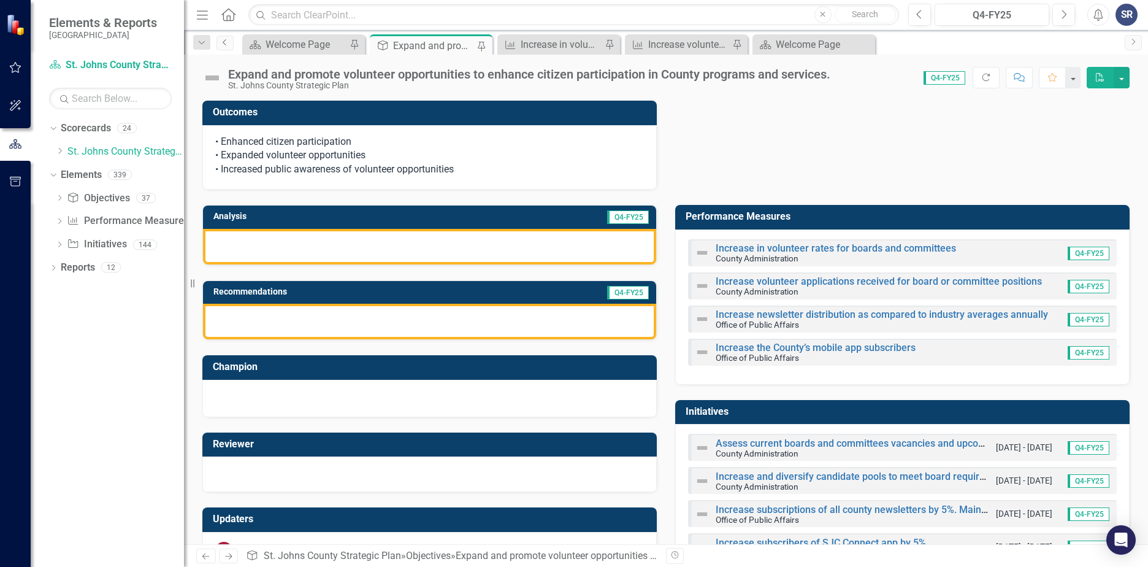
click at [229, 44] on icon "Previous" at bounding box center [225, 42] width 10 height 7
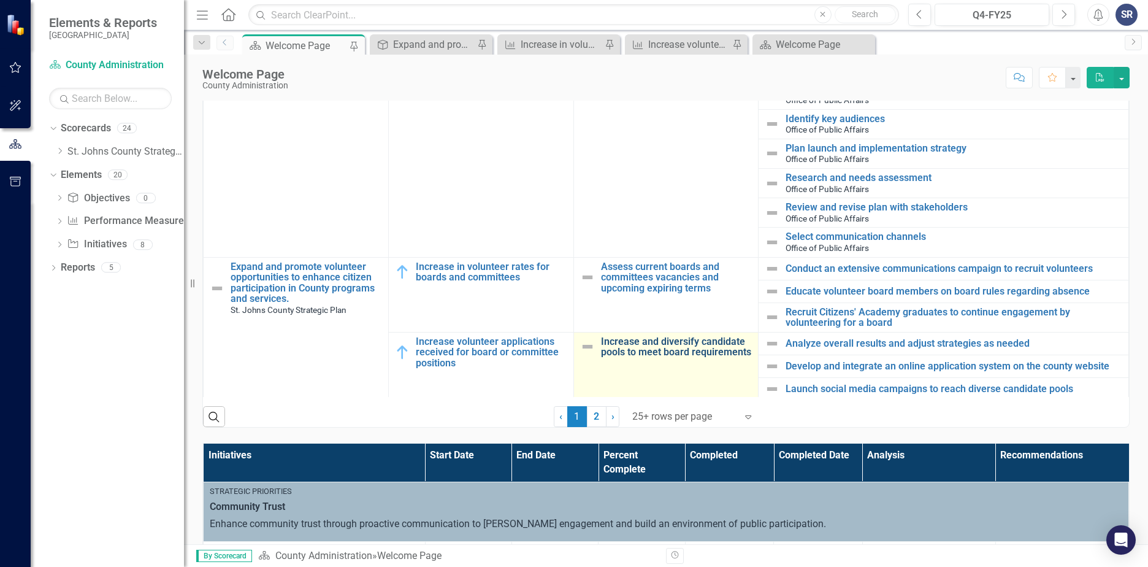
scroll to position [1035, 0]
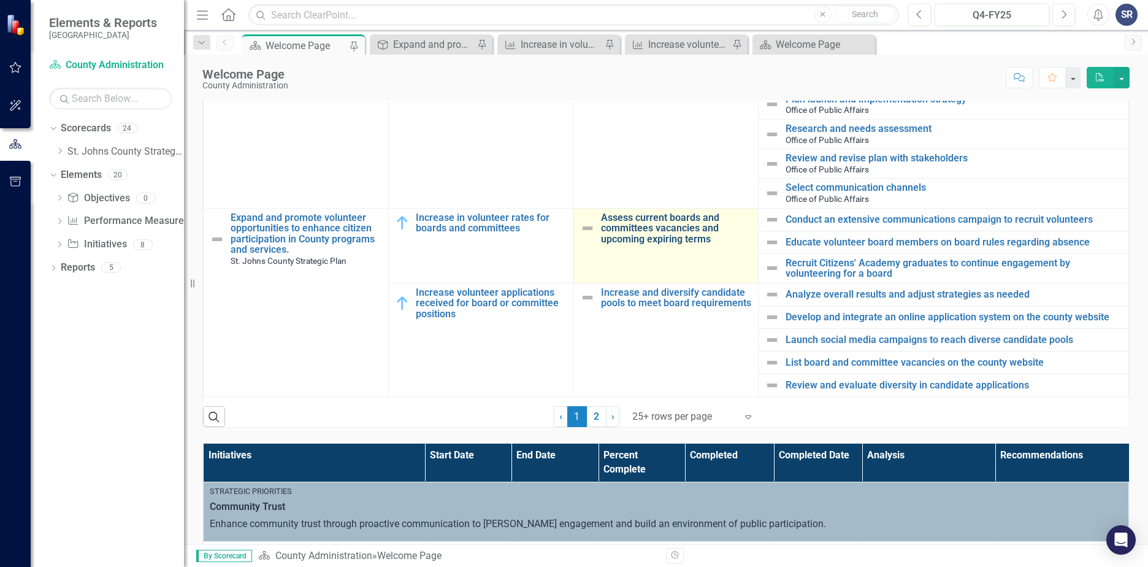
click at [673, 227] on link "Assess current boards and committees vacancies and upcoming expiring terms" at bounding box center [677, 228] width 152 height 33
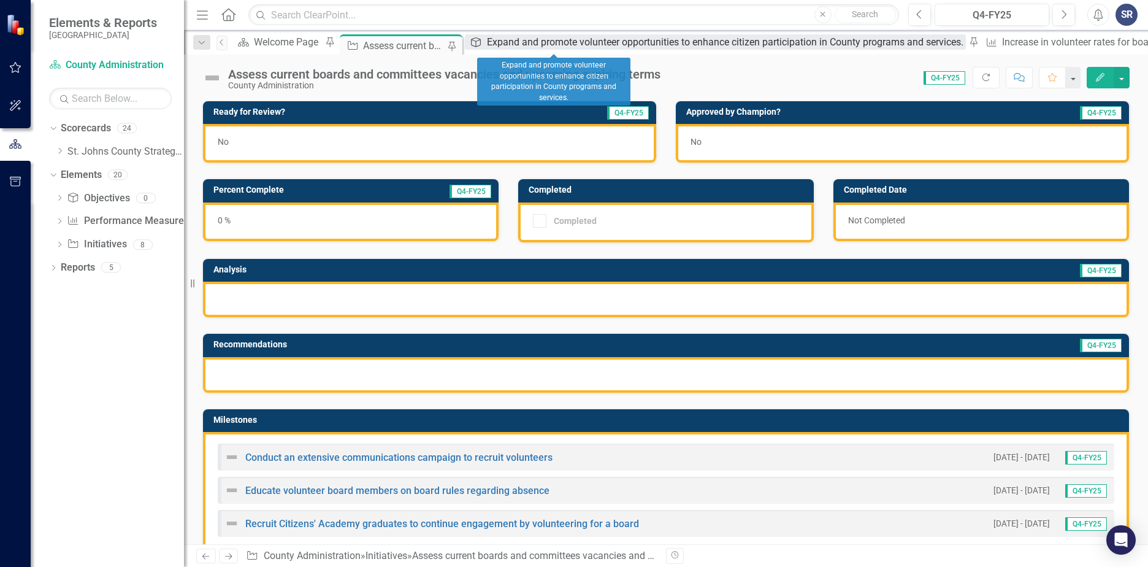
click at [570, 47] on div "Expand and promote volunteer opportunities to enhance citizen participation in …" at bounding box center [726, 41] width 479 height 15
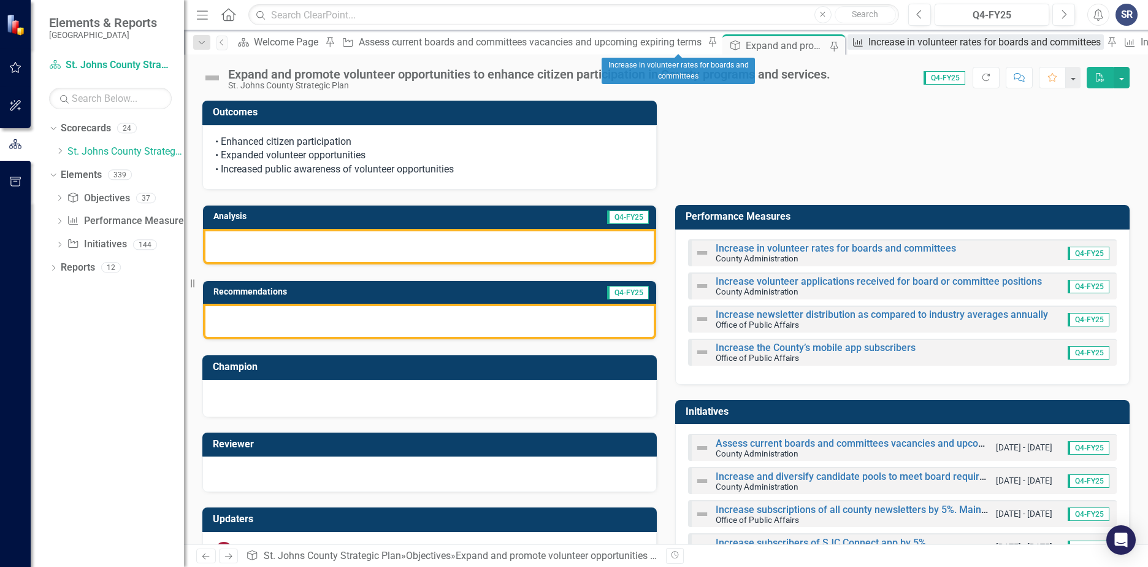
click at [869, 48] on div "Increase in volunteer rates for boards and committees" at bounding box center [987, 41] width 236 height 15
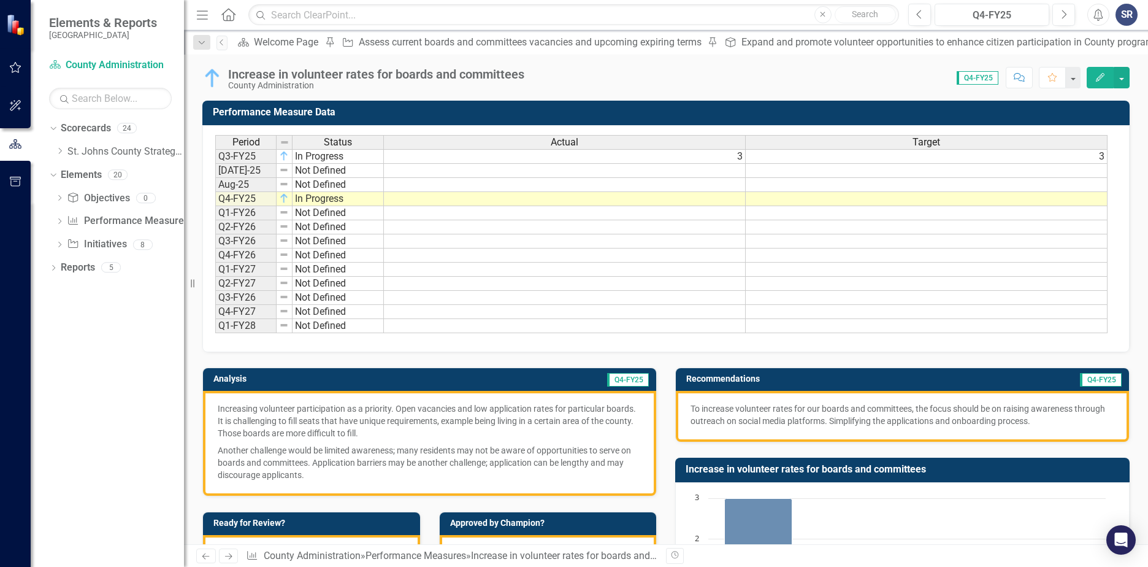
click at [304, 429] on p "Increasing volunteer participation as a priority. Open vacancies and low applic…" at bounding box center [430, 421] width 424 height 39
drag, startPoint x: 306, startPoint y: 475, endPoint x: 232, endPoint y: 420, distance: 91.6
click at [232, 420] on span "Increasing volunteer participation as a priority. Open vacancies and low applic…" at bounding box center [430, 441] width 424 height 79
click at [226, 415] on p "Increasing volunteer participation as a priority. Open vacancies and low applic…" at bounding box center [430, 421] width 424 height 39
click at [223, 412] on p "Increasing volunteer participation as a priority. Open vacancies and low applic…" at bounding box center [430, 421] width 424 height 39
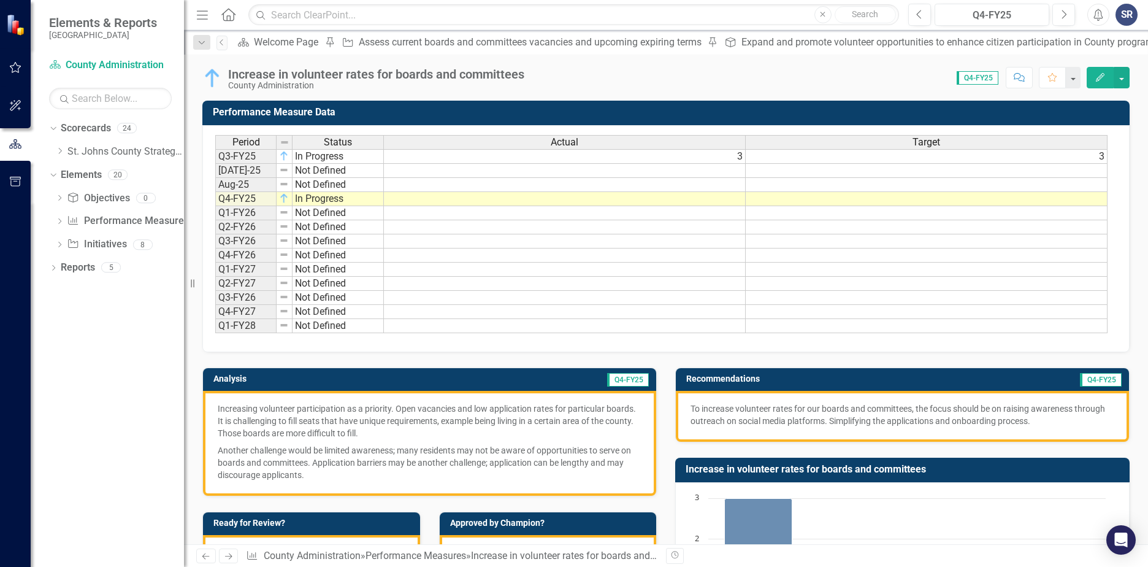
click at [226, 413] on p "Increasing volunteer participation as a priority. Open vacancies and low applic…" at bounding box center [430, 421] width 424 height 39
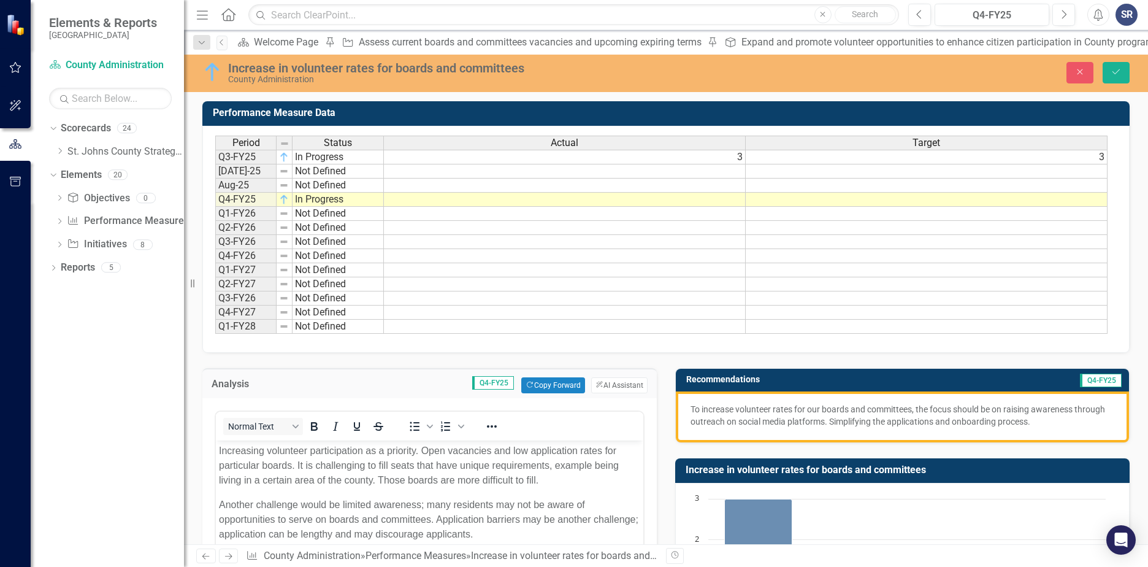
scroll to position [61, 0]
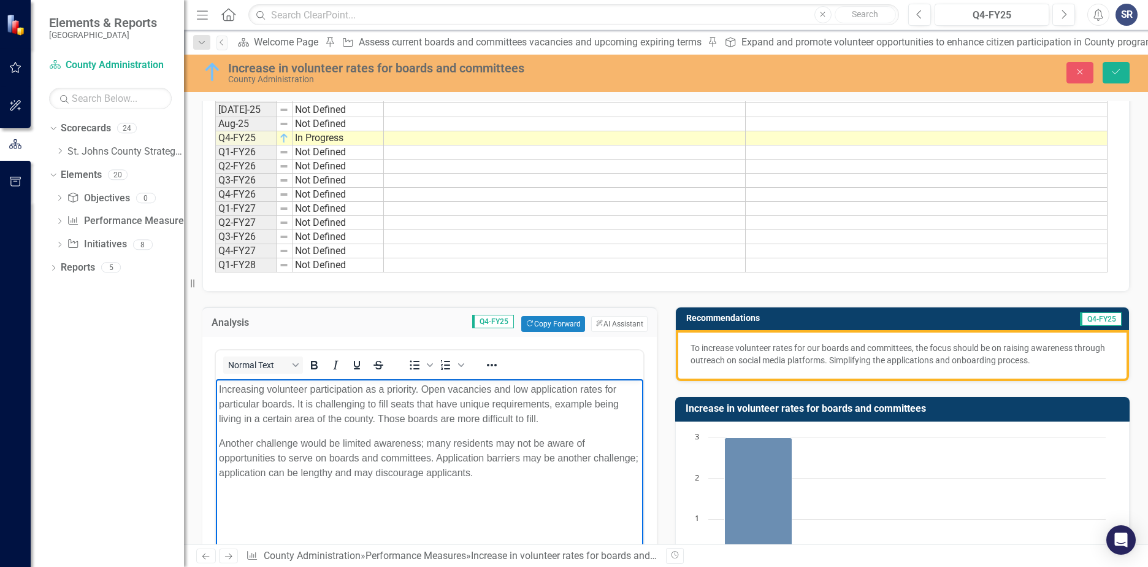
drag, startPoint x: 223, startPoint y: 392, endPoint x: 580, endPoint y: 474, distance: 365.7
click at [580, 474] on body "Increasing volunteer participation as a priority. Open vacancies and low applic…" at bounding box center [430, 471] width 428 height 184
copy body "Increasing volunteer participation as a priority. Open vacancies and low applic…"
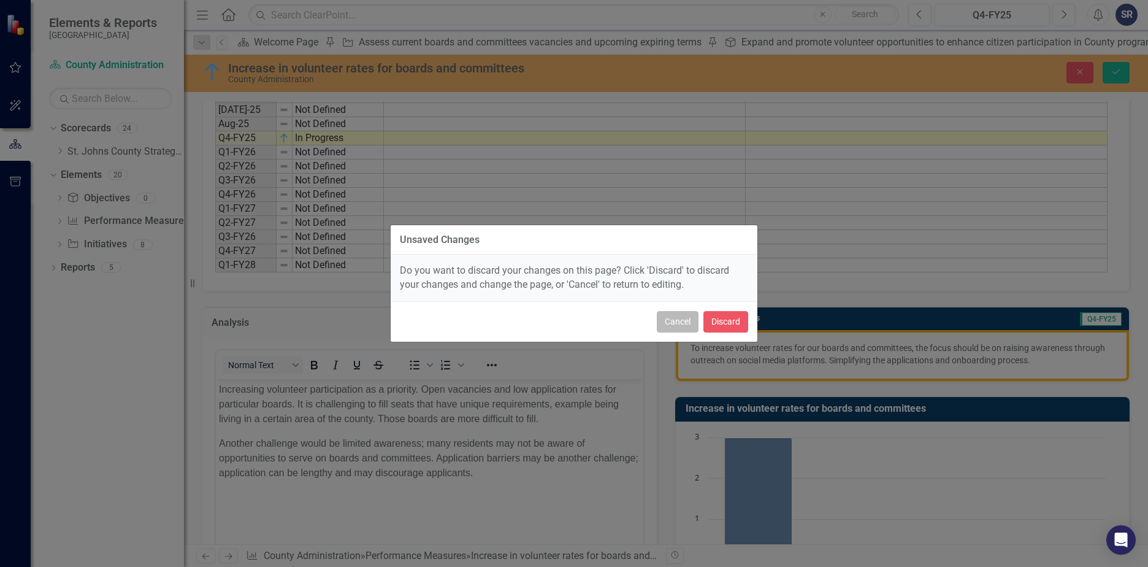
click at [676, 328] on button "Cancel" at bounding box center [678, 321] width 42 height 21
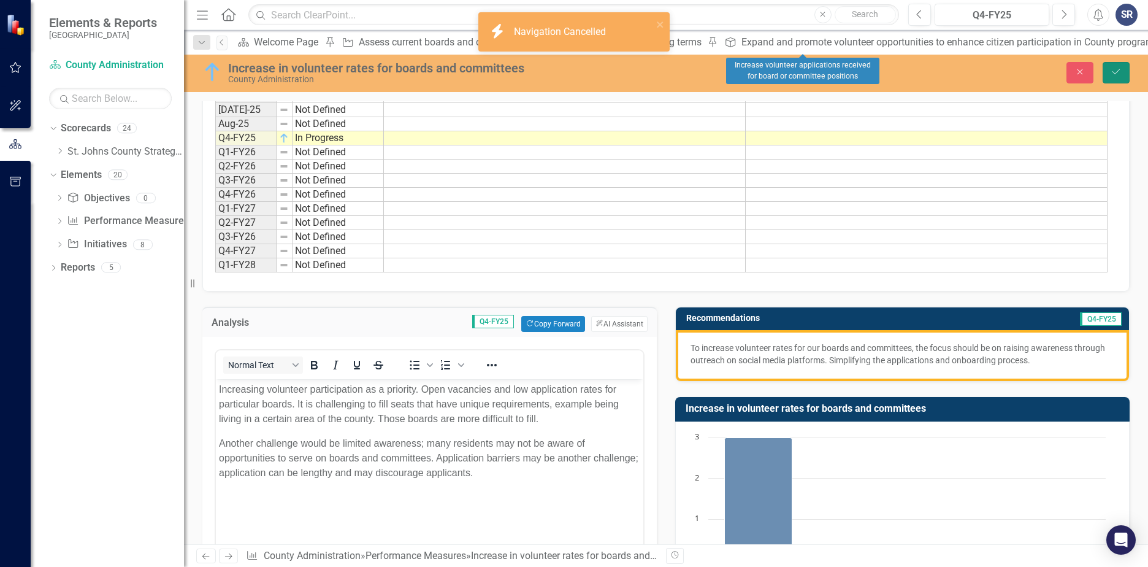
click at [1108, 75] on button "Save" at bounding box center [1116, 72] width 27 height 21
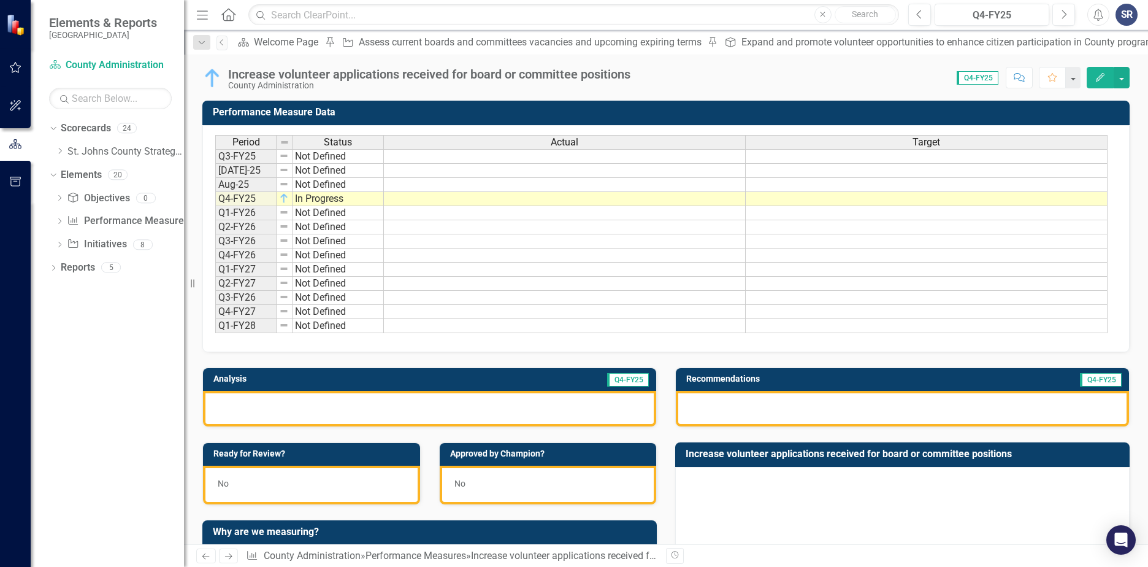
click at [479, 405] on div at bounding box center [429, 409] width 453 height 36
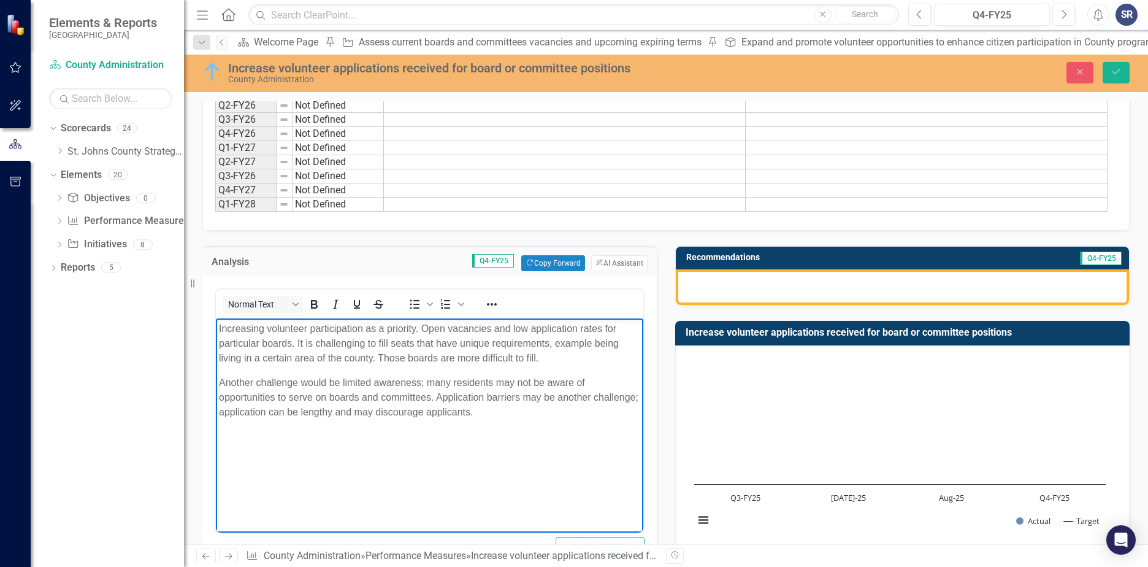
scroll to position [123, 0]
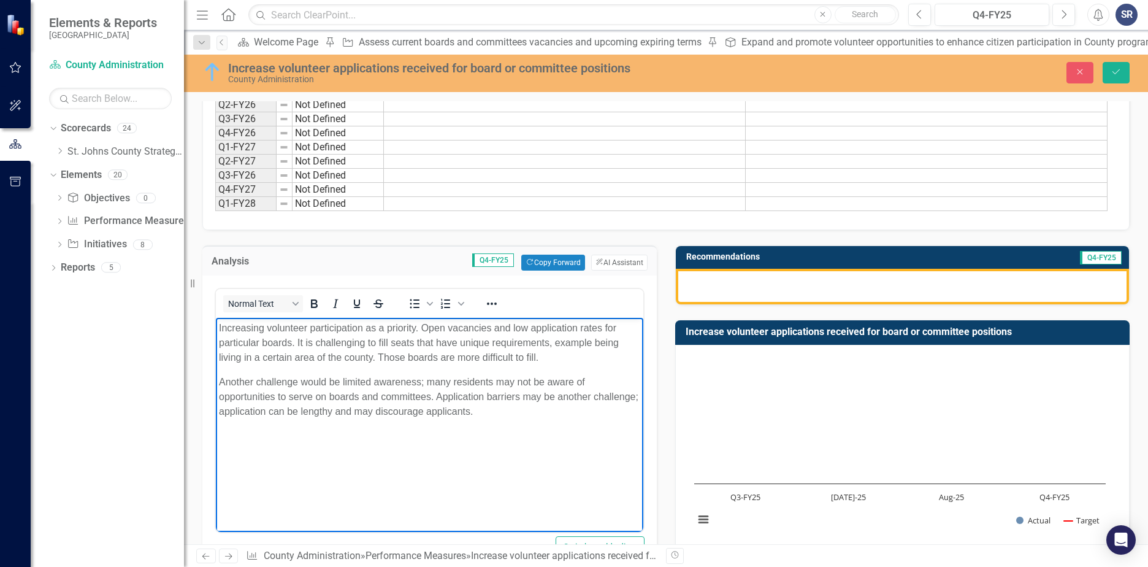
click at [464, 452] on body "Increasing volunteer participation as a priority. Open vacancies and low applic…" at bounding box center [430, 410] width 428 height 184
click at [522, 427] on body "Increasing volunteer participation as a priority. Open vacancies and low applic…" at bounding box center [430, 410] width 428 height 184
click at [492, 453] on body "Increasing volunteer participation as a priority. Open vacancies and low applic…" at bounding box center [430, 410] width 428 height 184
click at [405, 443] on body "Increasing volunteer participation as a priority. Open vacancies and low applic…" at bounding box center [430, 410] width 428 height 184
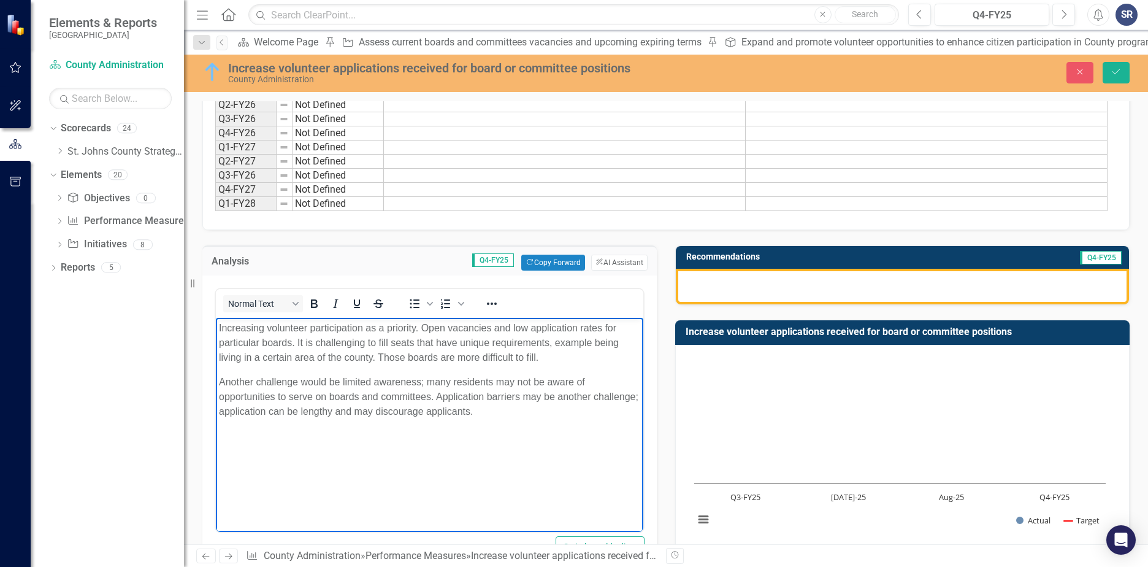
click at [333, 451] on body "Increasing volunteer participation as a priority. Open vacancies and low applic…" at bounding box center [430, 410] width 428 height 184
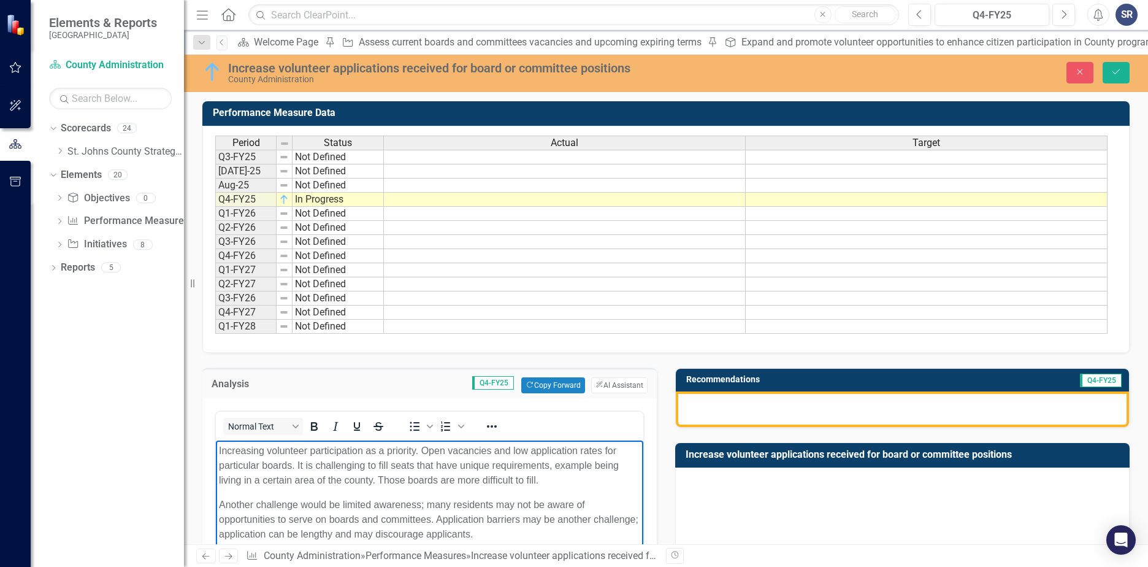
scroll to position [61, 0]
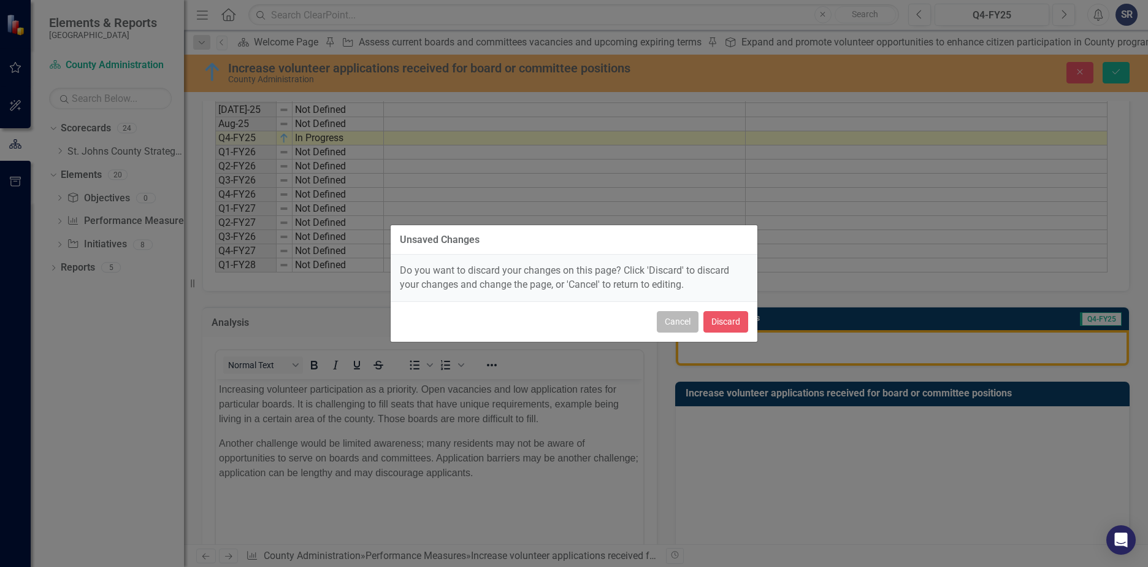
click at [681, 321] on button "Cancel" at bounding box center [678, 321] width 42 height 21
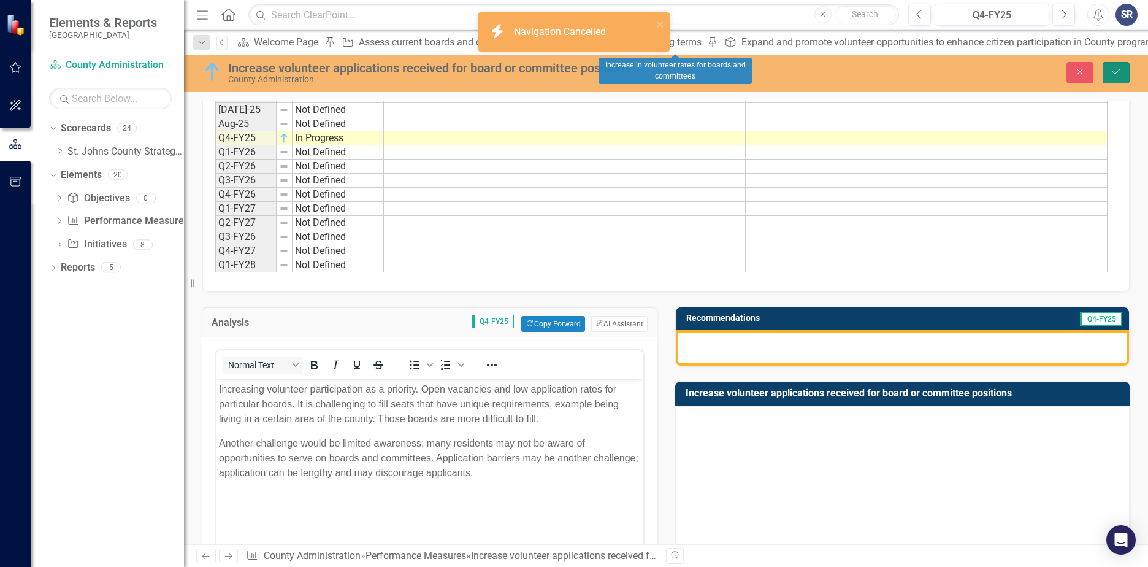
click at [1112, 72] on icon "Save" at bounding box center [1116, 71] width 11 height 9
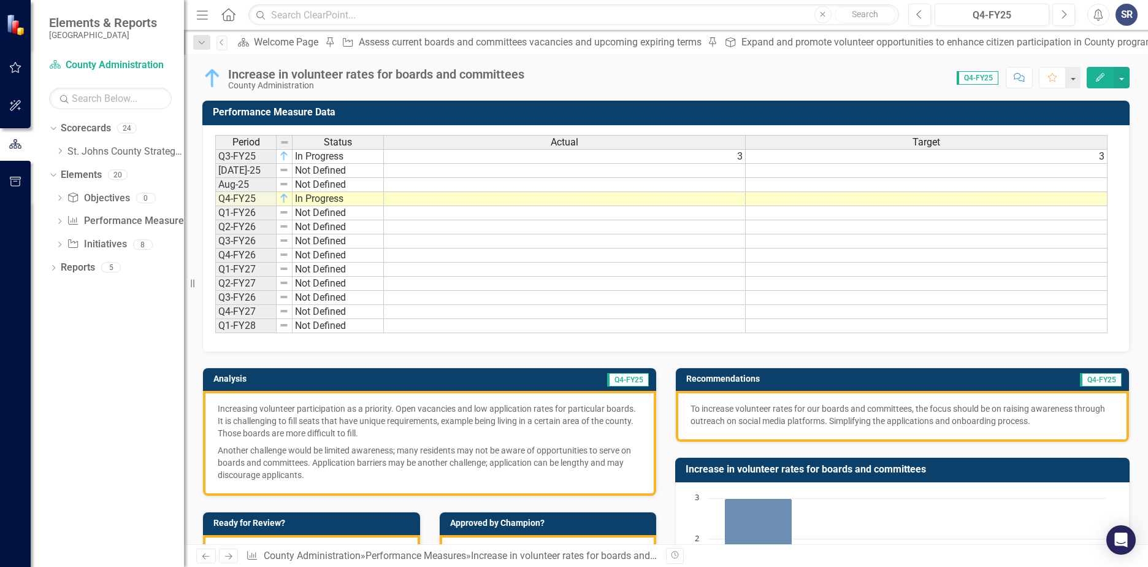
click at [964, 409] on p "To increase volunteer rates for our boards and committees, the focus should be …" at bounding box center [903, 414] width 424 height 25
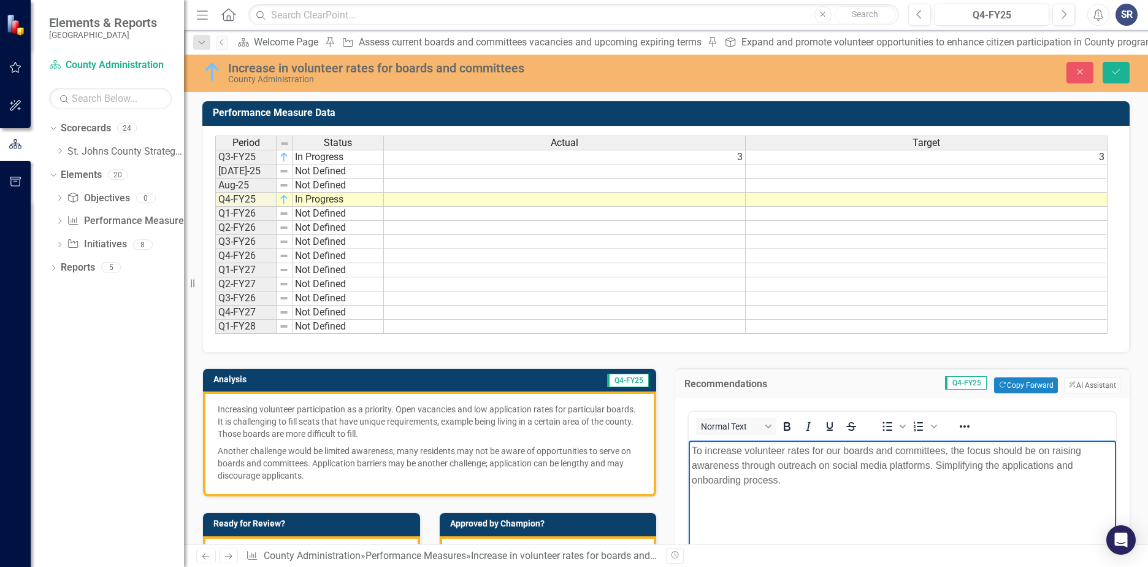
drag, startPoint x: 865, startPoint y: 504, endPoint x: 688, endPoint y: 435, distance: 190.7
click at [689, 440] on html "To increase volunteer rates for our boards and committees, the focus should be …" at bounding box center [903, 532] width 428 height 184
copy p "To increase volunteer rates for our boards and committees, the focus should be …"
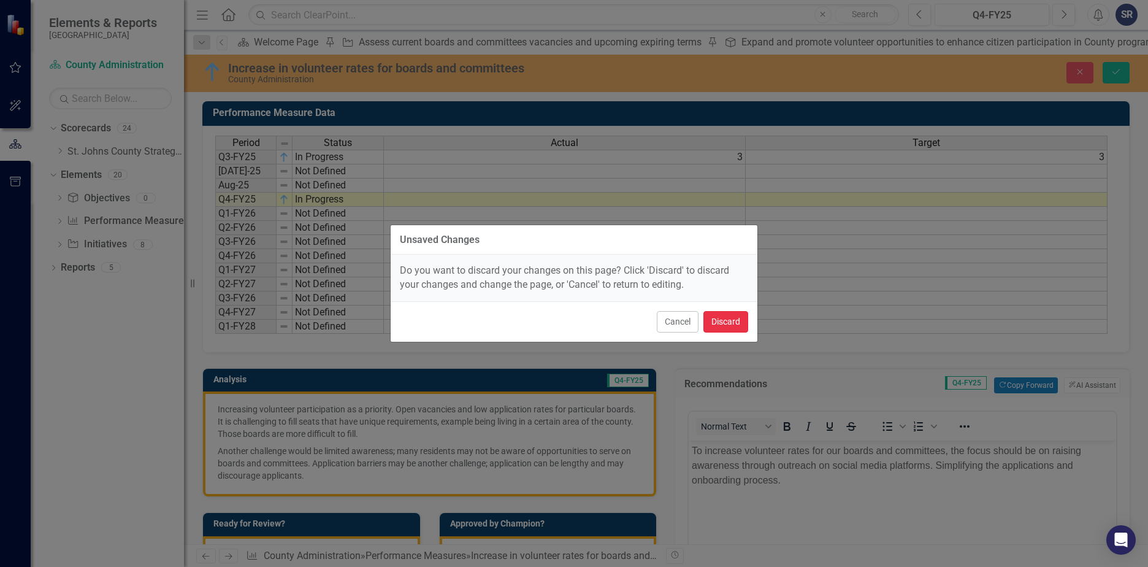
click at [713, 318] on button "Discard" at bounding box center [726, 321] width 45 height 21
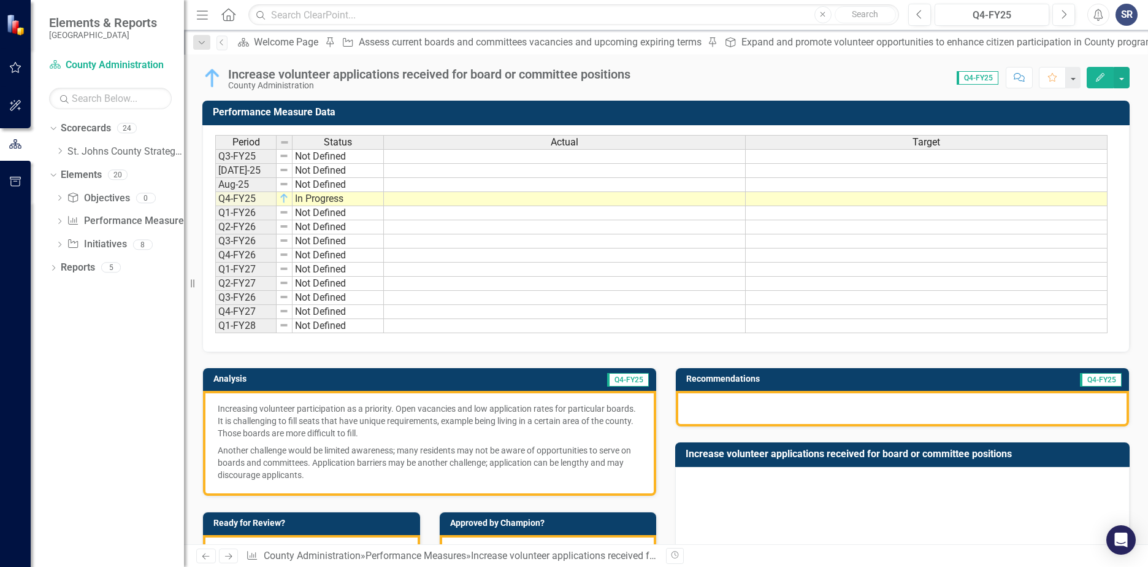
click at [688, 409] on div at bounding box center [902, 409] width 453 height 36
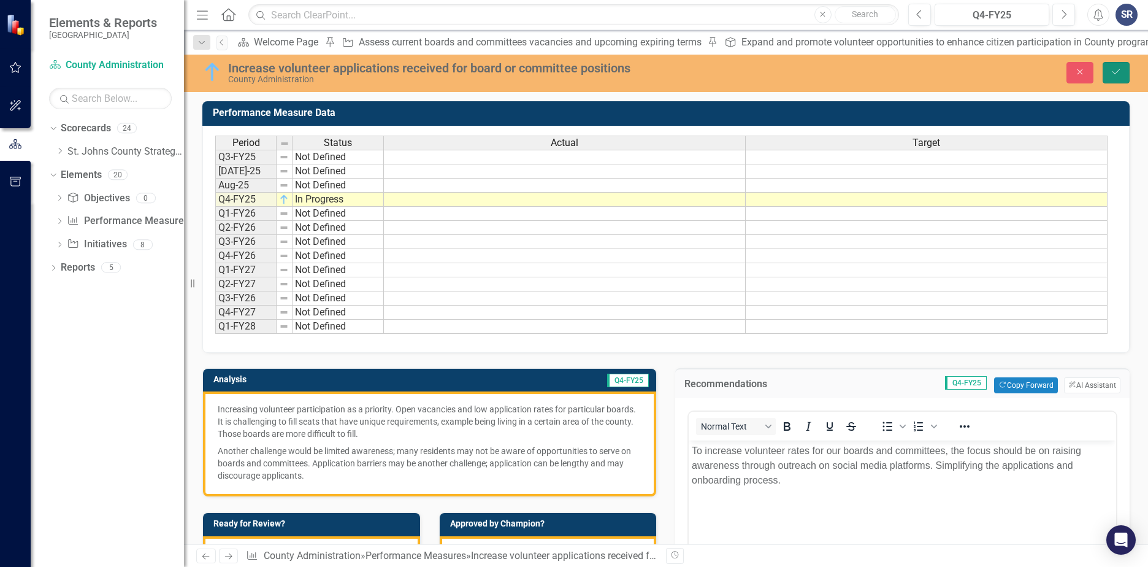
click at [1121, 74] on icon "Save" at bounding box center [1116, 71] width 11 height 9
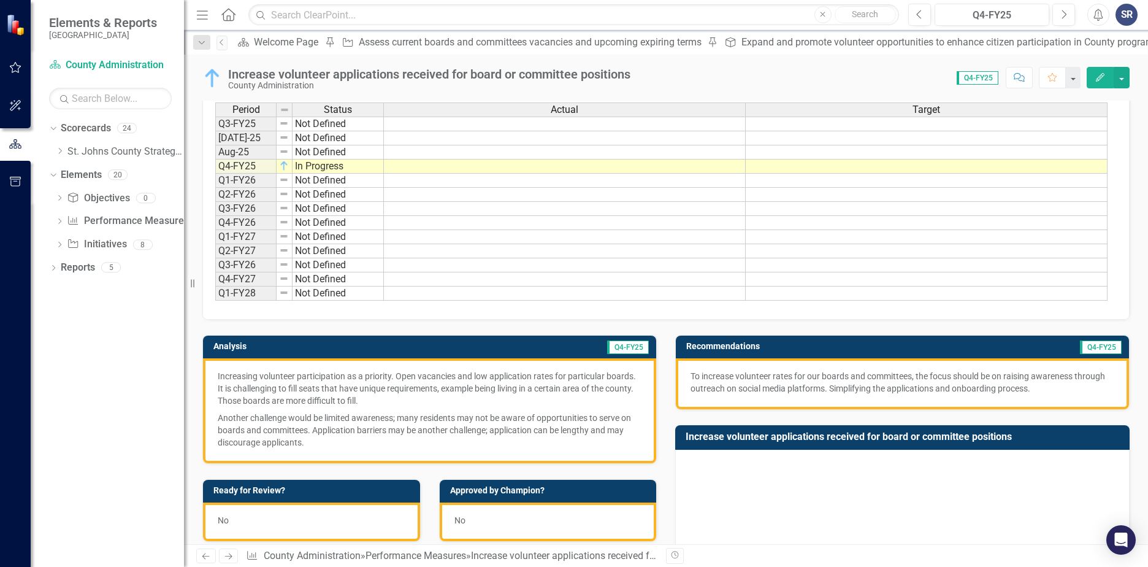
scroll to position [61, 0]
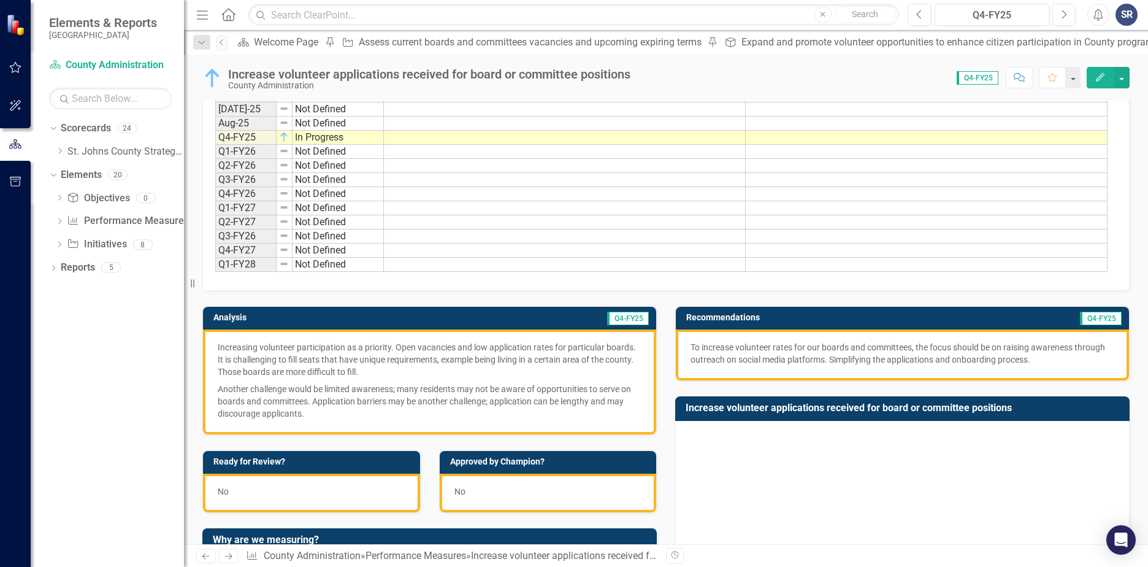
click at [926, 363] on p "To increase volunteer rates for our boards and committees, the focus should be …" at bounding box center [903, 353] width 424 height 25
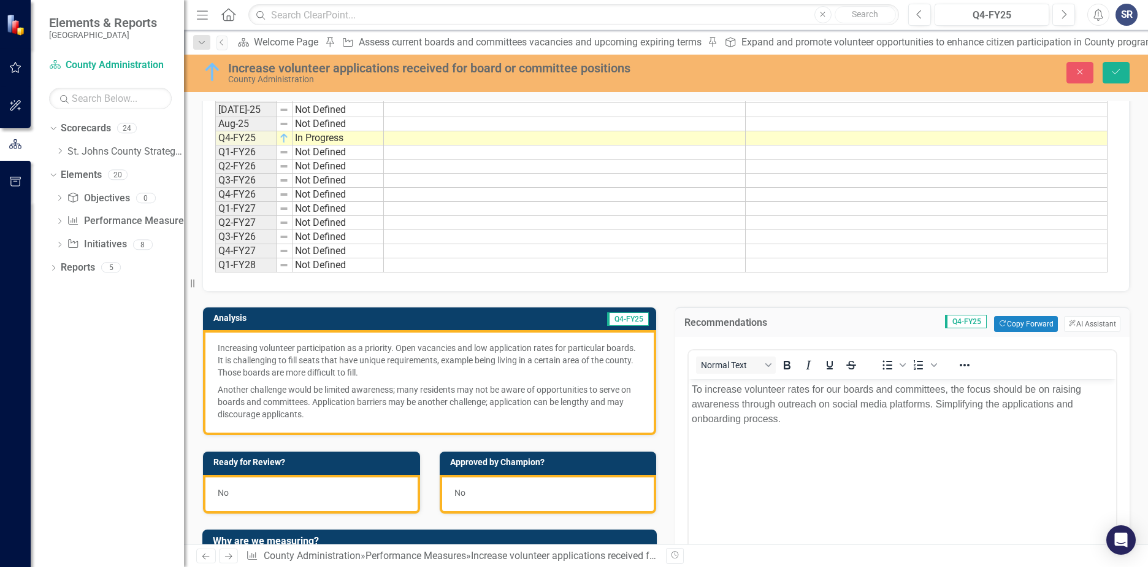
scroll to position [0, 0]
click at [794, 388] on p "To increase volunteer rates for our boards and committees, the focus should be …" at bounding box center [902, 404] width 421 height 44
click at [818, 424] on p "To increase volunteer applications for our boards and committees, the focus sho…" at bounding box center [902, 404] width 421 height 44
click at [426, 368] on p "Increasing volunteer participation as a priority. Open vacancies and low applic…" at bounding box center [430, 361] width 424 height 39
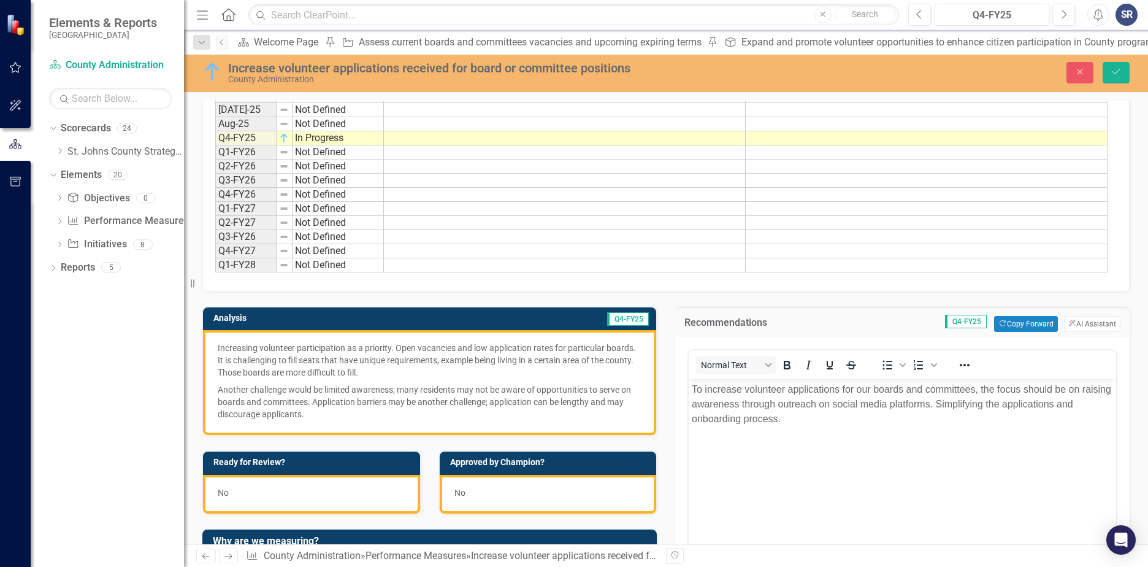
click at [346, 363] on p "Increasing volunteer participation as a priority. Open vacancies and low applic…" at bounding box center [430, 361] width 424 height 39
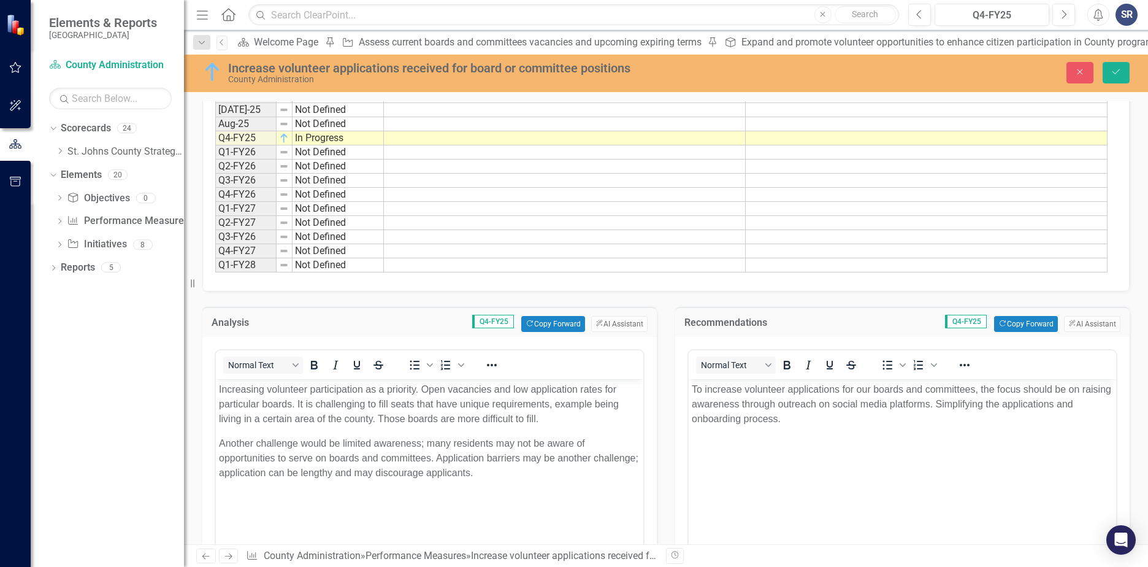
click at [323, 391] on p "Increasing volunteer participation as a priority. Open vacancies and low applic…" at bounding box center [429, 404] width 421 height 44
click at [346, 402] on p "Increasing volunteer applications as a priority. Open vacancies and low applica…" at bounding box center [429, 404] width 421 height 44
click at [596, 412] on p "Increasing volunteer applications as a priority. Open vacancies and low applica…" at bounding box center [429, 404] width 421 height 44
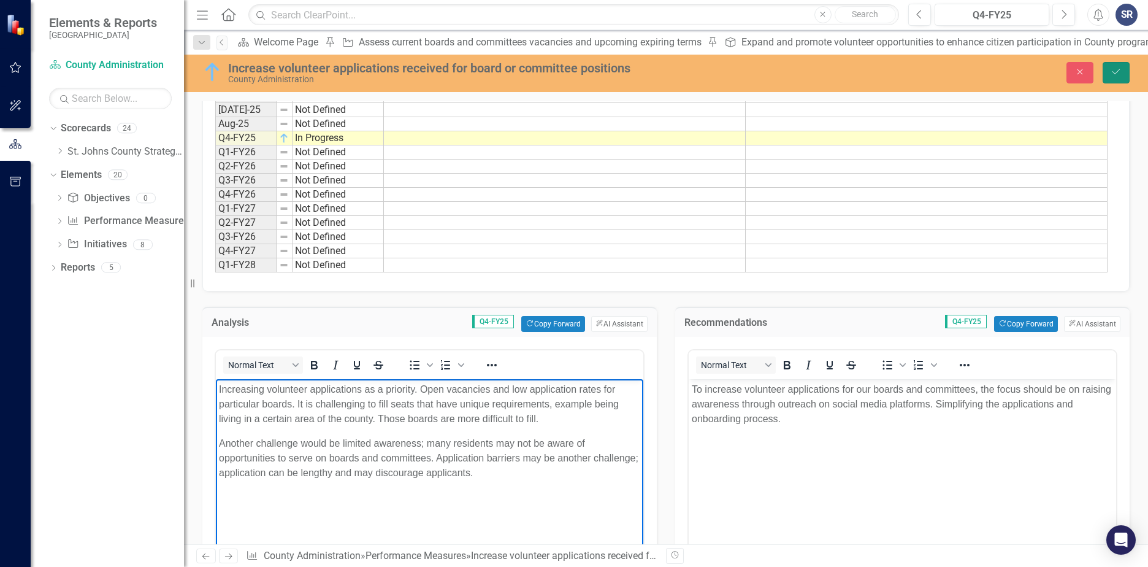
click at [1121, 77] on button "Save" at bounding box center [1116, 72] width 27 height 21
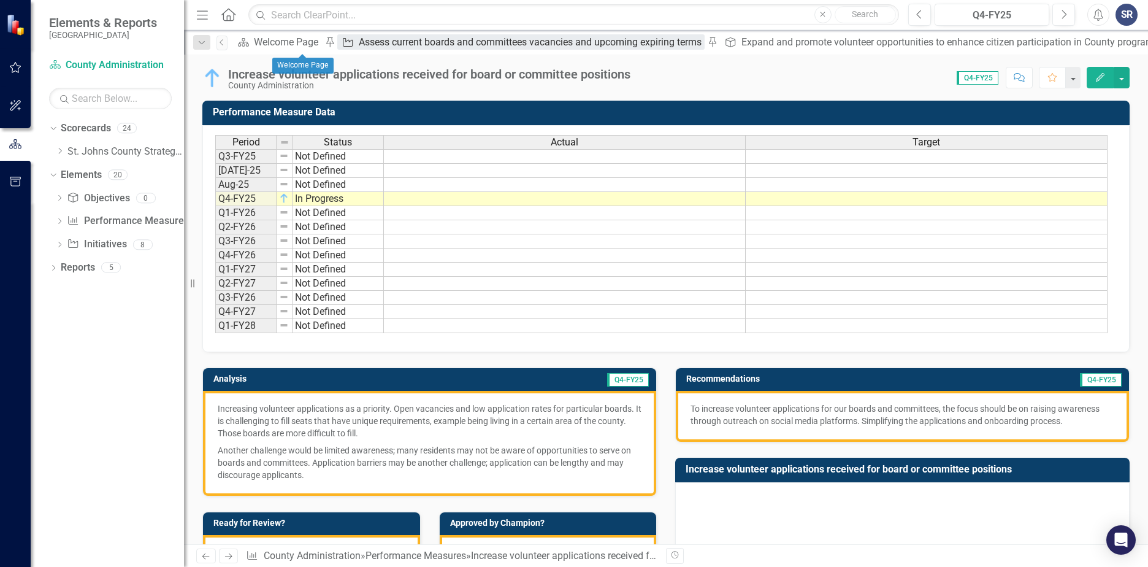
click at [397, 46] on div "Assess current boards and committees vacancies and upcoming expiring terms" at bounding box center [531, 41] width 345 height 15
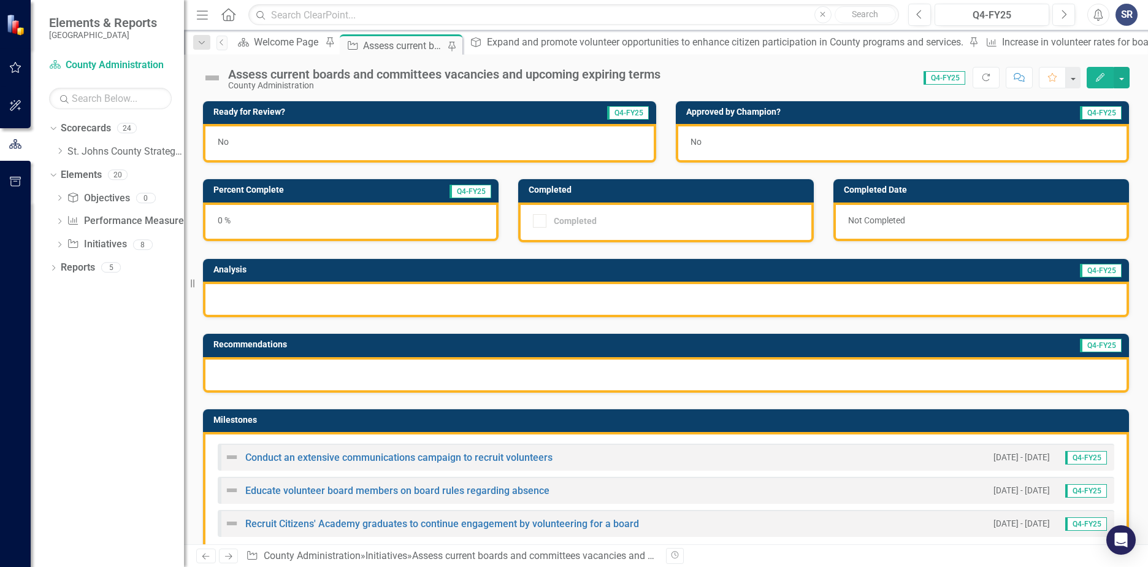
click at [378, 145] on div "No" at bounding box center [429, 143] width 453 height 39
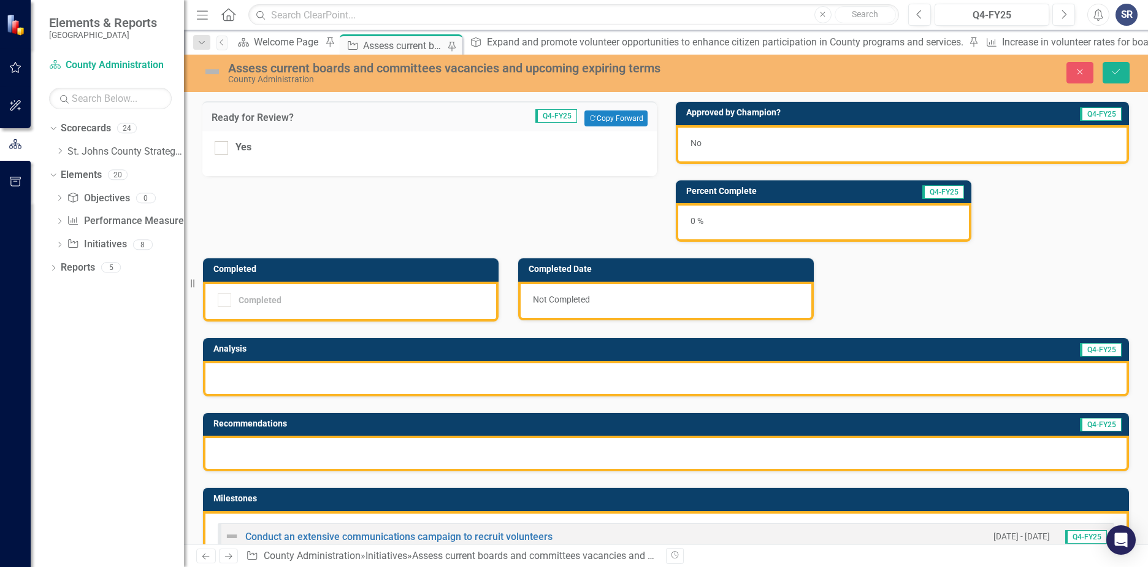
click at [370, 215] on div "Ready for Review? Q4-FY25 Copy Forward Copy Forward Yes Approved by Champion? Q…" at bounding box center [666, 413] width 946 height 654
click at [632, 187] on div "Ready for Review? Q4-FY25 Copy Forward Copy Forward Yes Approved by Champion? Q…" at bounding box center [666, 413] width 946 height 654
click at [765, 132] on div "No" at bounding box center [902, 144] width 453 height 39
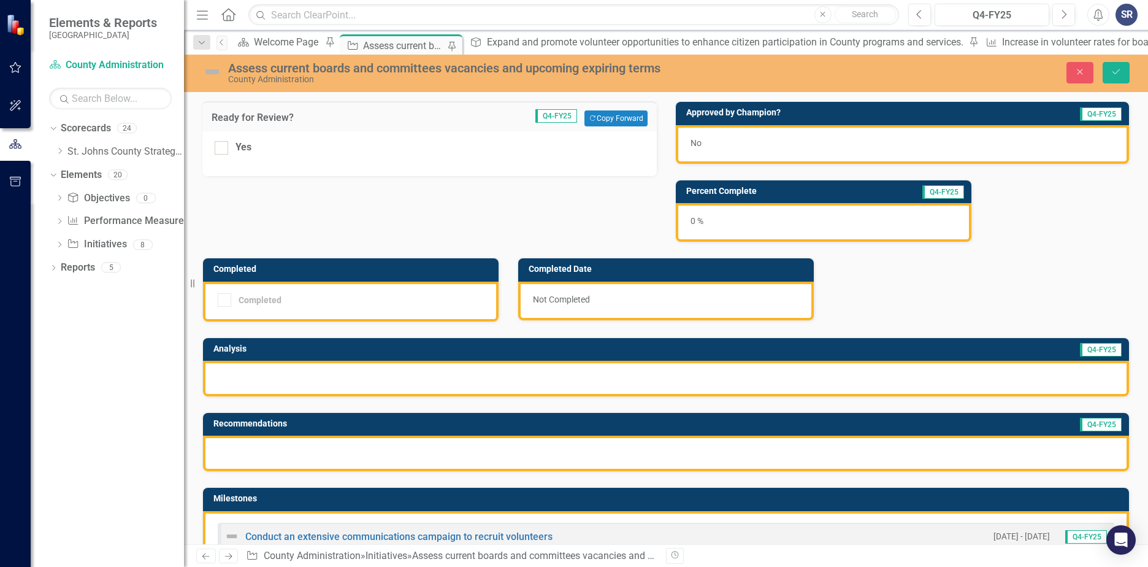
scroll to position [61, 0]
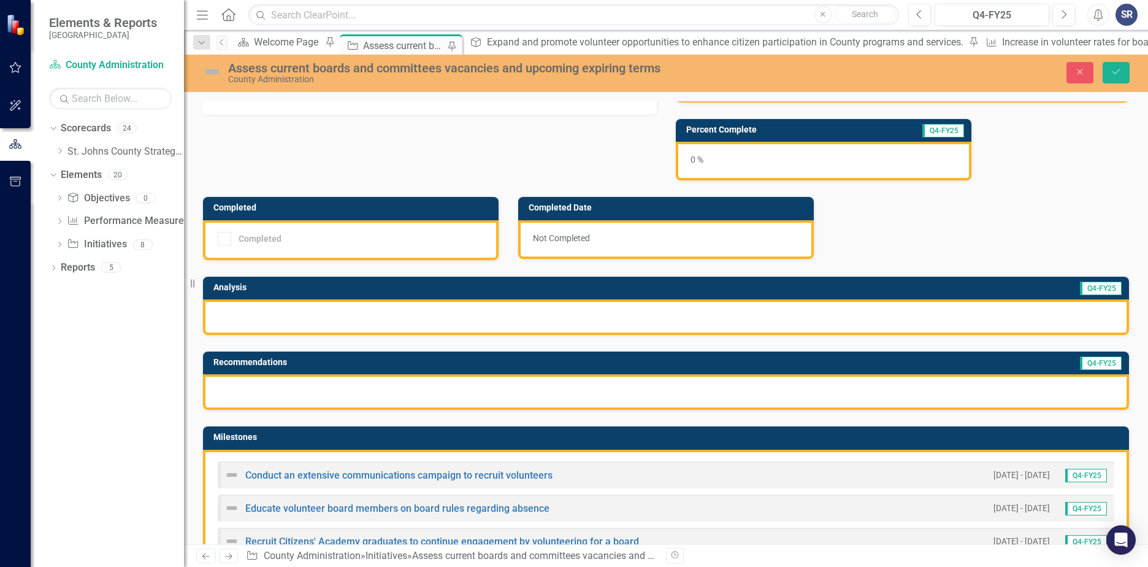
click at [212, 71] on img at bounding box center [212, 72] width 20 height 20
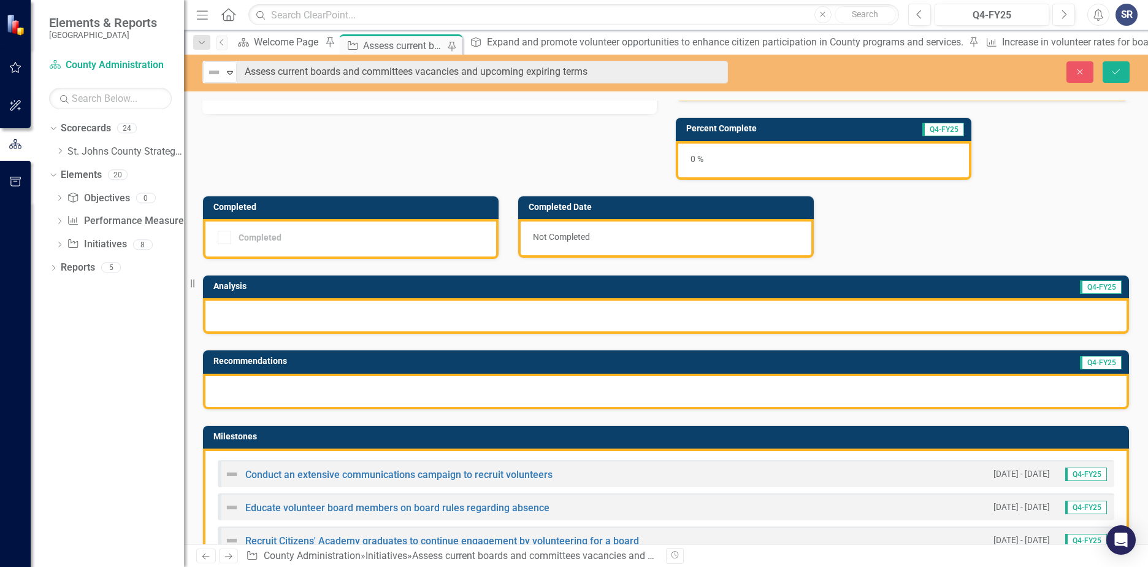
click at [212, 71] on img at bounding box center [214, 72] width 15 height 15
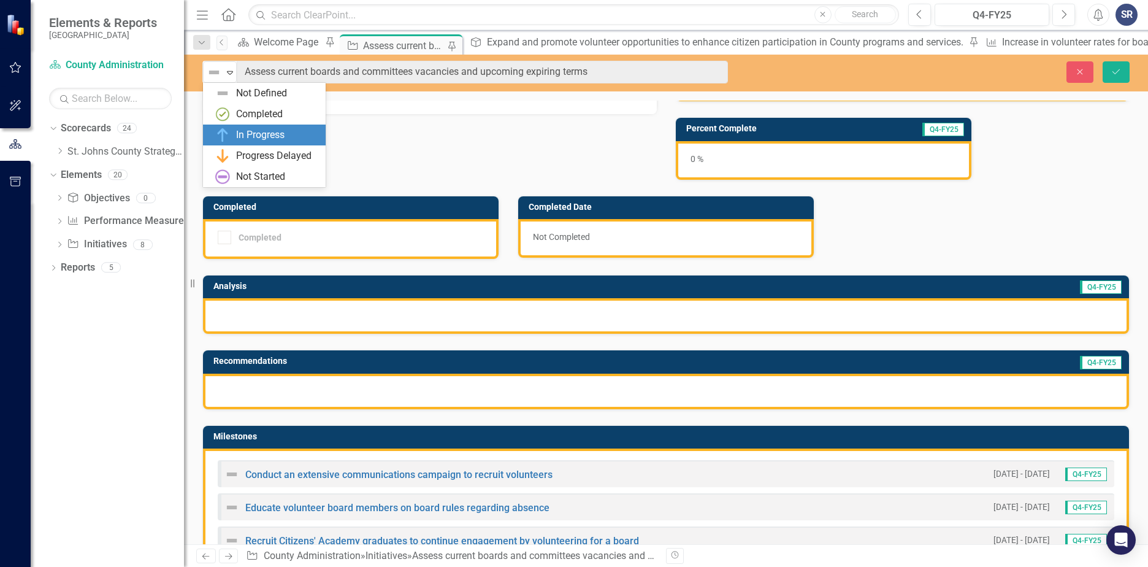
click at [248, 136] on div "In Progress" at bounding box center [260, 135] width 48 height 14
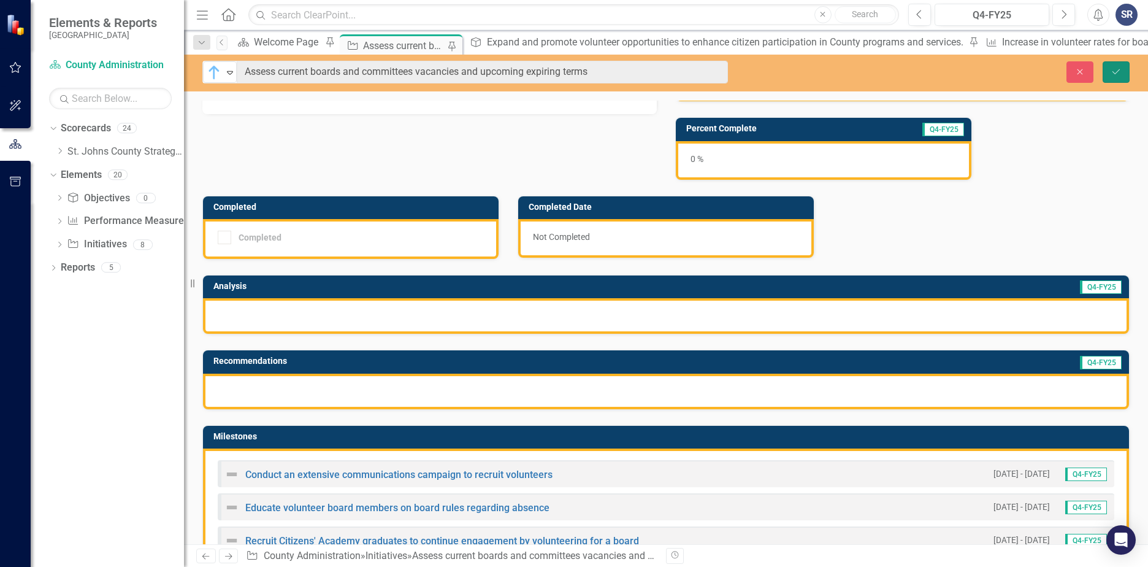
click at [1129, 70] on button "Save" at bounding box center [1116, 71] width 27 height 21
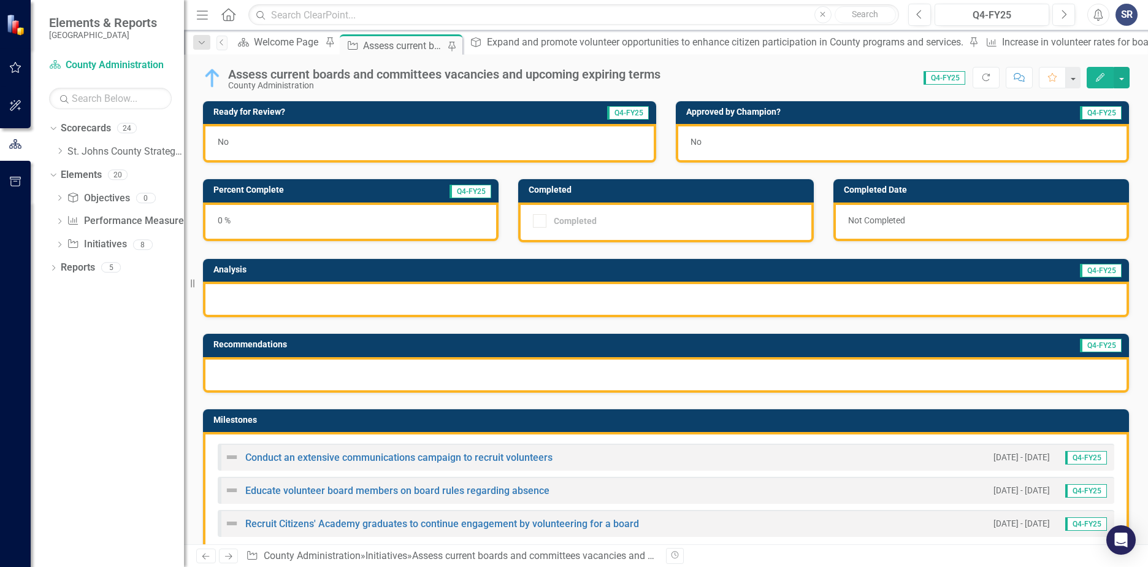
click at [284, 225] on div "0 %" at bounding box center [351, 221] width 296 height 39
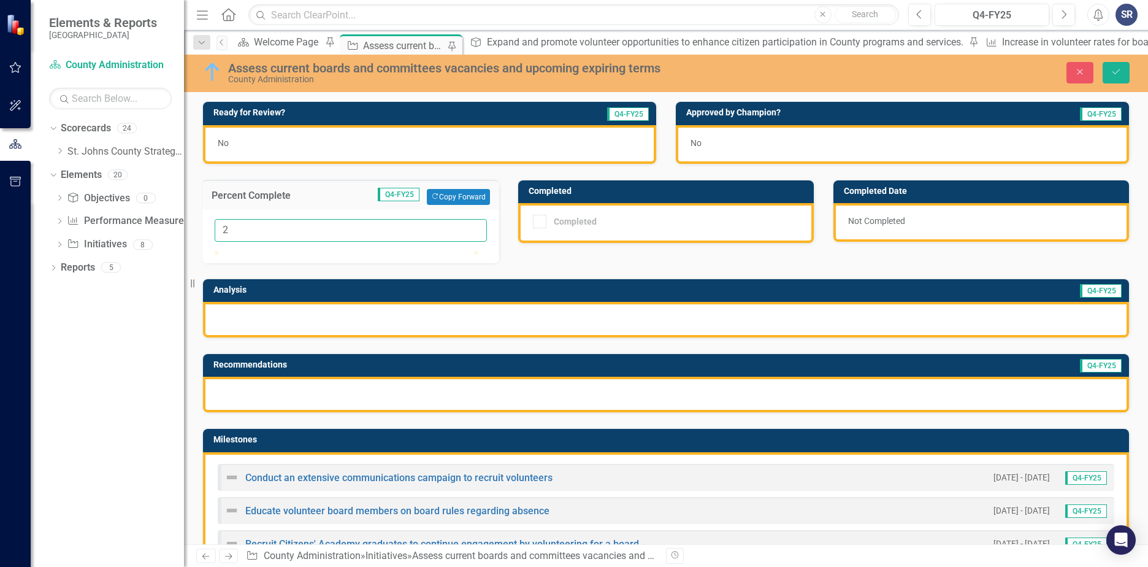
click at [470, 227] on input "2" at bounding box center [351, 230] width 272 height 23
click at [470, 227] on input "3" at bounding box center [351, 230] width 272 height 23
click at [470, 227] on input "4" at bounding box center [351, 230] width 272 height 23
click at [470, 227] on input "5" at bounding box center [351, 230] width 272 height 23
click at [470, 227] on input "6" at bounding box center [351, 230] width 272 height 23
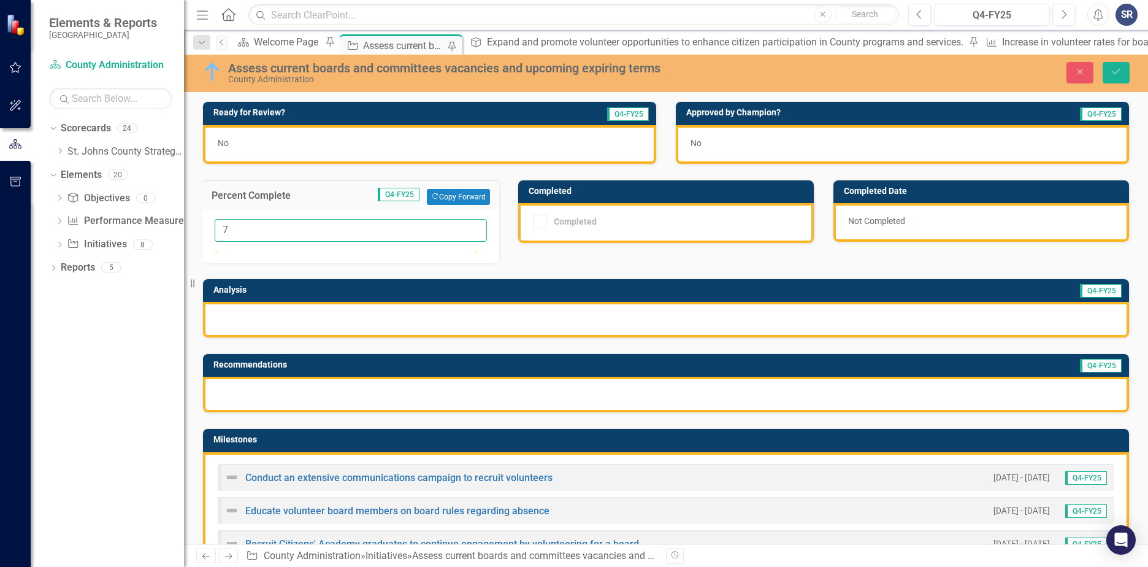
click at [470, 227] on input "7" at bounding box center [351, 230] width 272 height 23
click at [470, 227] on input "8" at bounding box center [351, 230] width 272 height 23
click at [470, 227] on input "9" at bounding box center [351, 230] width 272 height 23
type input "10"
click at [470, 227] on input "10" at bounding box center [351, 230] width 272 height 23
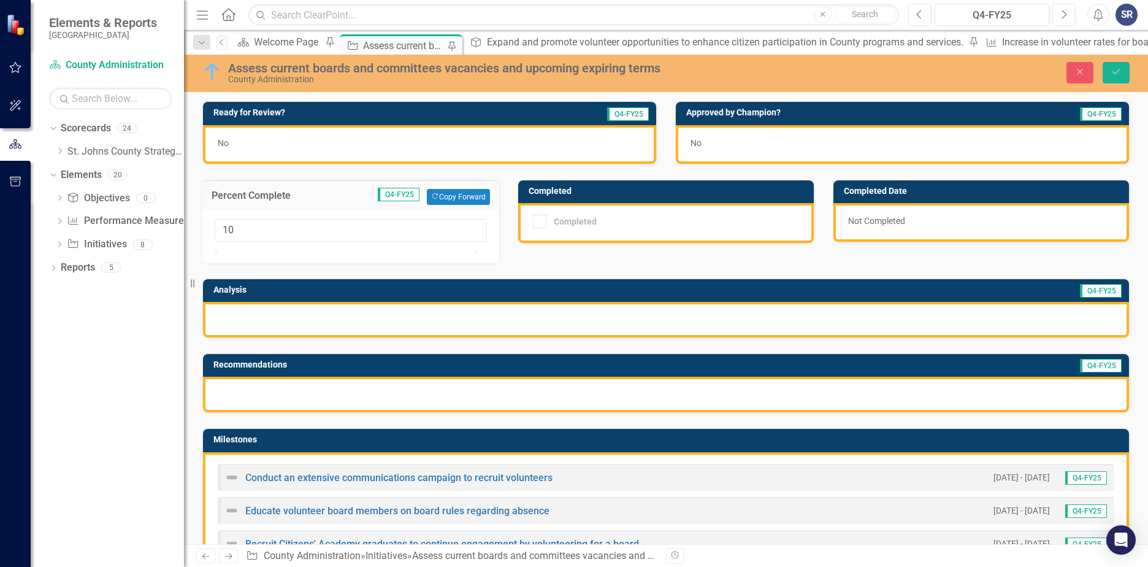
click at [534, 252] on div "Ready for Review? Q4-FY25 No Approved by Champion? Q4-FY25 No Percent Complete …" at bounding box center [666, 383] width 946 height 595
click at [546, 266] on div "Ready for Review? Q4-FY25 No Approved by Champion? Q4-FY25 No Percent Complete …" at bounding box center [666, 383] width 946 height 595
drag, startPoint x: 546, startPoint y: 266, endPoint x: 635, endPoint y: 286, distance: 91.7
click at [635, 286] on div "Ready for Review? Q4-FY25 No Approved by Champion? Q4-FY25 No Percent Complete …" at bounding box center [666, 383] width 946 height 595
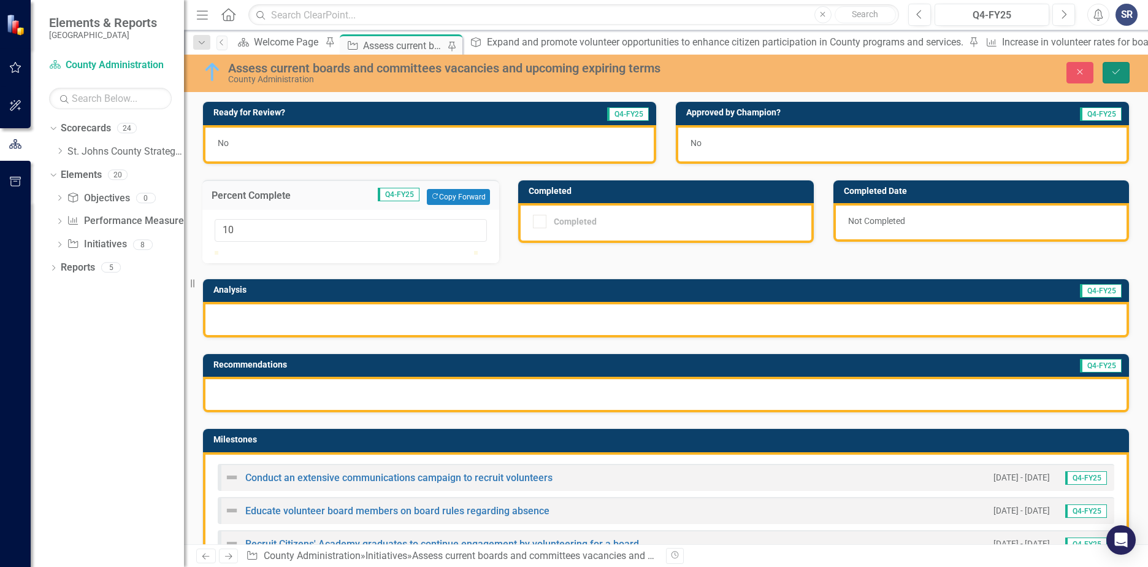
click at [1112, 77] on button "Save" at bounding box center [1116, 72] width 27 height 21
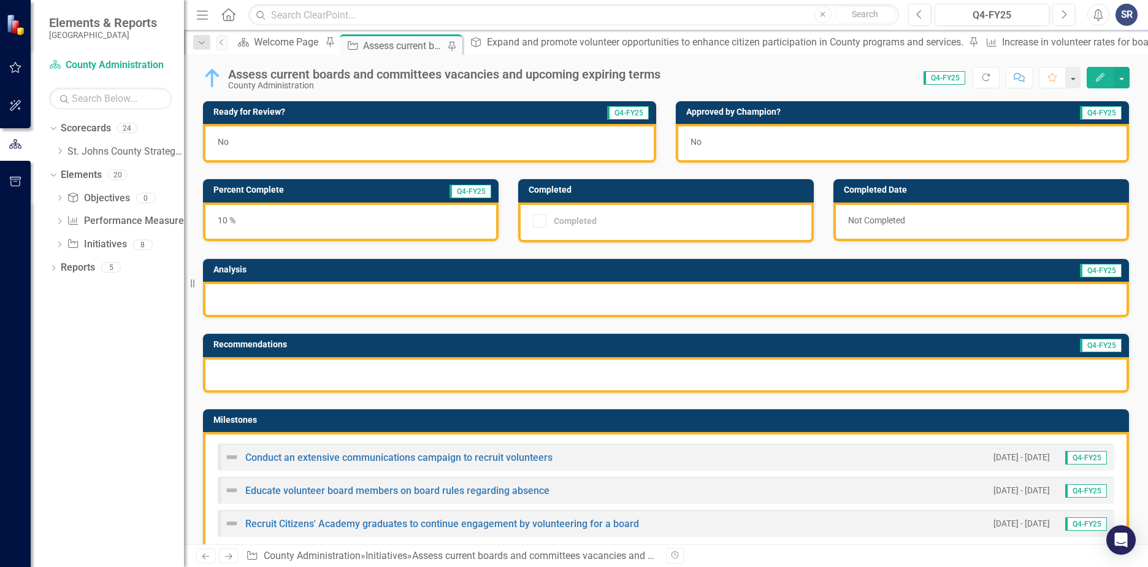
click at [351, 288] on div at bounding box center [666, 300] width 926 height 36
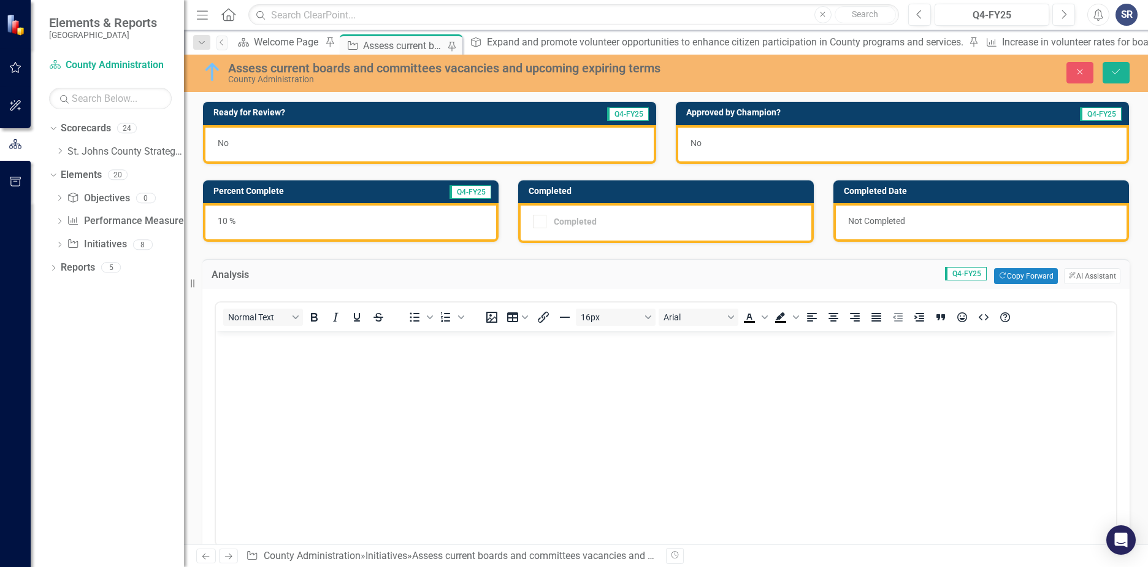
scroll to position [0, 0]
click at [1022, 277] on button "Copy Forward Copy Forward" at bounding box center [1025, 276] width 63 height 16
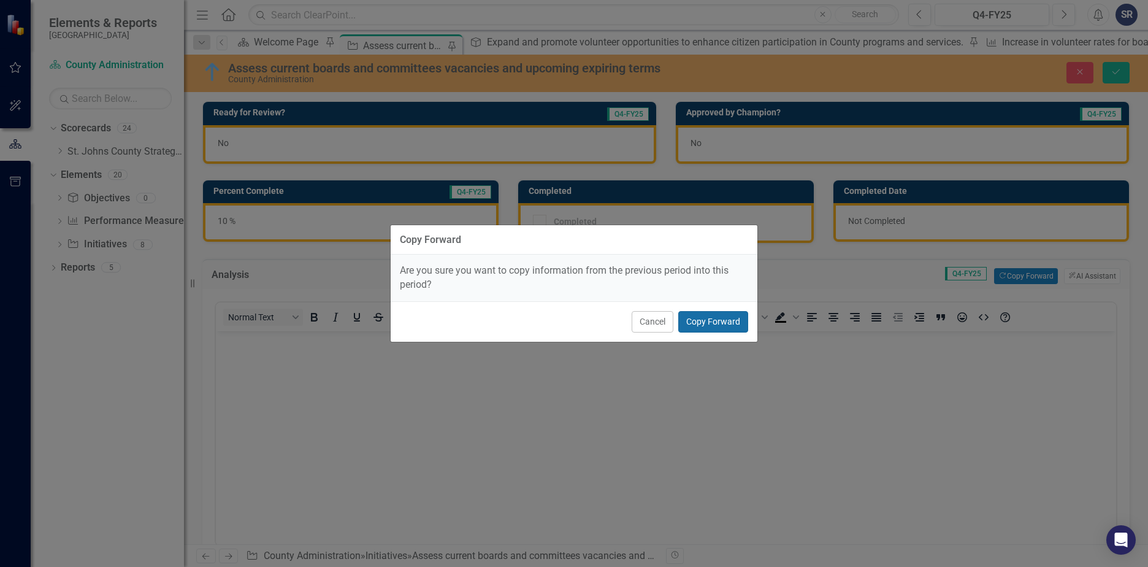
click at [702, 319] on button "Copy Forward" at bounding box center [713, 321] width 70 height 21
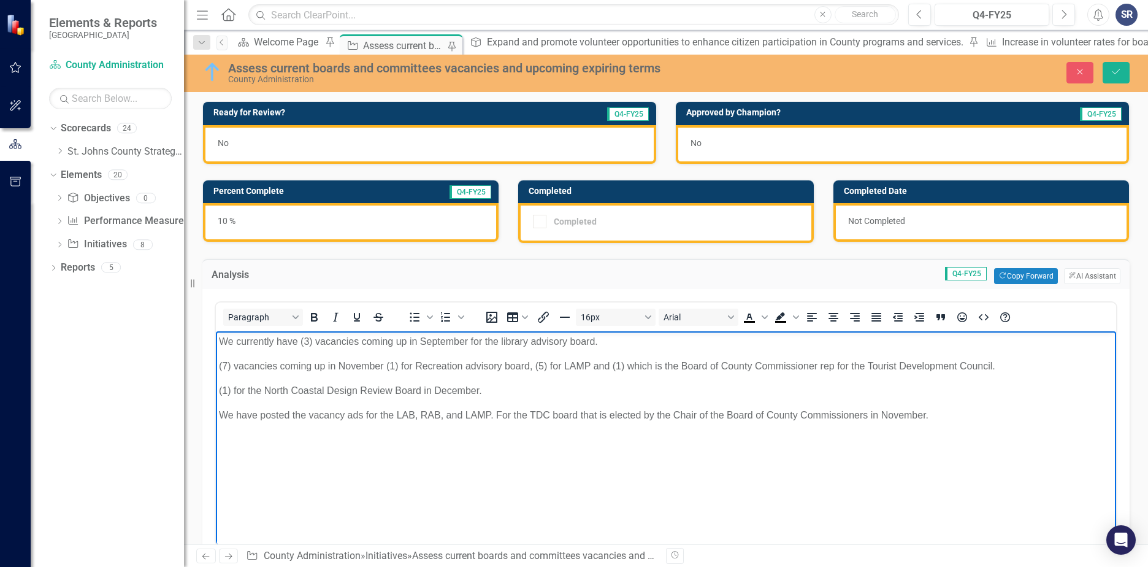
click at [307, 342] on p "We currently have (3) vacancies coming up in September for the library advisory…" at bounding box center [666, 341] width 894 height 15
drag, startPoint x: 302, startPoint y: 343, endPoint x: 608, endPoint y: 345, distance: 306.7
click at [608, 345] on p "We currently have (3) vacancies coming up in September for the library advisory…" at bounding box center [666, 341] width 894 height 15
click at [543, 383] on p "(1) for the North Coastal Design Review Board in December." at bounding box center [666, 390] width 894 height 15
click at [385, 456] on body "We currently have (3) vacancies coming up in September for the library advisory…" at bounding box center [666, 423] width 900 height 184
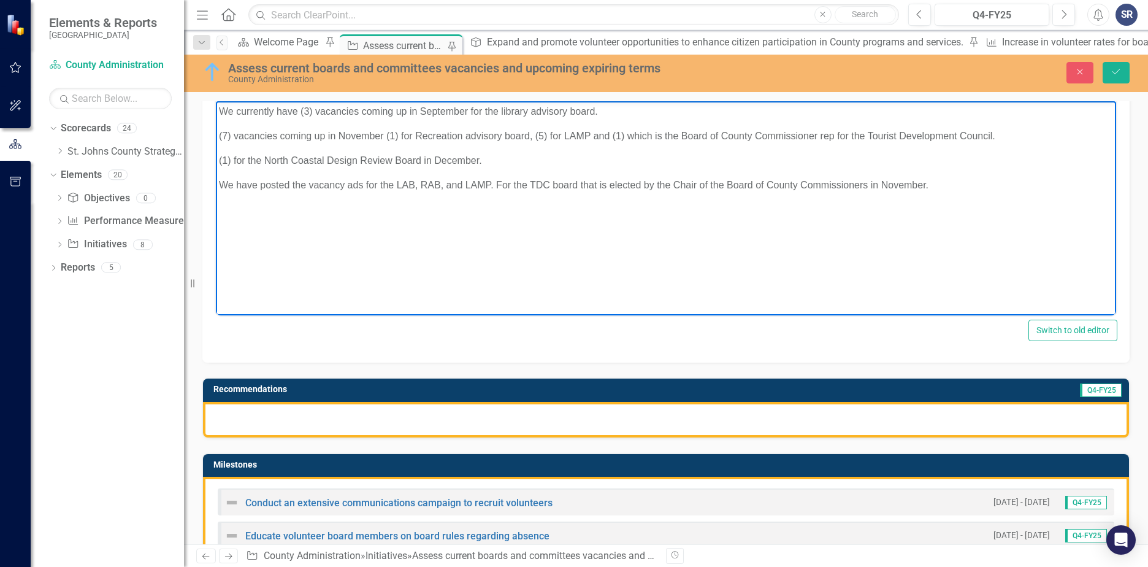
scroll to position [245, 0]
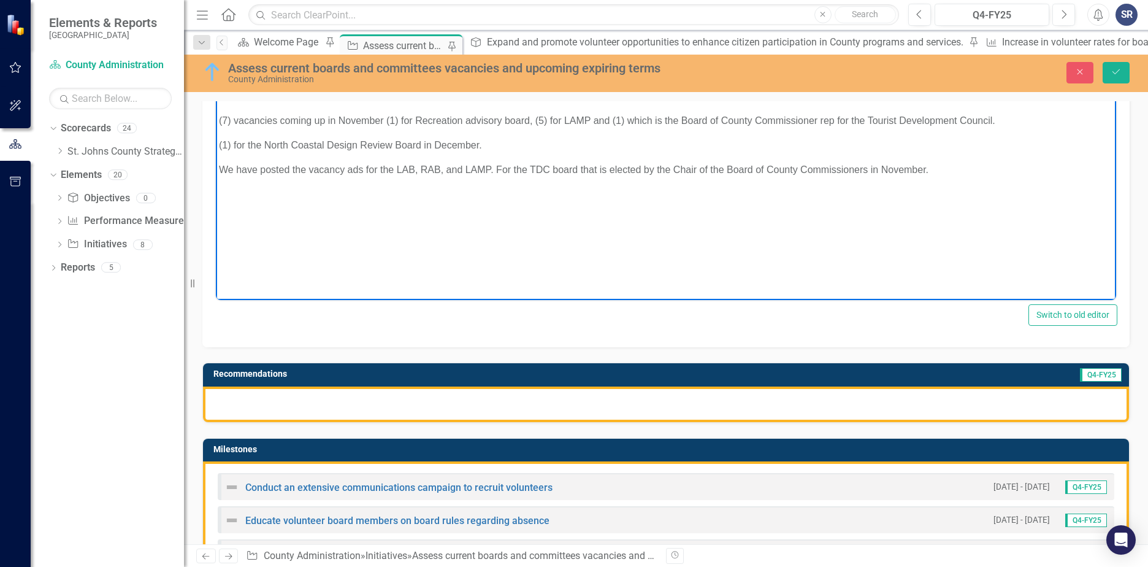
click at [413, 405] on div at bounding box center [666, 404] width 926 height 36
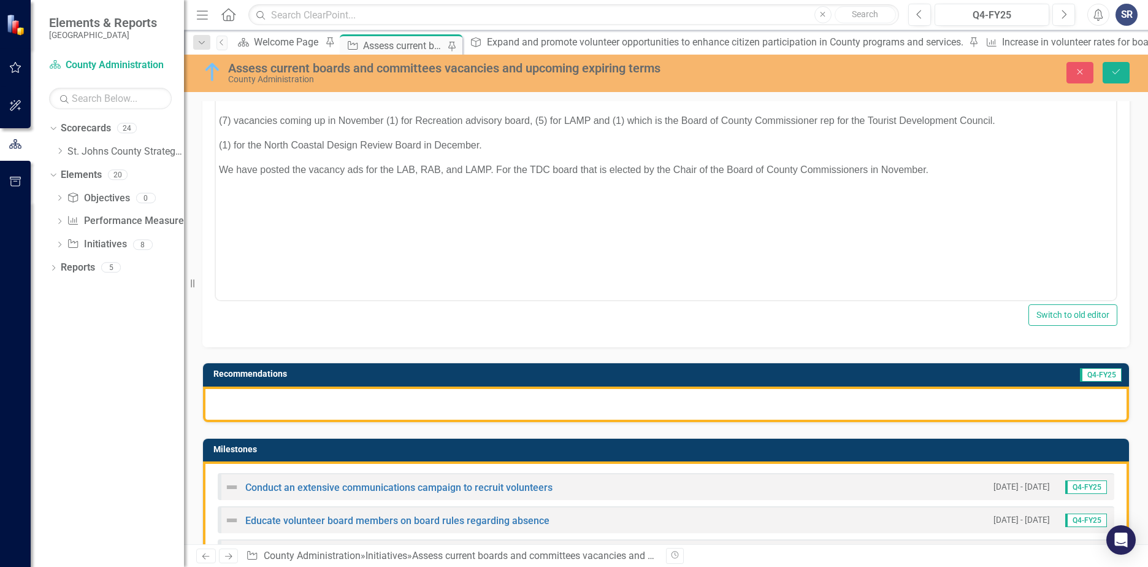
click at [413, 405] on div at bounding box center [666, 404] width 926 height 36
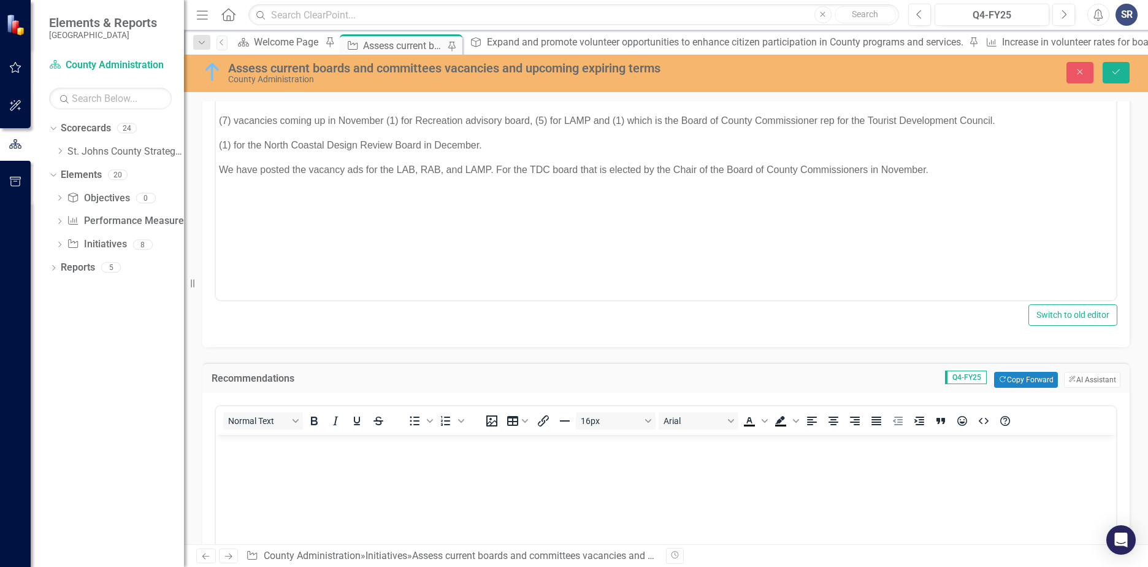
scroll to position [0, 0]
click at [1022, 375] on button "Copy Forward Copy Forward" at bounding box center [1025, 380] width 63 height 16
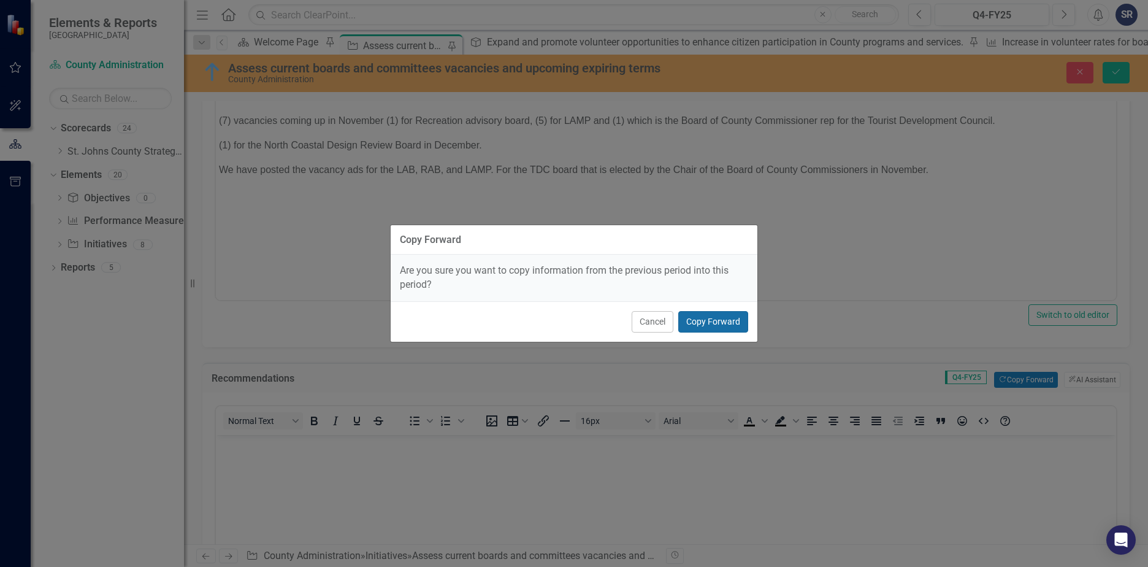
click at [726, 318] on button "Copy Forward" at bounding box center [713, 321] width 70 height 21
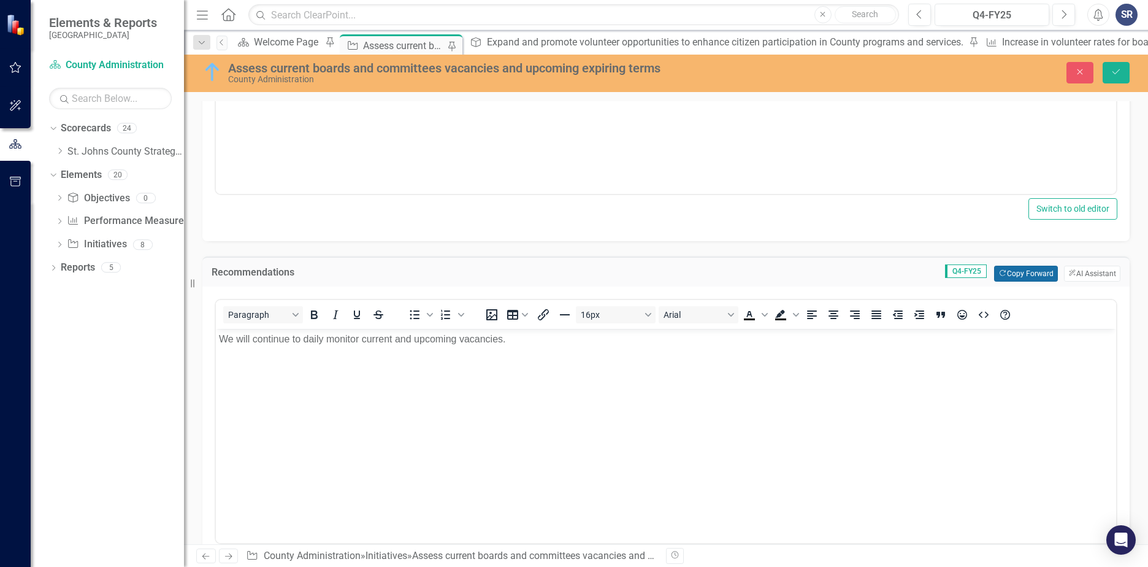
scroll to position [368, 0]
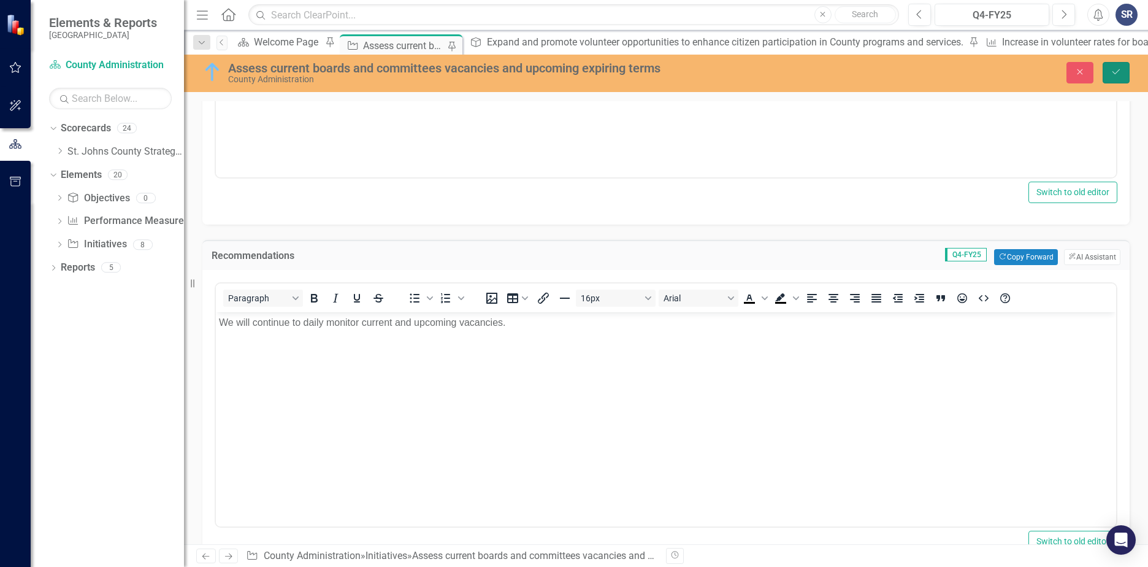
click at [1127, 76] on button "Save" at bounding box center [1116, 72] width 27 height 21
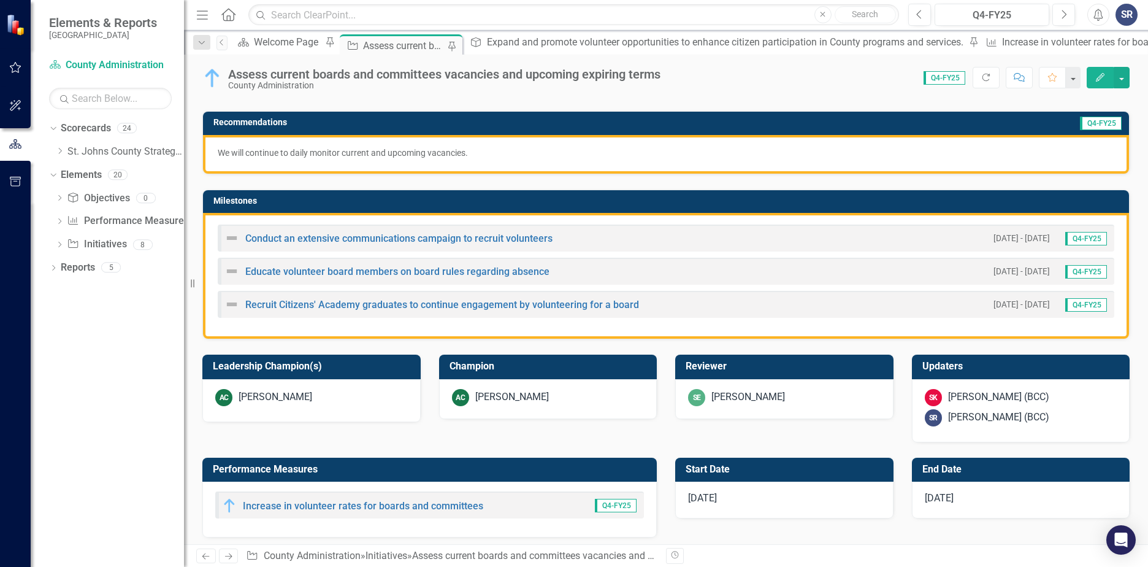
scroll to position [307, 0]
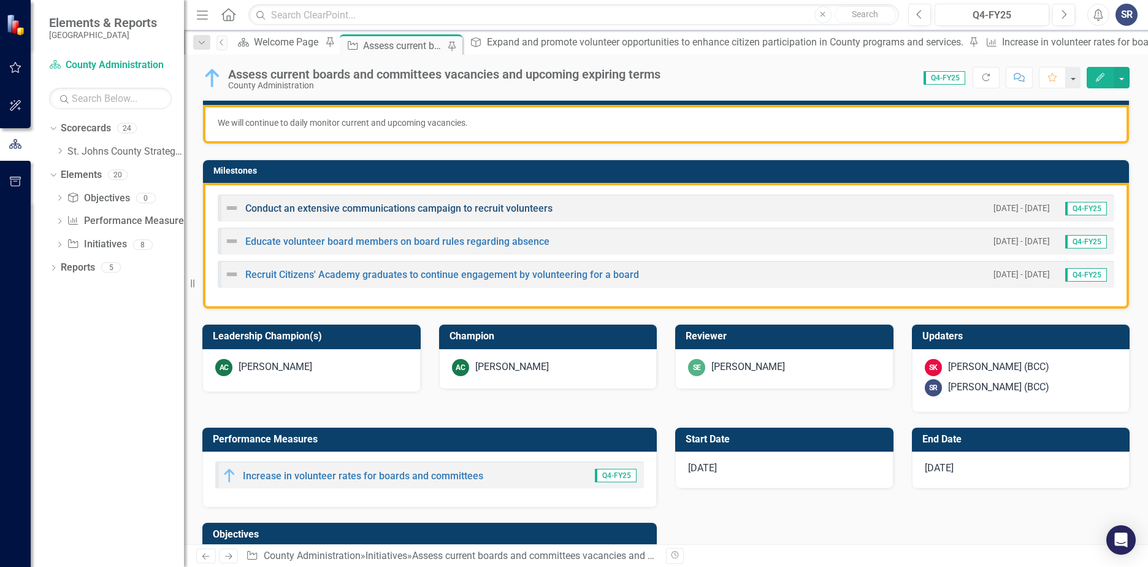
click at [350, 207] on link "Conduct an extensive communications campaign to recruit volunteers" at bounding box center [398, 208] width 307 height 12
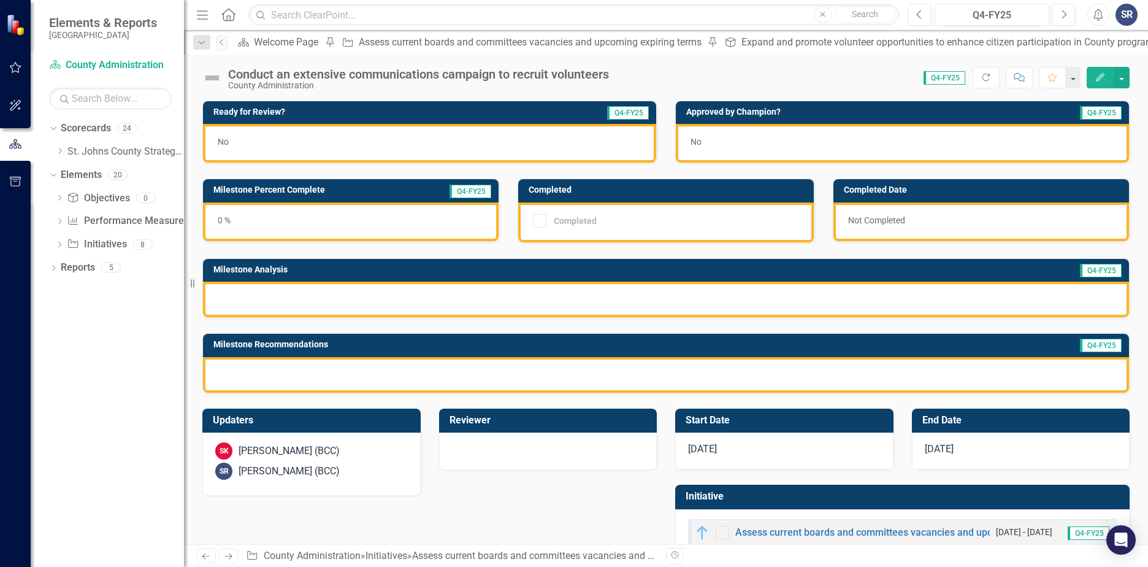
click at [216, 77] on img at bounding box center [212, 78] width 20 height 20
click at [216, 78] on img at bounding box center [212, 78] width 20 height 20
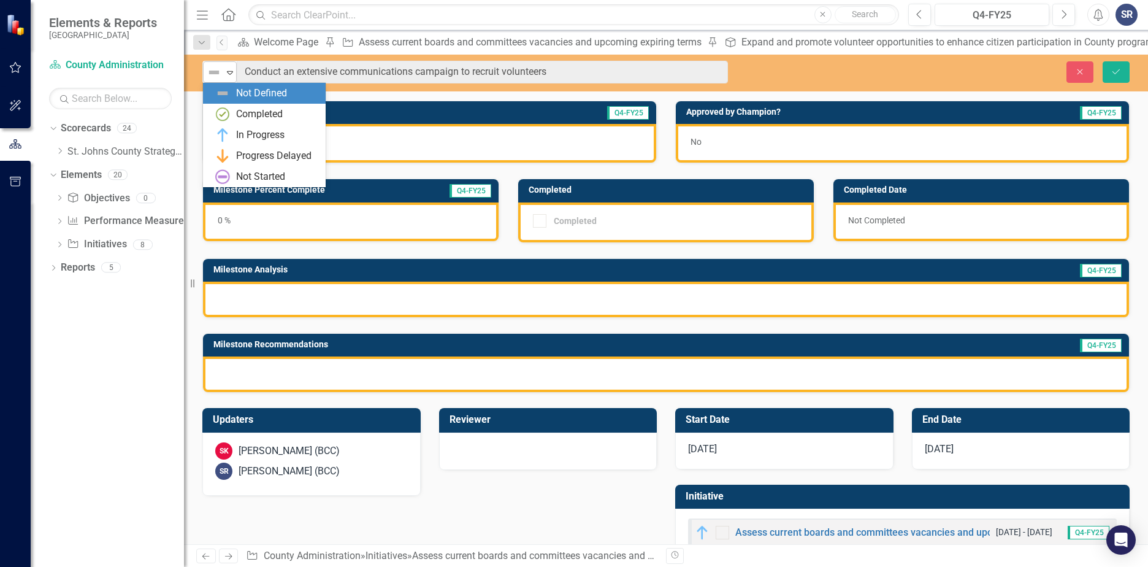
click at [218, 79] on img at bounding box center [214, 72] width 15 height 15
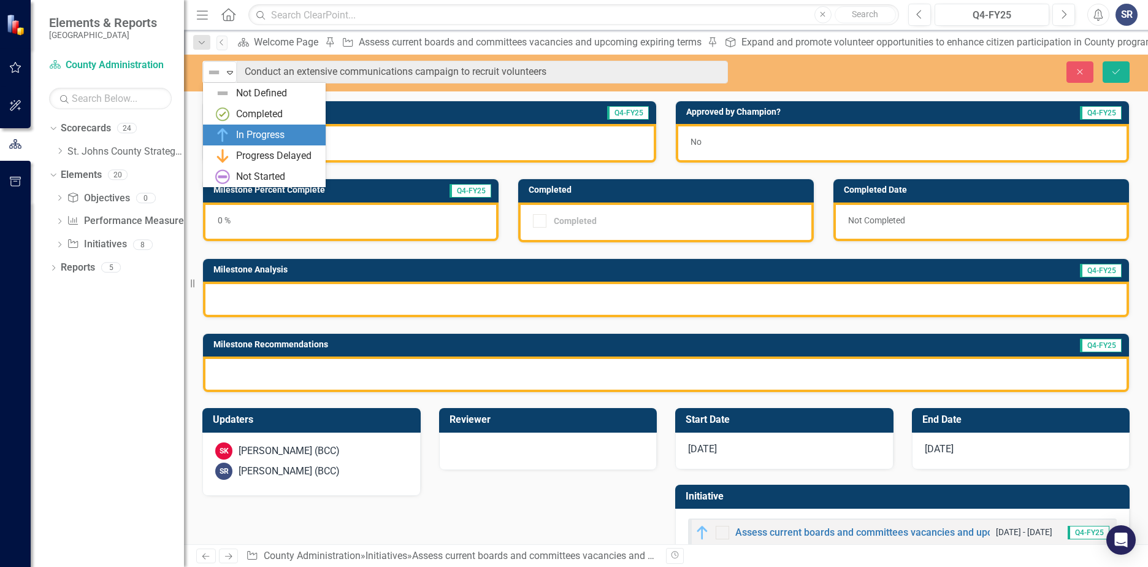
click at [230, 140] on div "In Progress" at bounding box center [266, 135] width 103 height 15
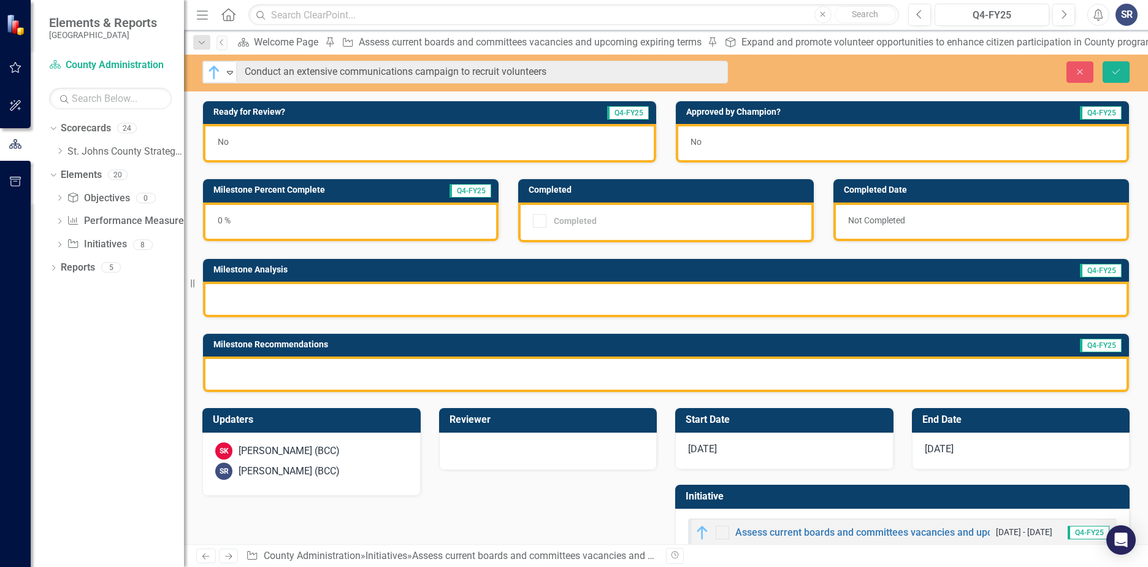
click at [542, 296] on div at bounding box center [666, 300] width 926 height 36
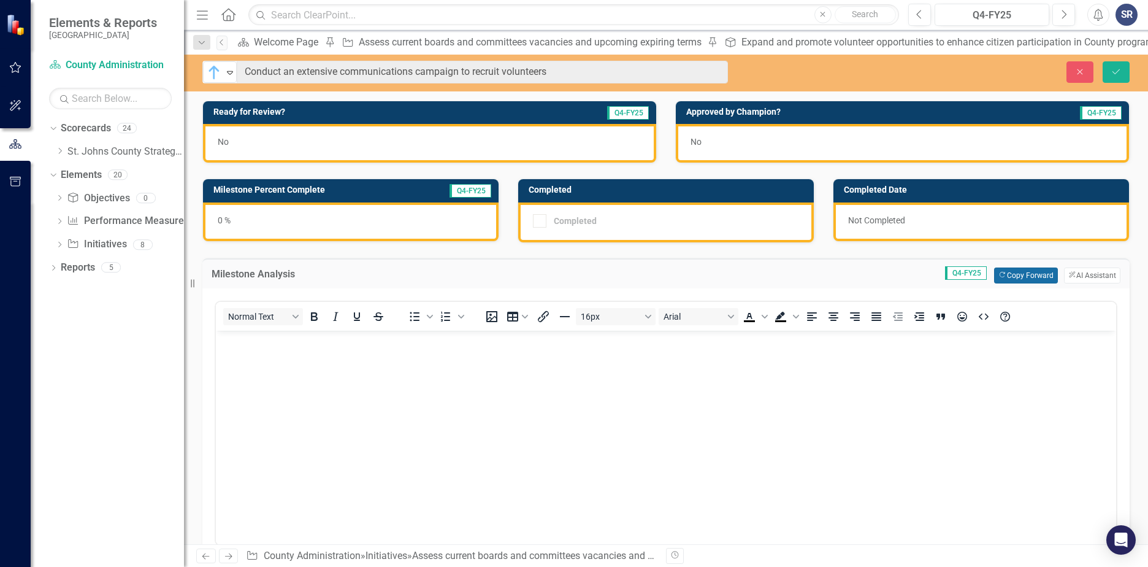
click at [997, 279] on button "Copy Forward Copy Forward" at bounding box center [1025, 275] width 63 height 16
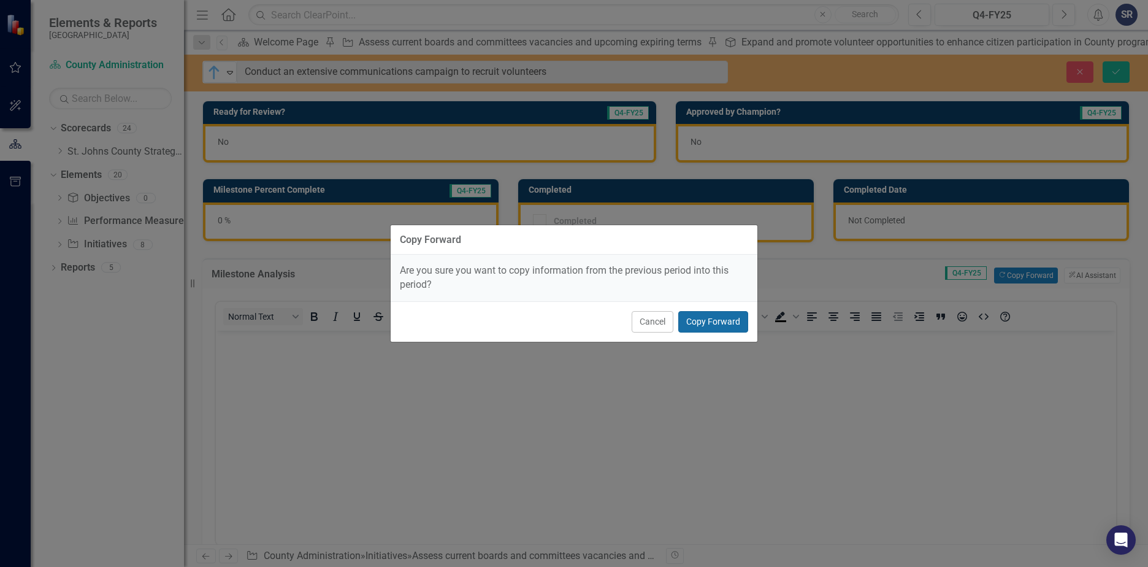
click at [737, 326] on button "Copy Forward" at bounding box center [713, 321] width 70 height 21
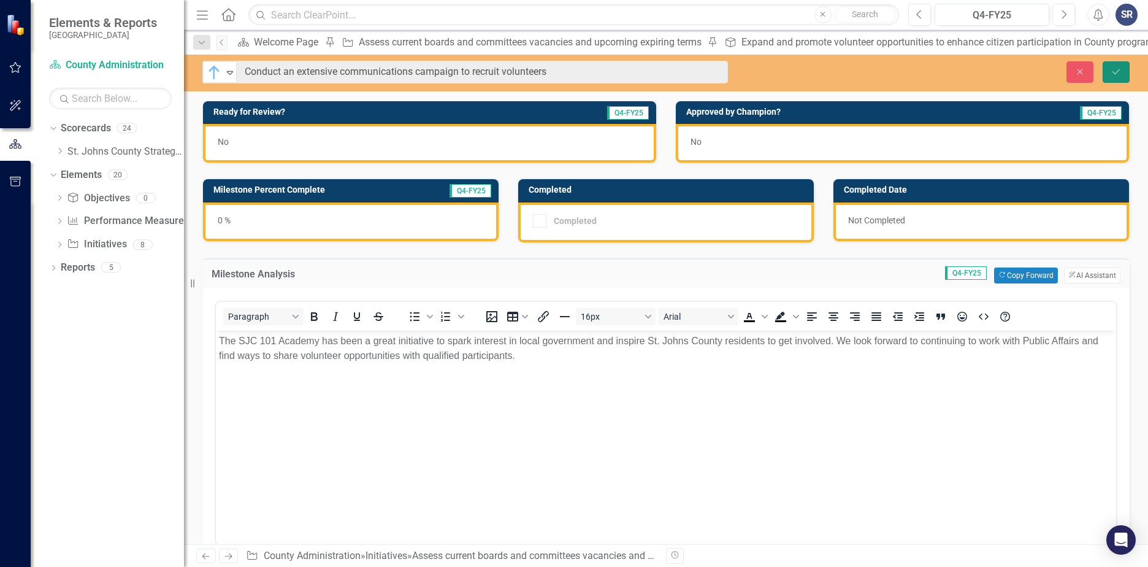
click at [1121, 66] on button "Save" at bounding box center [1116, 71] width 27 height 21
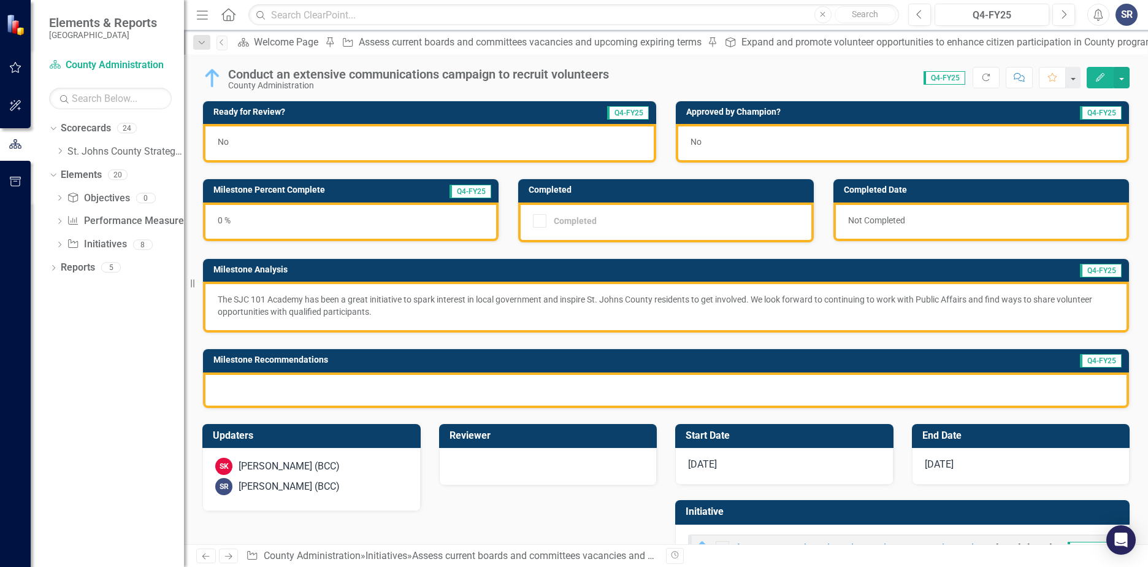
click at [521, 388] on div at bounding box center [666, 390] width 926 height 36
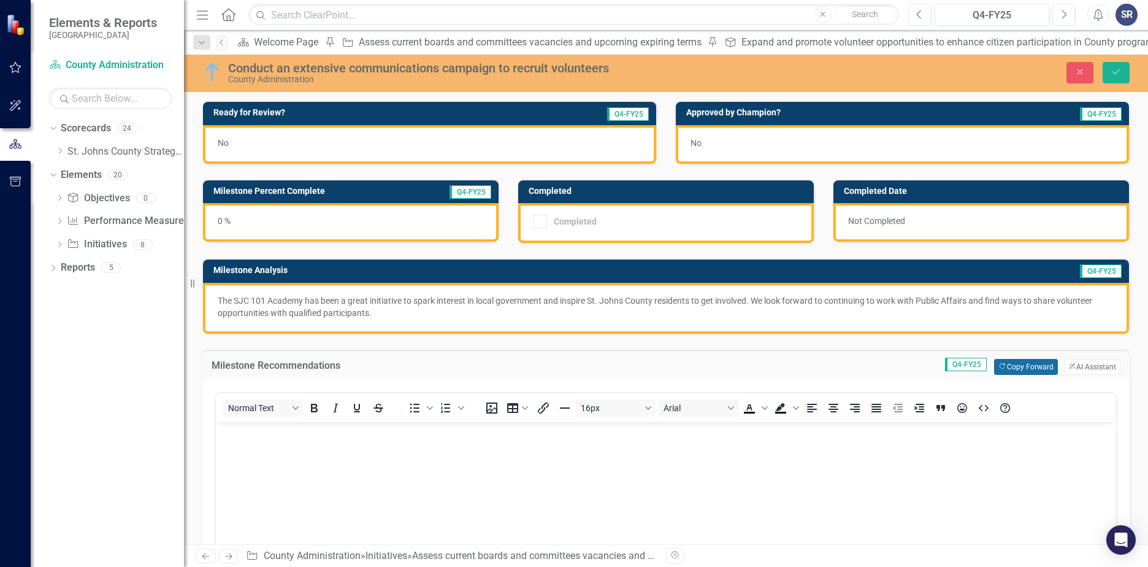
click at [1002, 363] on button "Copy Forward Copy Forward" at bounding box center [1025, 367] width 63 height 16
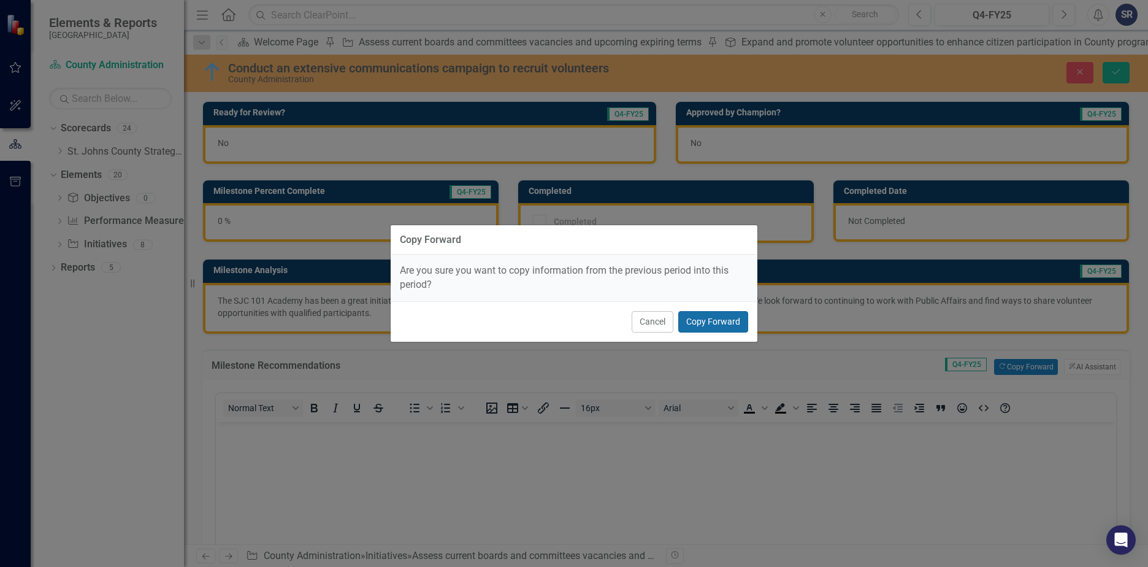
click at [726, 322] on button "Copy Forward" at bounding box center [713, 321] width 70 height 21
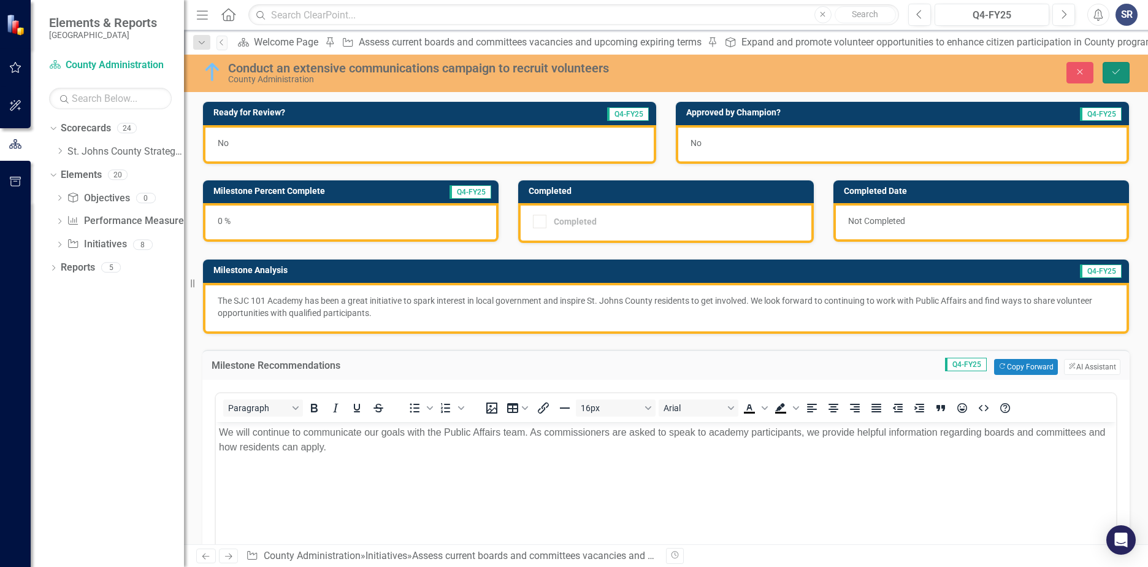
click at [1123, 72] on button "Save" at bounding box center [1116, 72] width 27 height 21
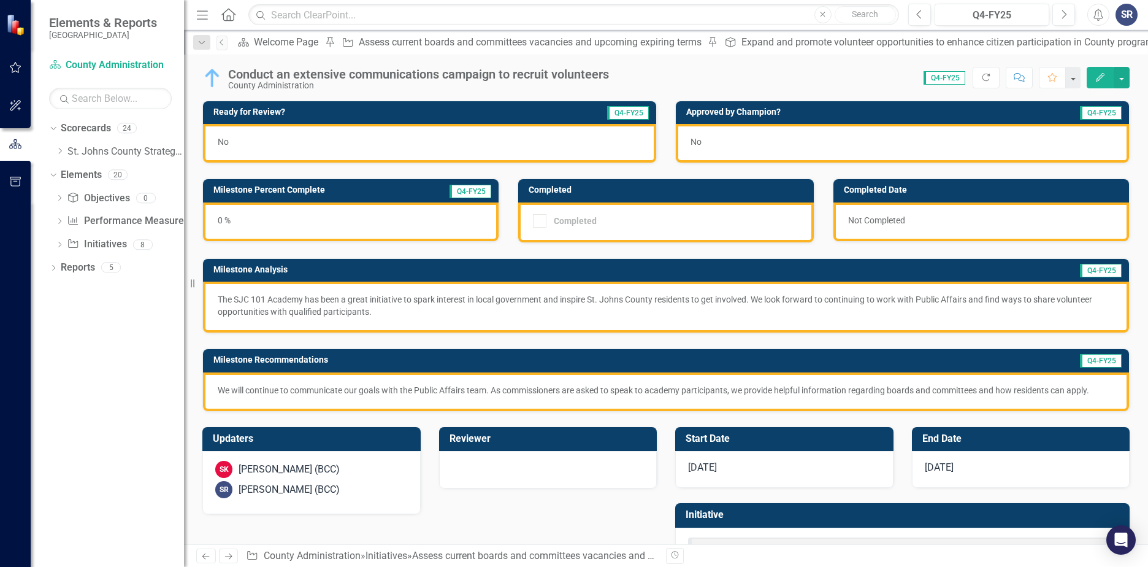
click at [229, 213] on div "0 %" at bounding box center [351, 221] width 296 height 39
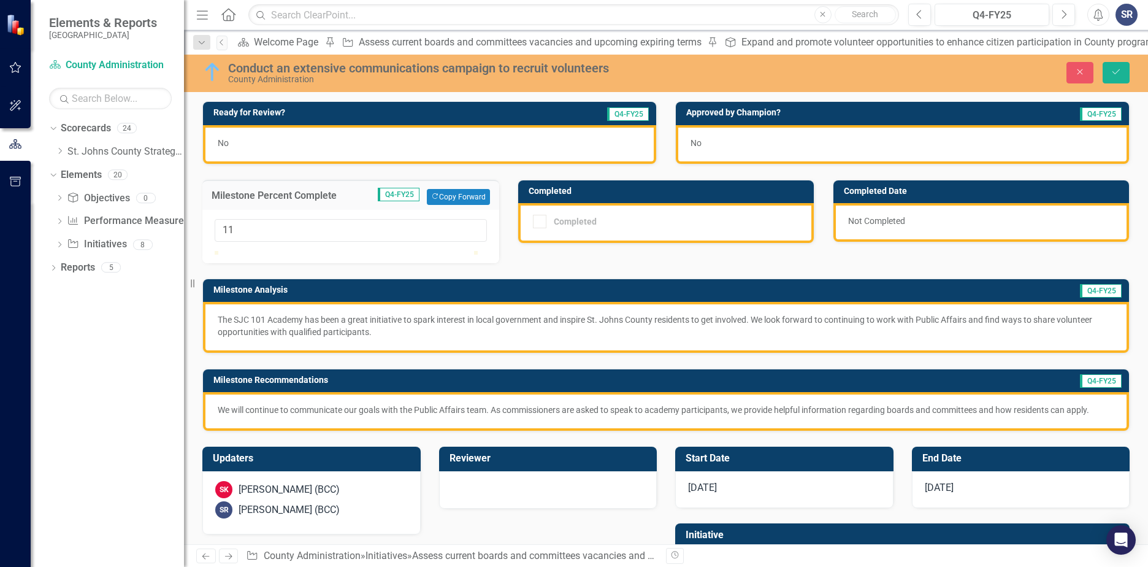
type input "10"
drag, startPoint x: 220, startPoint y: 265, endPoint x: 247, endPoint y: 266, distance: 27.0
click at [240, 251] on div at bounding box center [240, 251] width 0 height 0
click at [1111, 77] on button "Save" at bounding box center [1116, 72] width 27 height 21
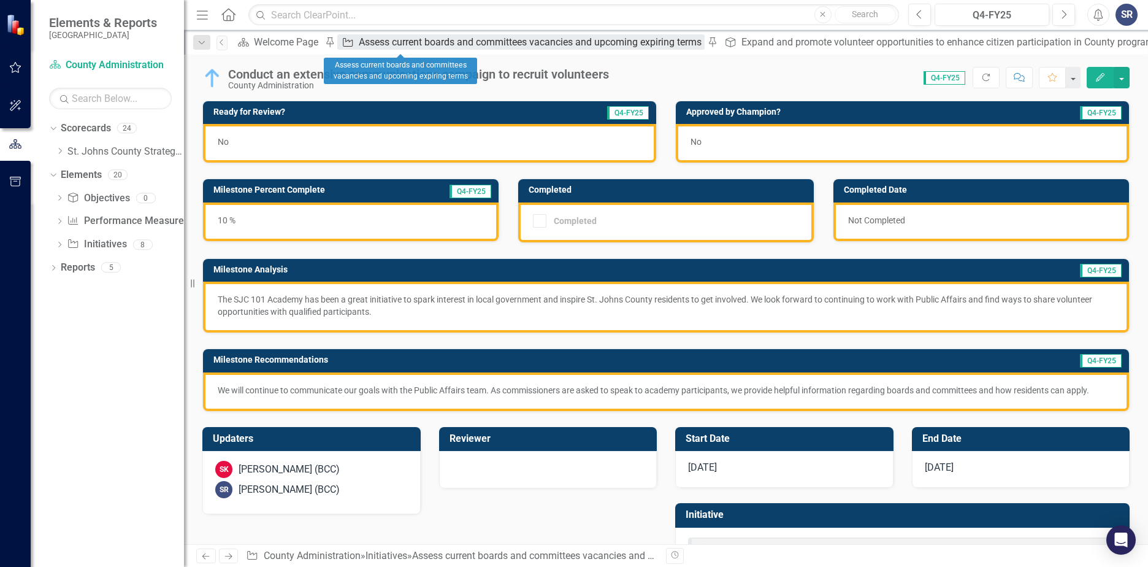
click at [387, 44] on div "Assess current boards and committees vacancies and upcoming expiring terms" at bounding box center [531, 41] width 345 height 15
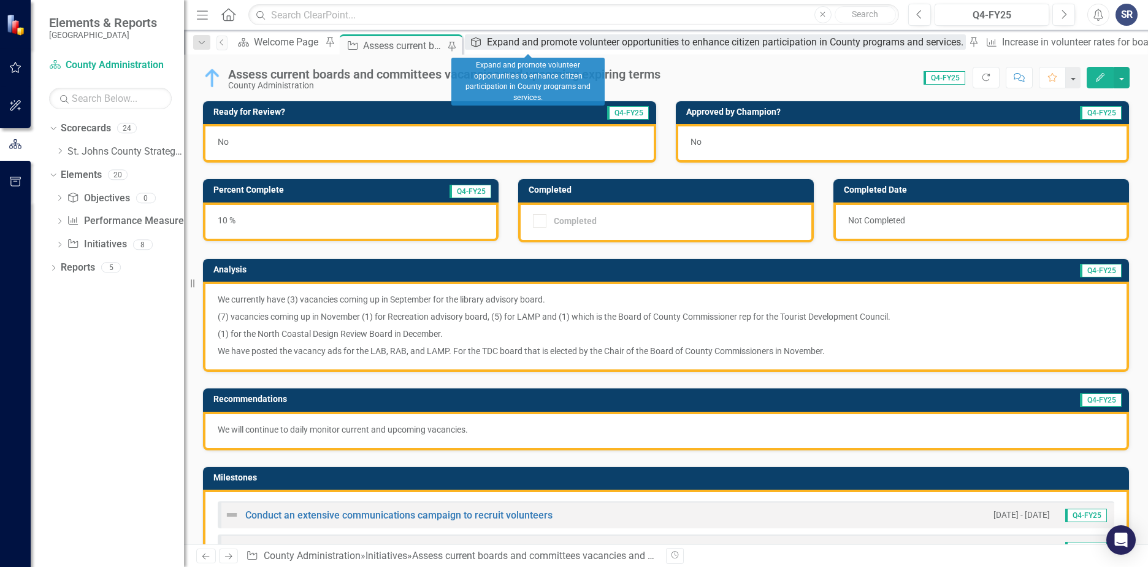
click at [520, 45] on div "Expand and promote volunteer opportunities to enhance citizen participation in …" at bounding box center [726, 41] width 479 height 15
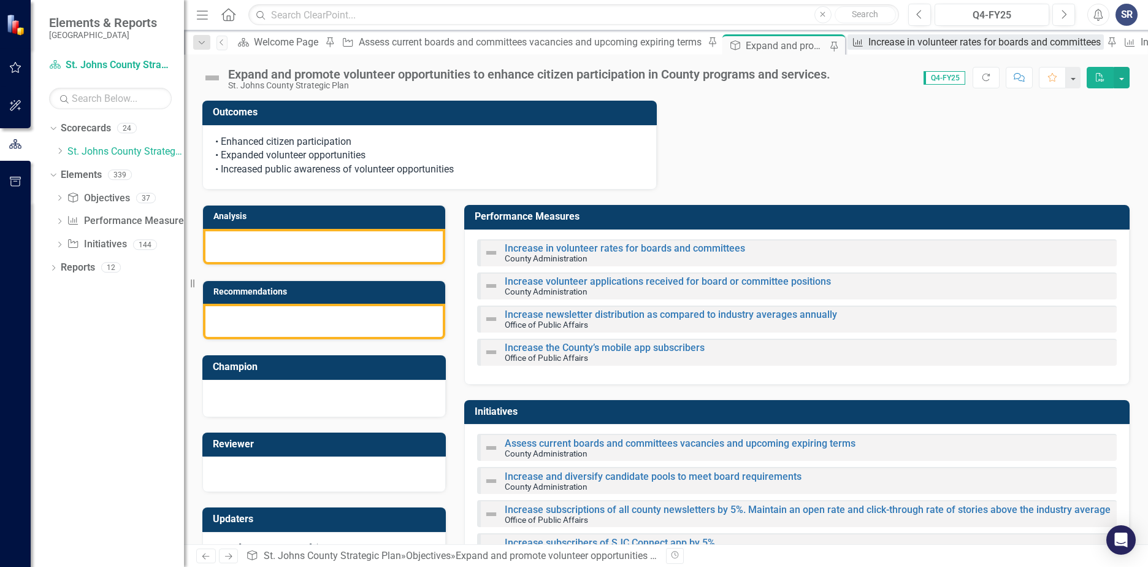
click at [869, 43] on div "Increase in volunteer rates for boards and committees" at bounding box center [987, 41] width 236 height 15
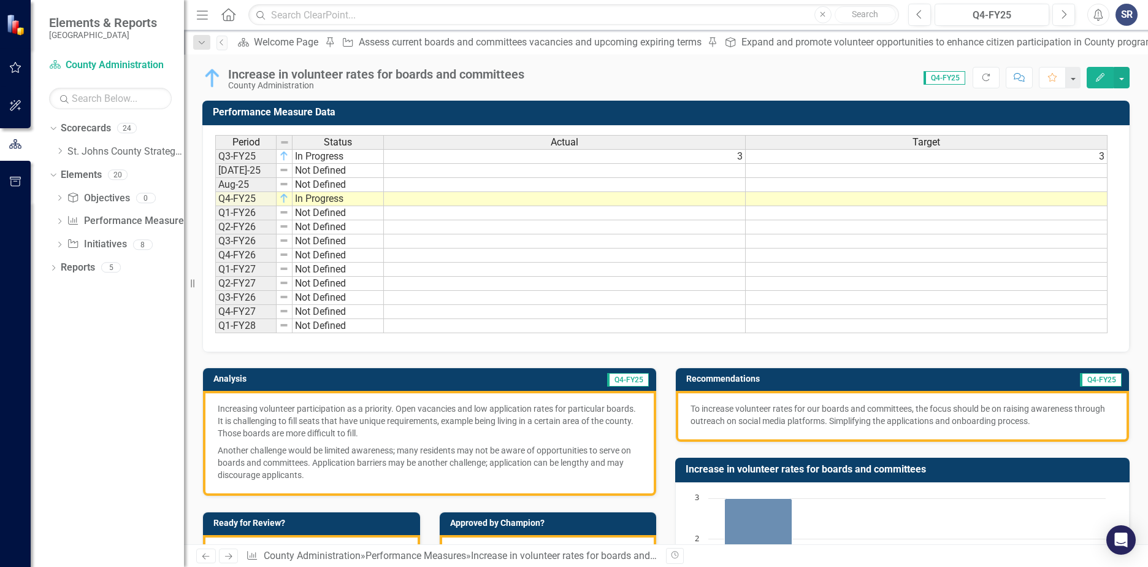
click at [228, 15] on icon "Home" at bounding box center [228, 14] width 16 height 13
